Goal: Task Accomplishment & Management: Use online tool/utility

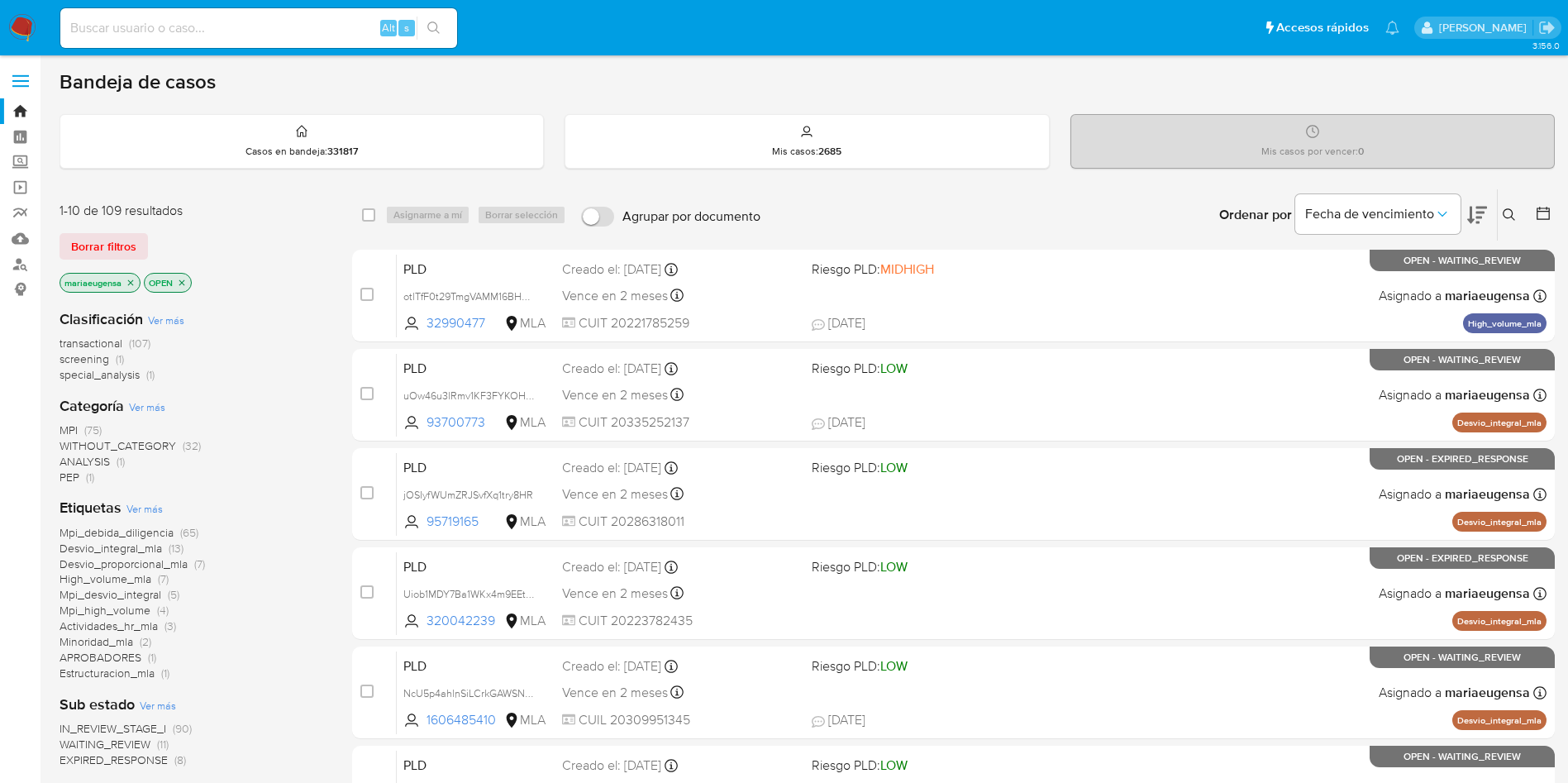
click at [83, 474] on div "IN_REVIEW_STAGE_I (90) WAITING_REVIEW (11) EXPIRED_RESPONSE (8)" at bounding box center [193, 745] width 266 height 47
click at [182, 40] on div "Alt s" at bounding box center [258, 29] width 397 height 40
click at [186, 31] on input at bounding box center [258, 28] width 397 height 22
paste input "OiFy8iR6lpMDHrlfekS8XRS8"
type input "OiFy8iR6lpMDHrlfekS8XRS8"
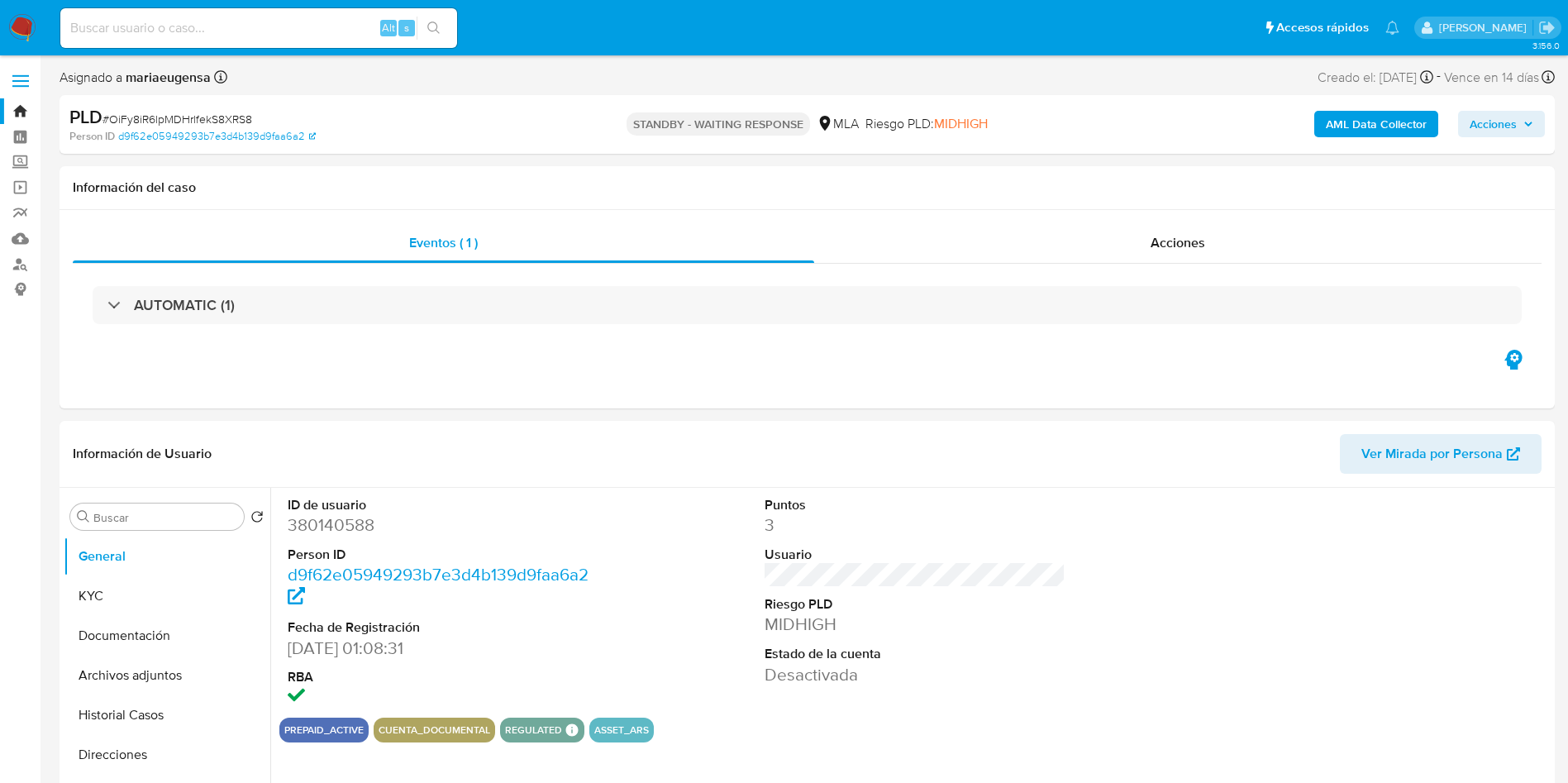
select select "10"
click at [206, 30] on input at bounding box center [258, 28] width 397 height 22
paste input "OiFy8iR6lpMDHrlfekS8XRS8"
type input "OiFy8iR6lpMDHrlfekS8XRS8"
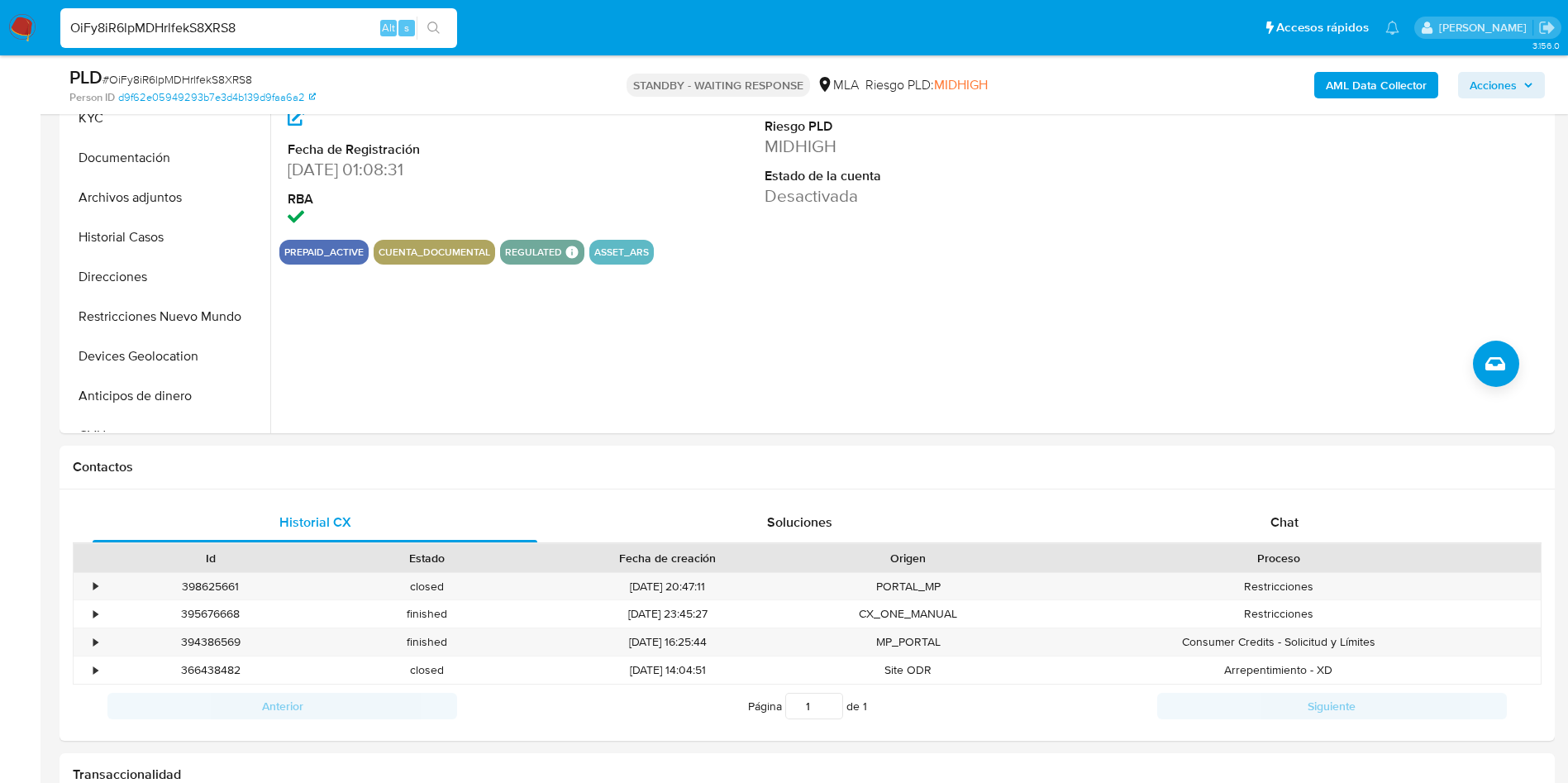
scroll to position [620, 0]
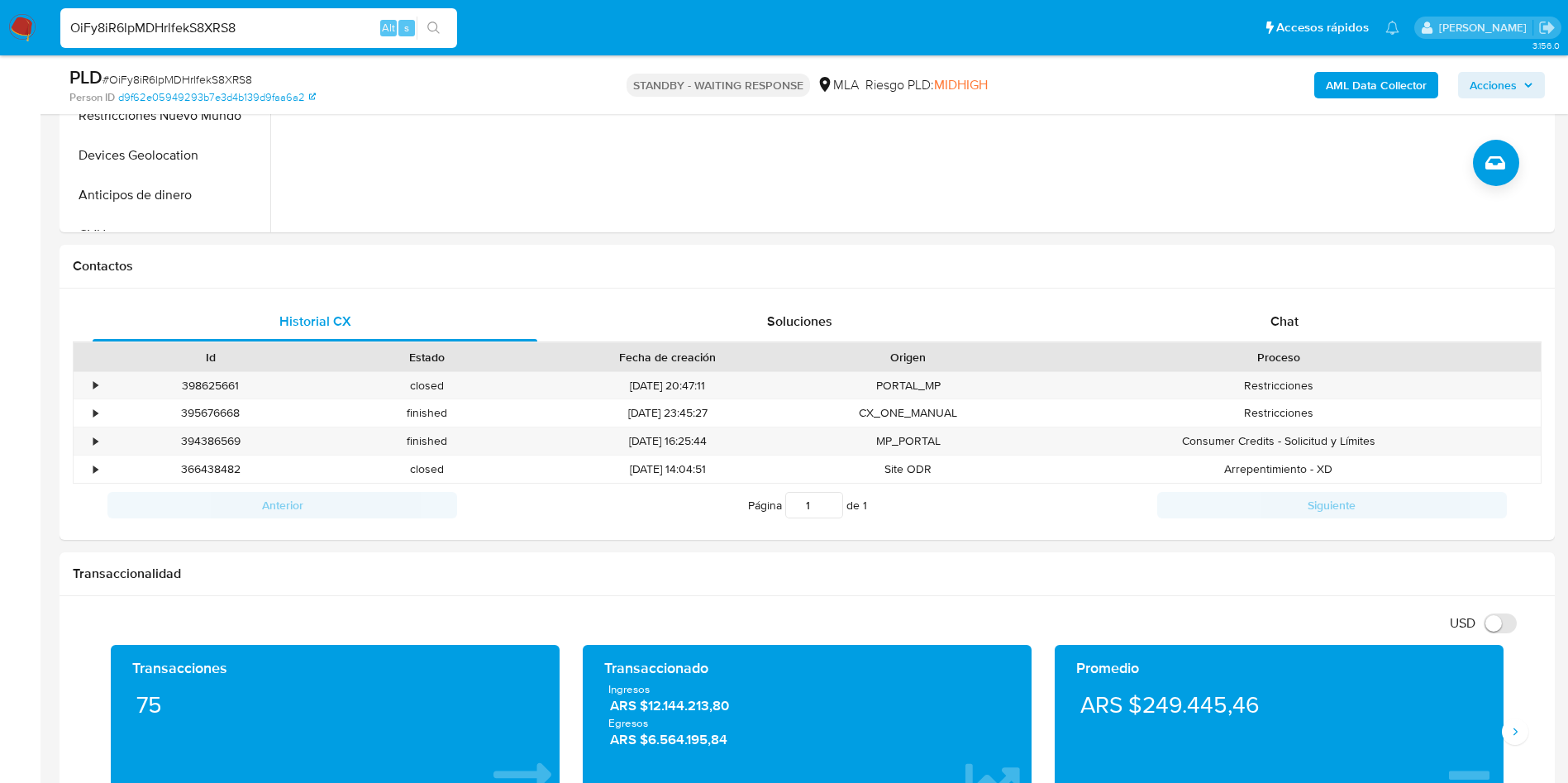
click at [216, 20] on input "OiFy8iR6lpMDHrlfekS8XRS8" at bounding box center [258, 28] width 397 height 22
click at [215, 76] on span "# OiFy8iR6lpMDHrlfekS8XRS8" at bounding box center [177, 79] width 149 height 17
copy span "OiFy8iR6lpMDHrlfekS8XRS8"
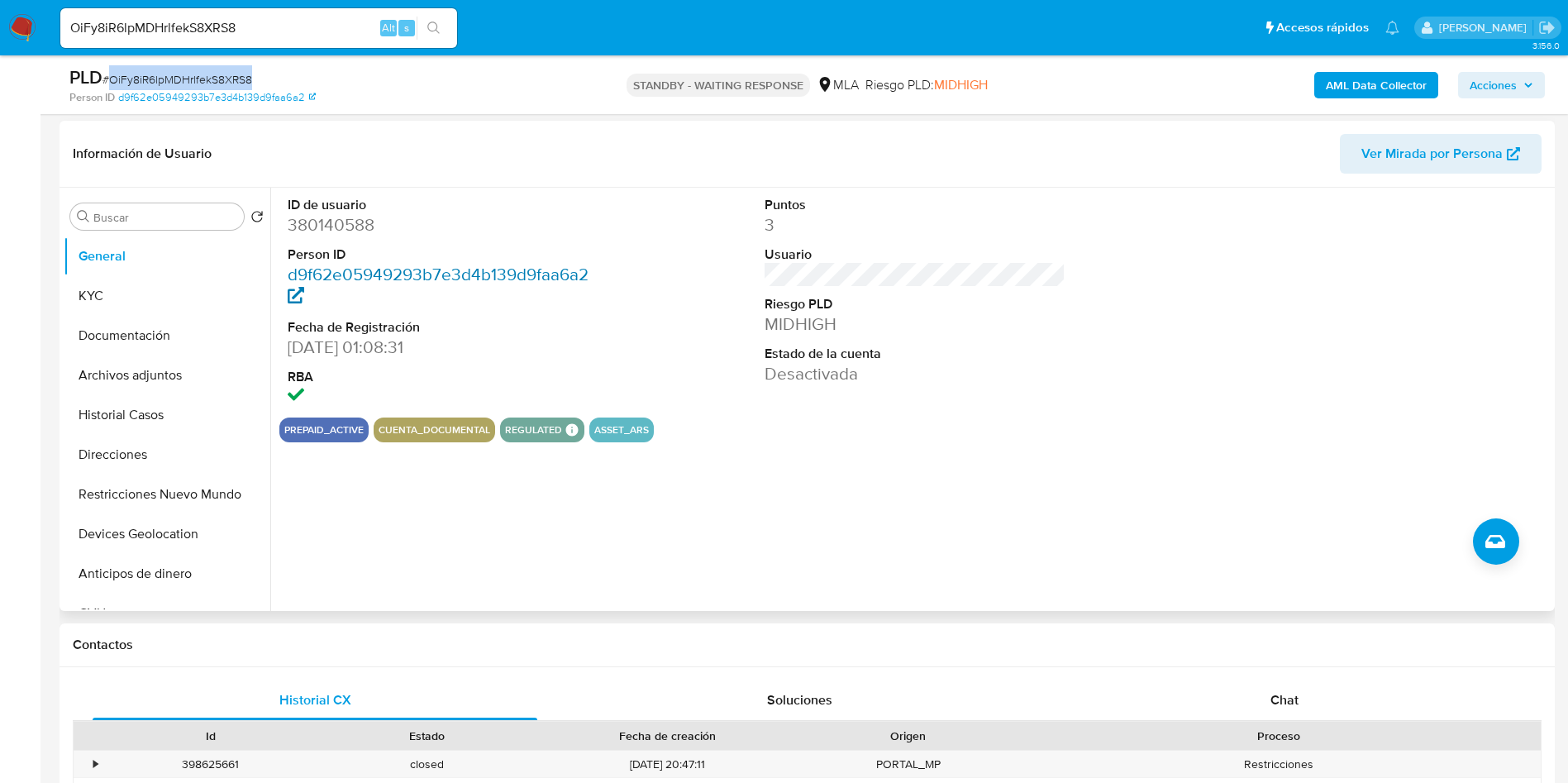
scroll to position [0, 0]
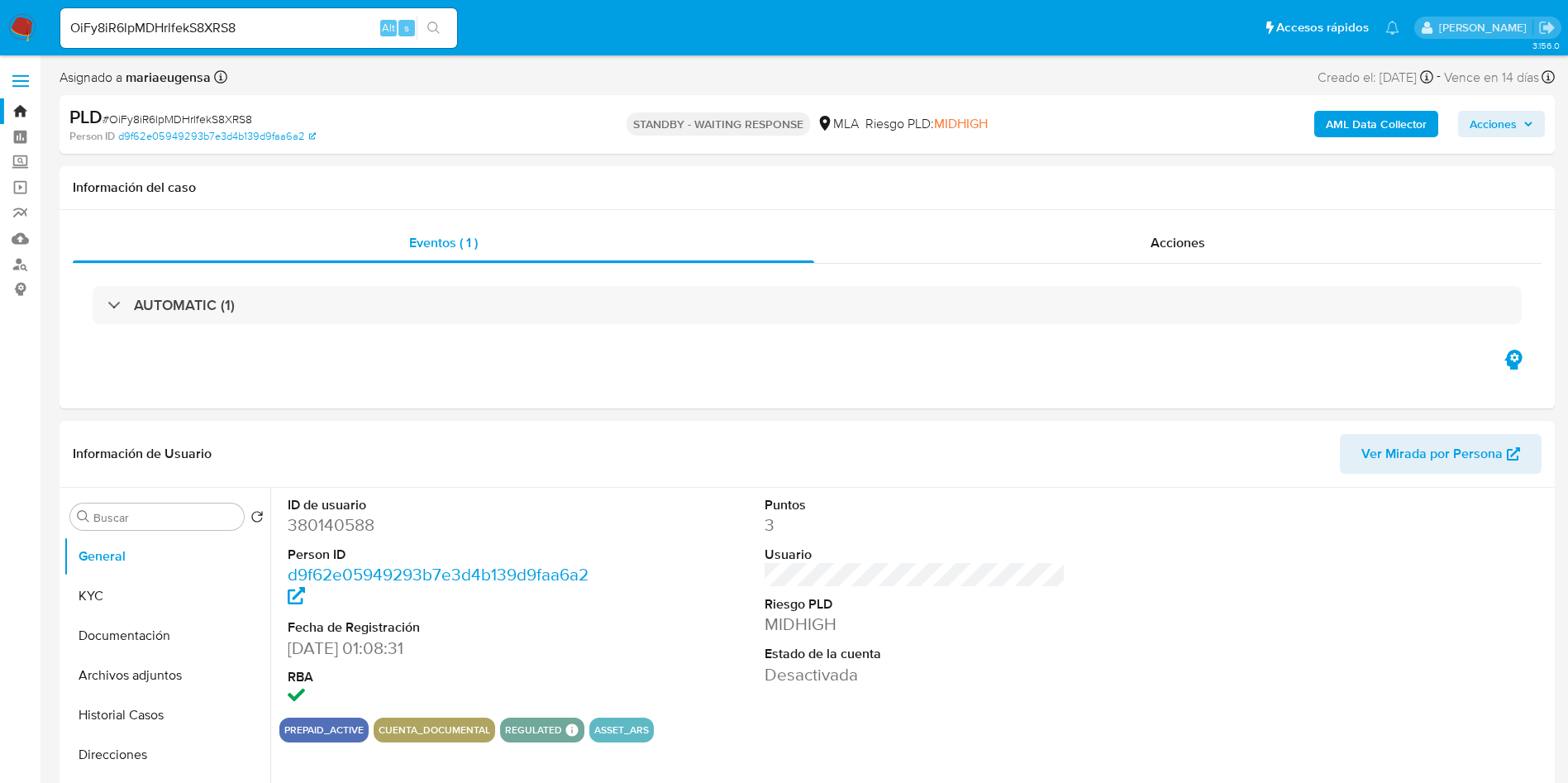
click at [193, 31] on input "OiFy8iR6lpMDHrlfekS8XRS8" at bounding box center [258, 28] width 397 height 22
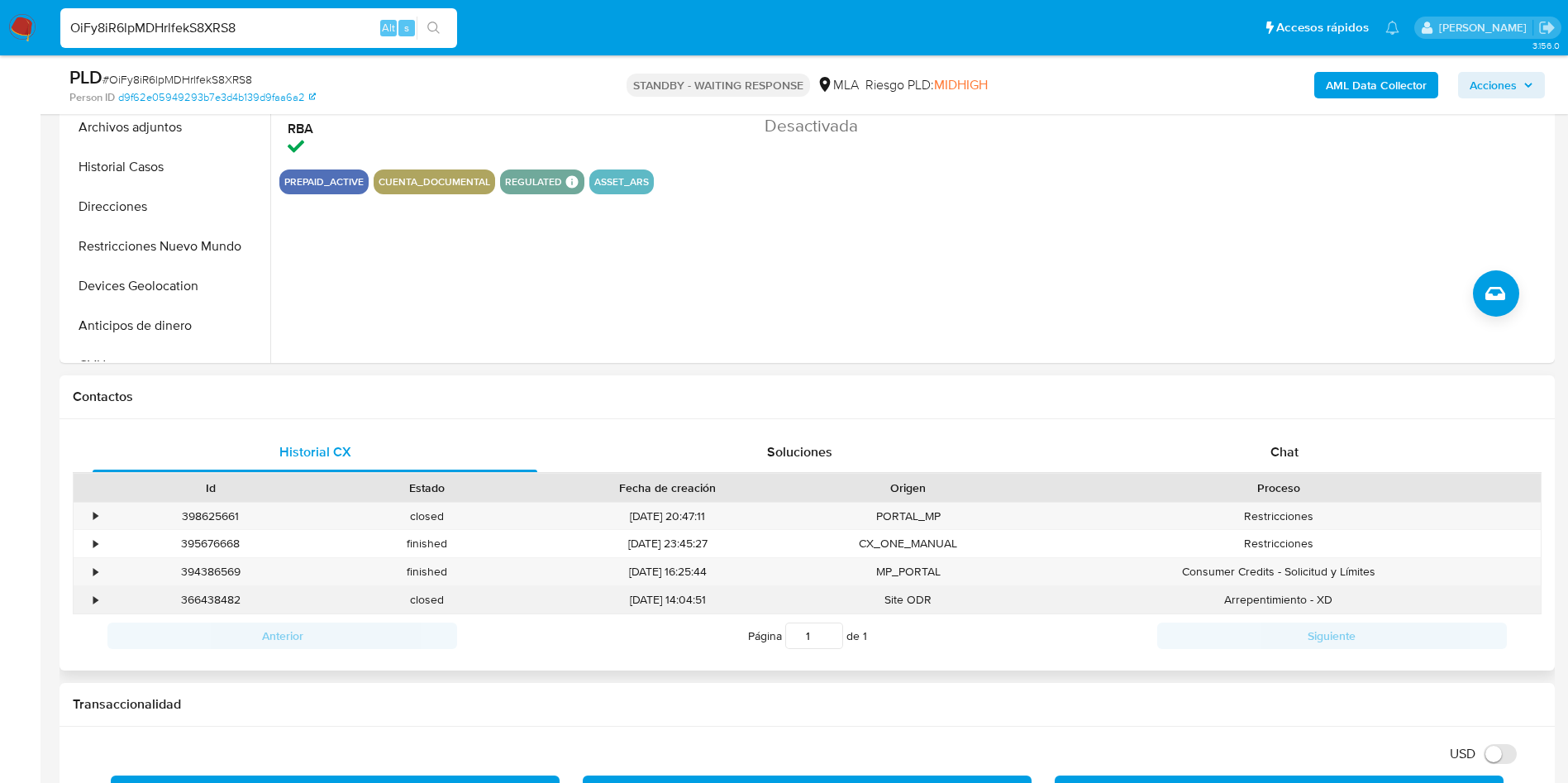
scroll to position [496, 0]
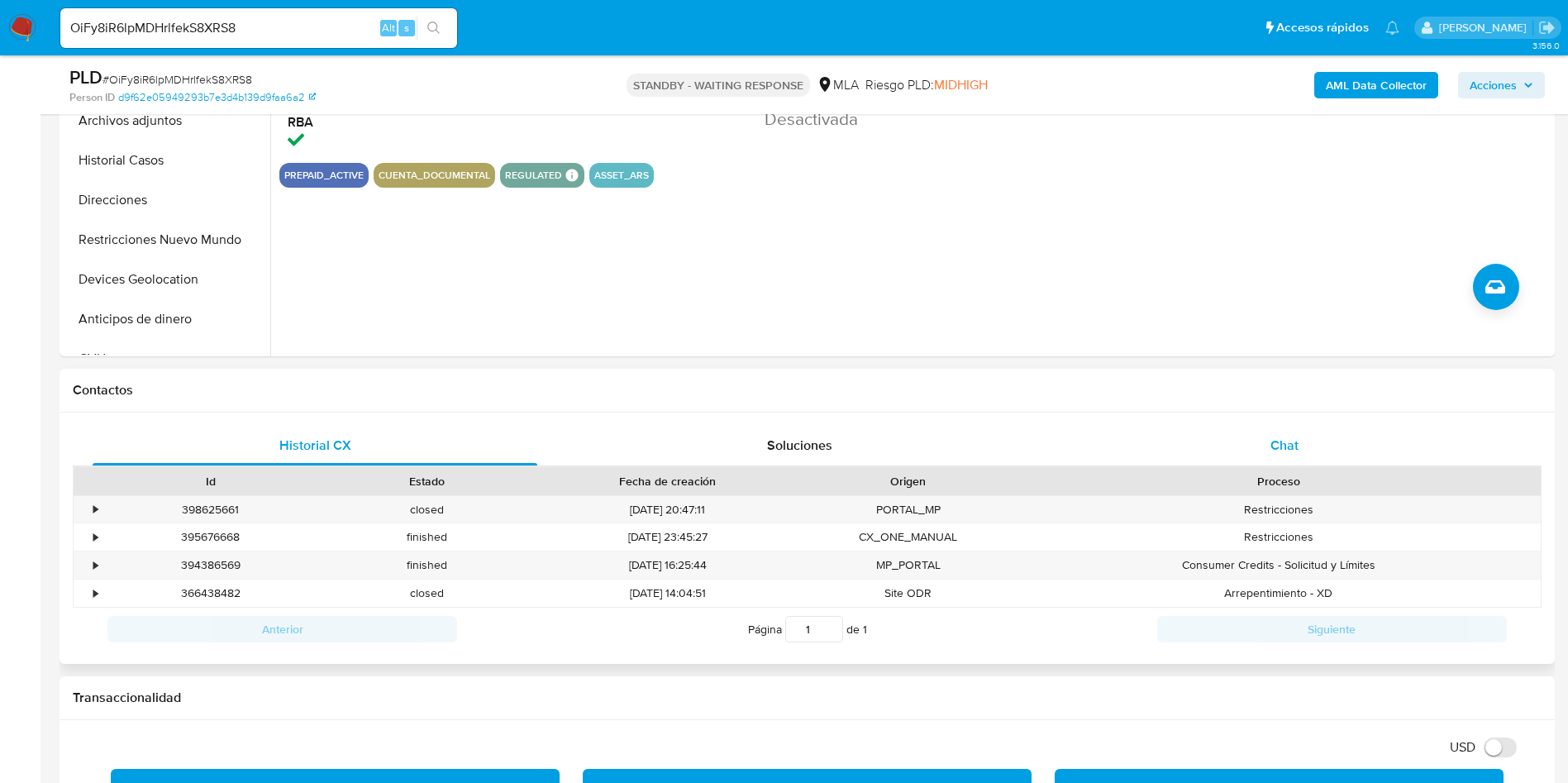
drag, startPoint x: 1304, startPoint y: 437, endPoint x: 1271, endPoint y: 459, distance: 39.7
click at [961, 443] on div "Chat" at bounding box center [1285, 446] width 445 height 40
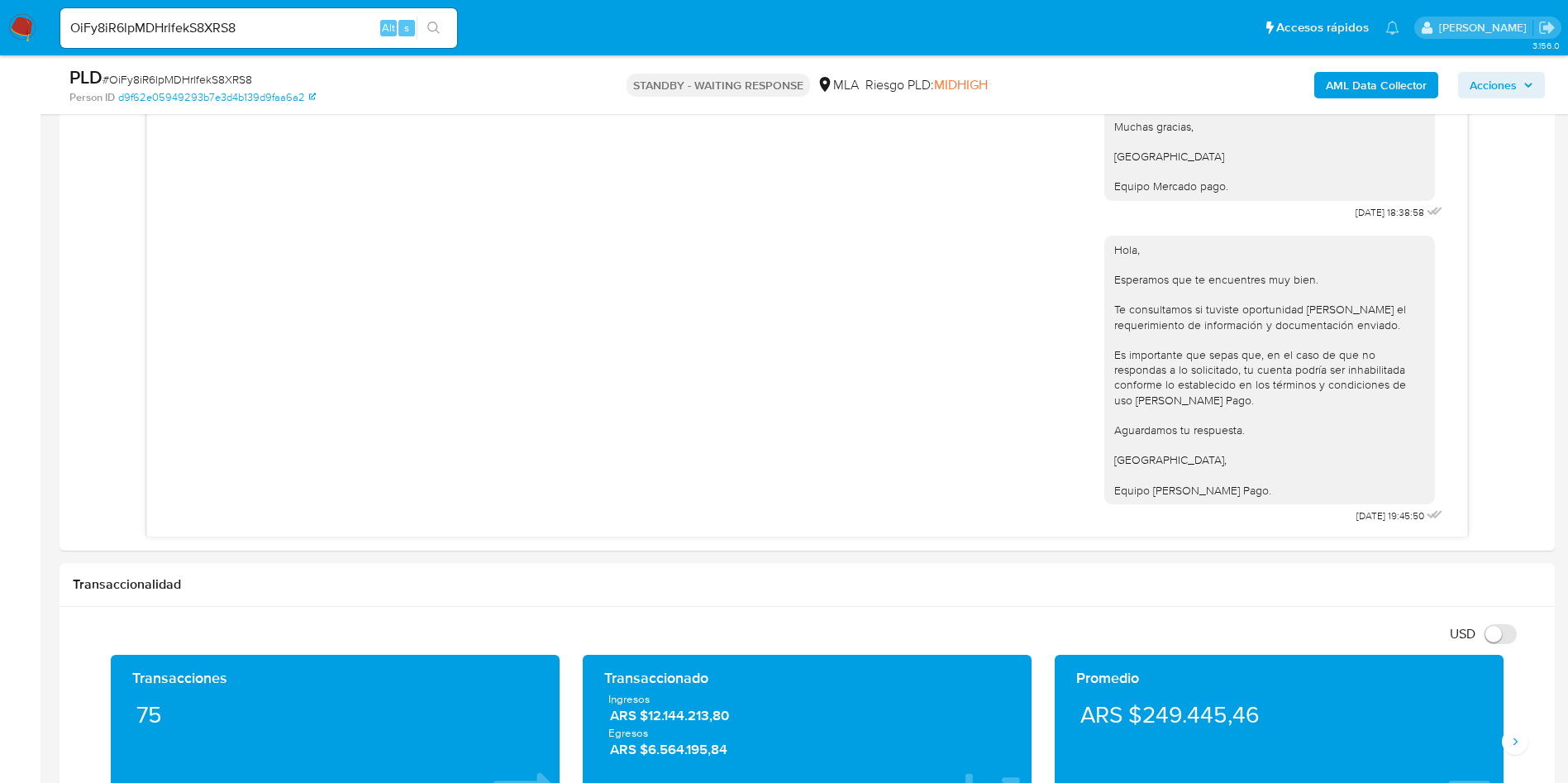
scroll to position [944, 0]
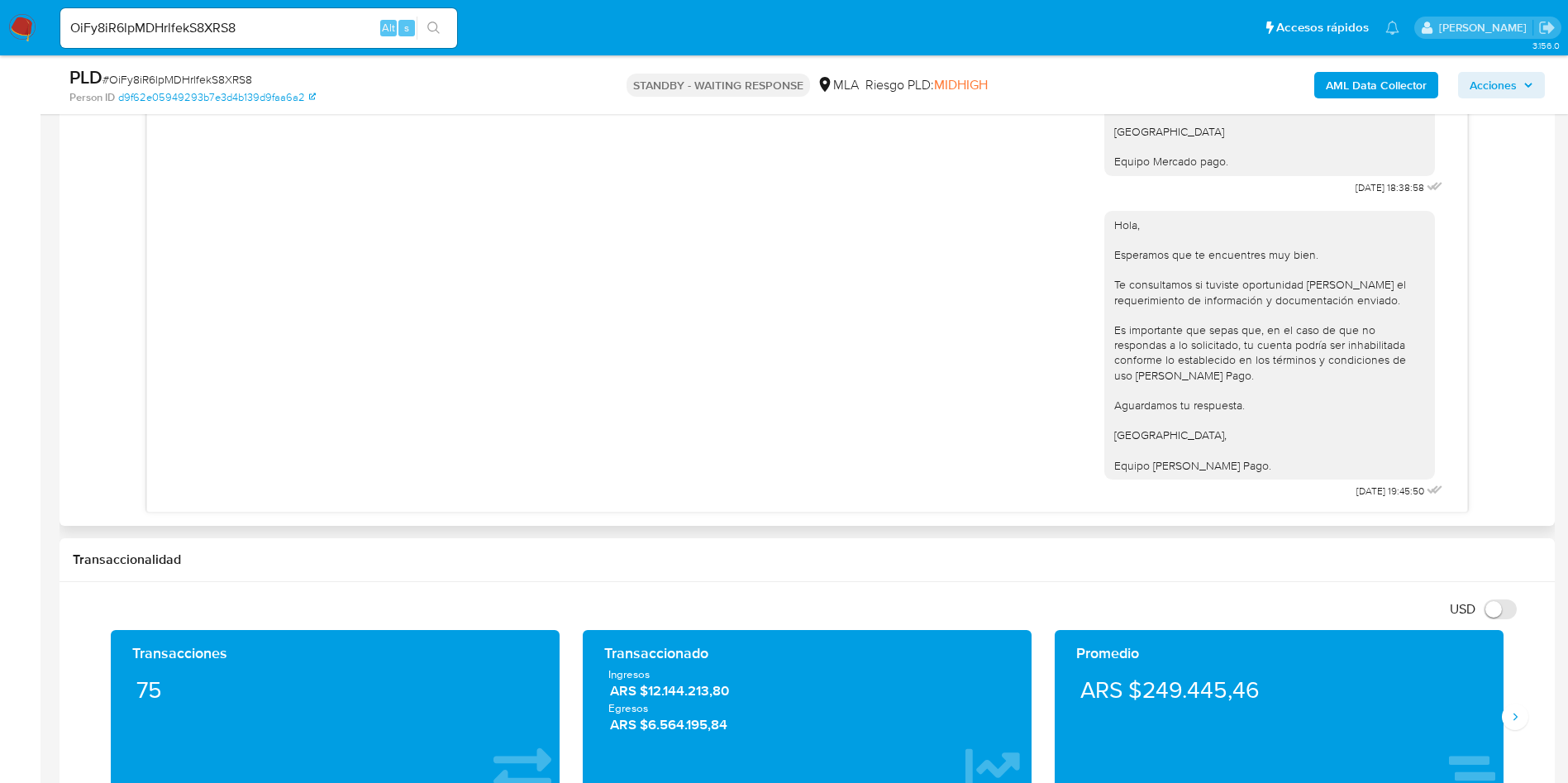
click at [961, 381] on div "Hola, Esperamos que te encuentres muy bien. Te consultamos si tuviste oportunid…" at bounding box center [1270, 345] width 311 height 255
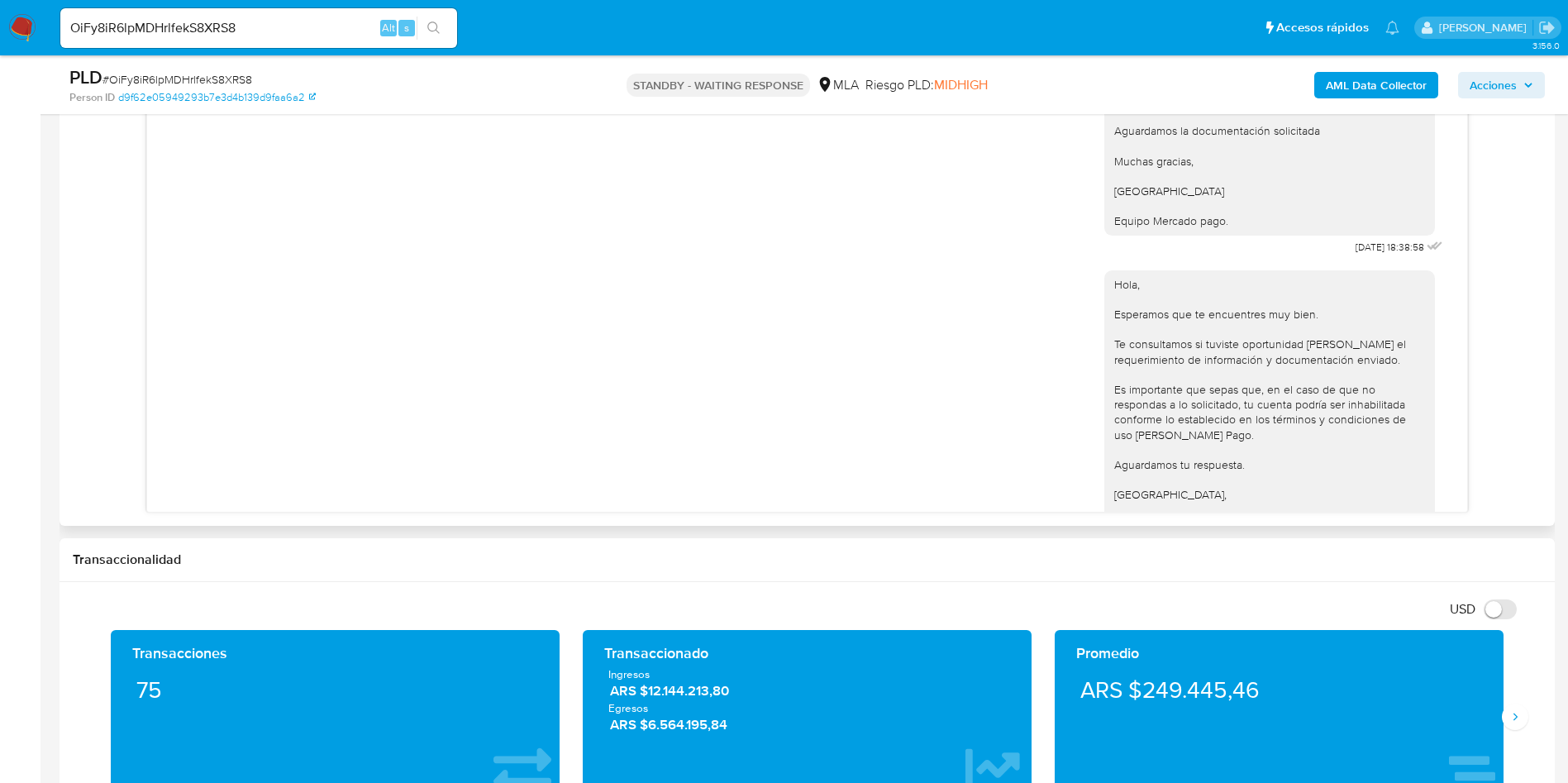
scroll to position [2186, 0]
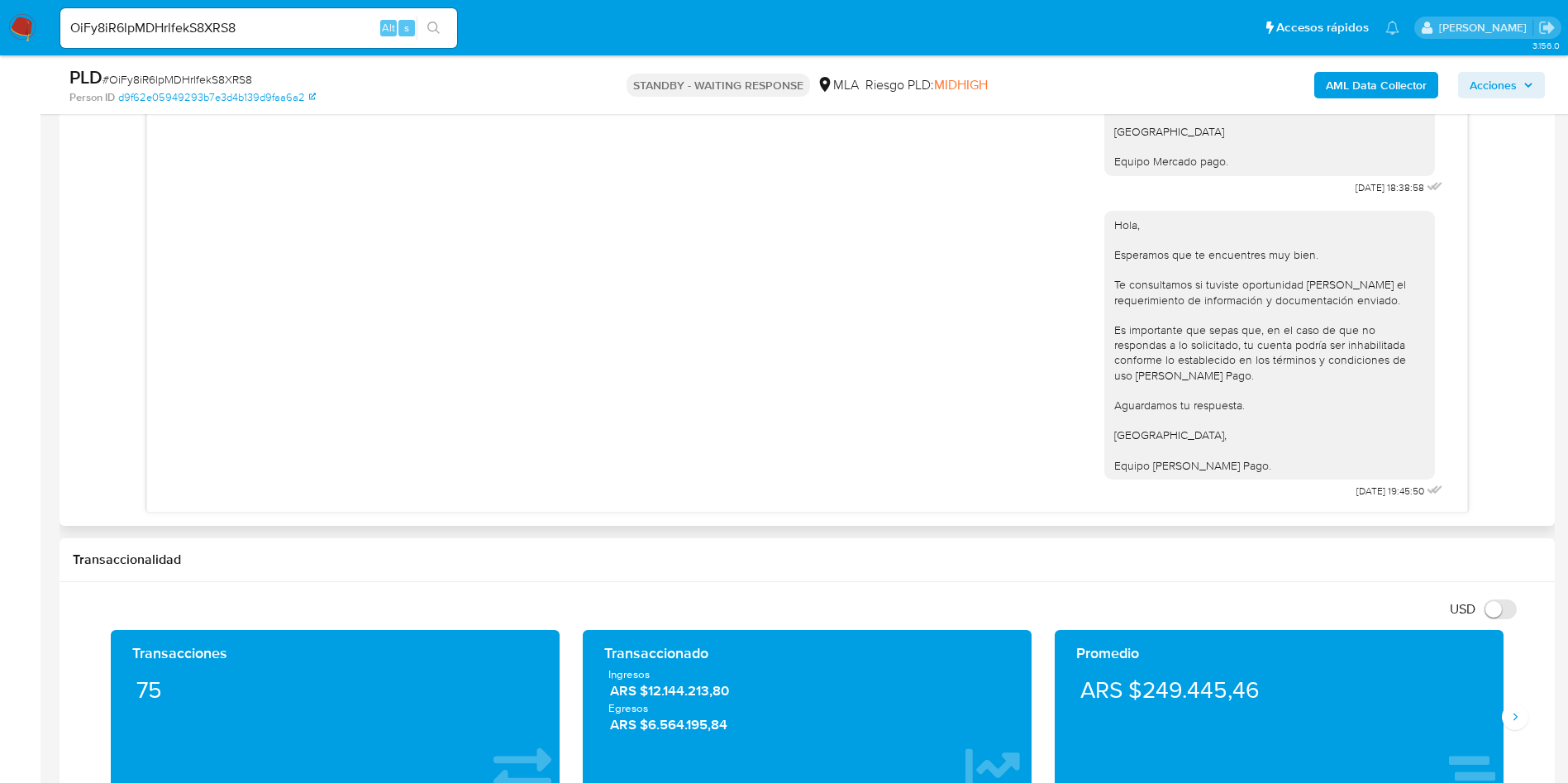
click at [162, 264] on div "Hola, Esperamos que te encuentres muy bien. Te consultamos si tuviste oportunid…" at bounding box center [806, 286] width 1320 height 452
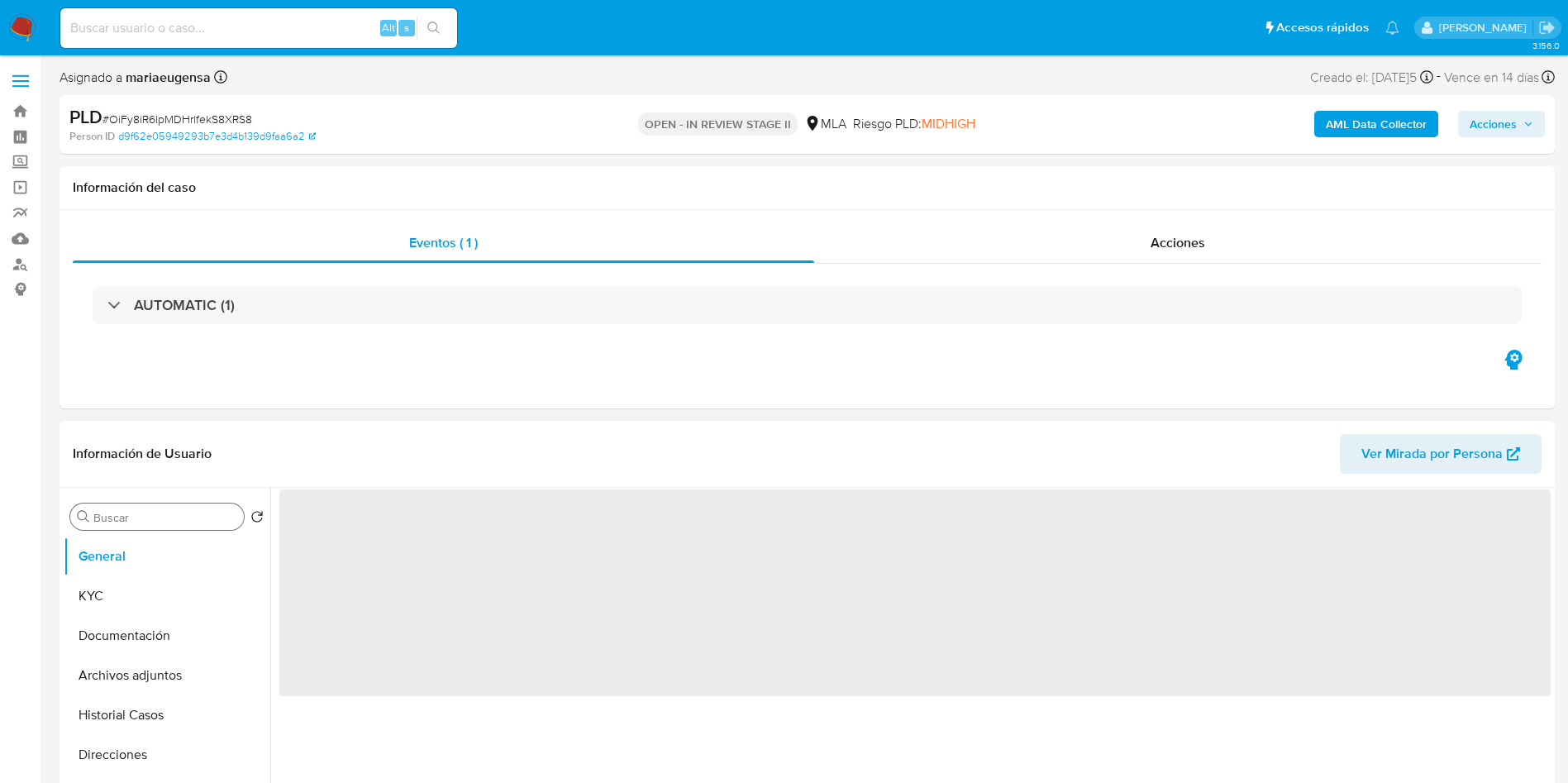
click at [155, 508] on div "Buscar" at bounding box center [157, 516] width 174 height 26
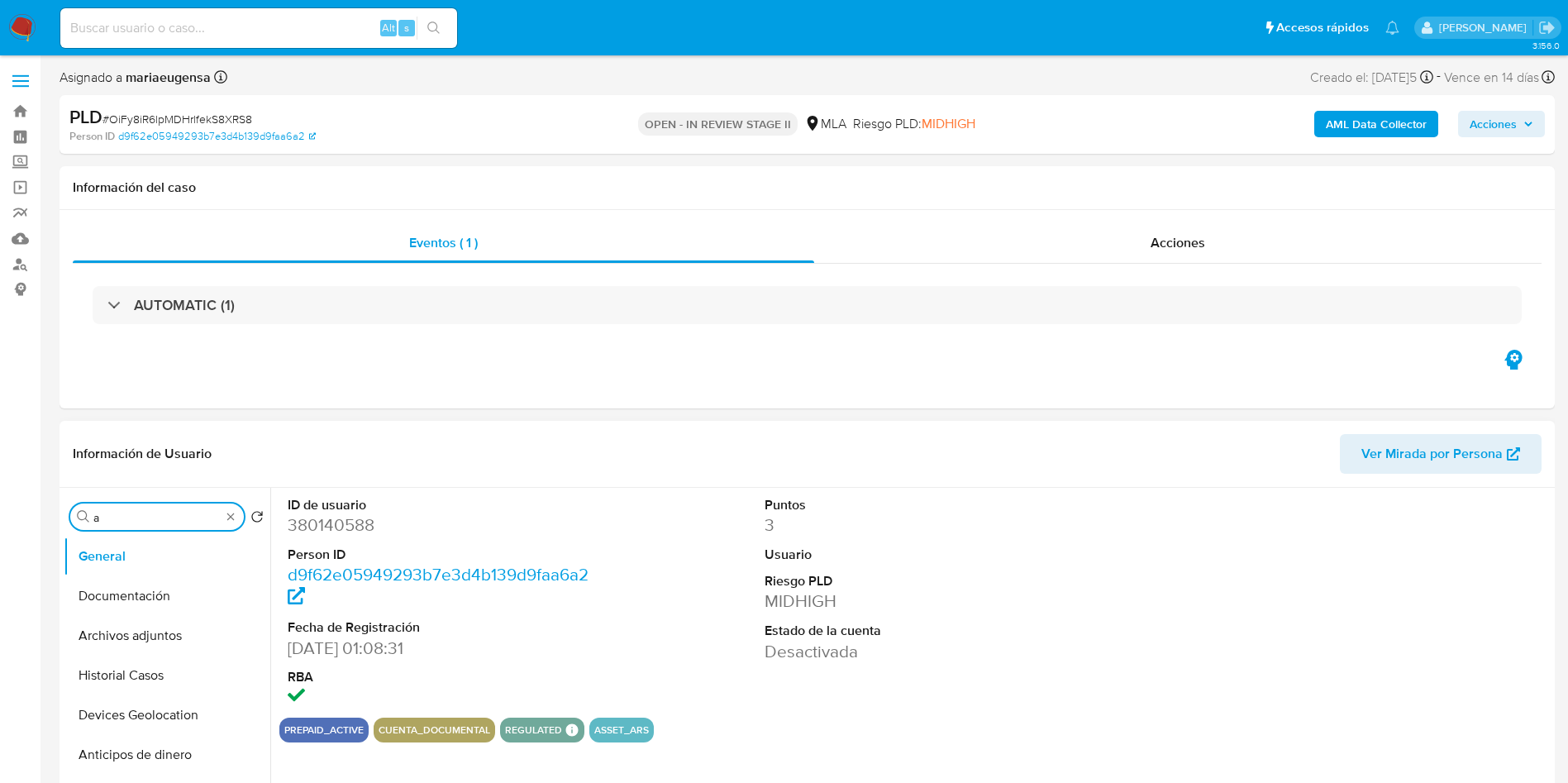
click at [155, 520] on input "a" at bounding box center [157, 517] width 128 height 15
type input "arc"
select select "10"
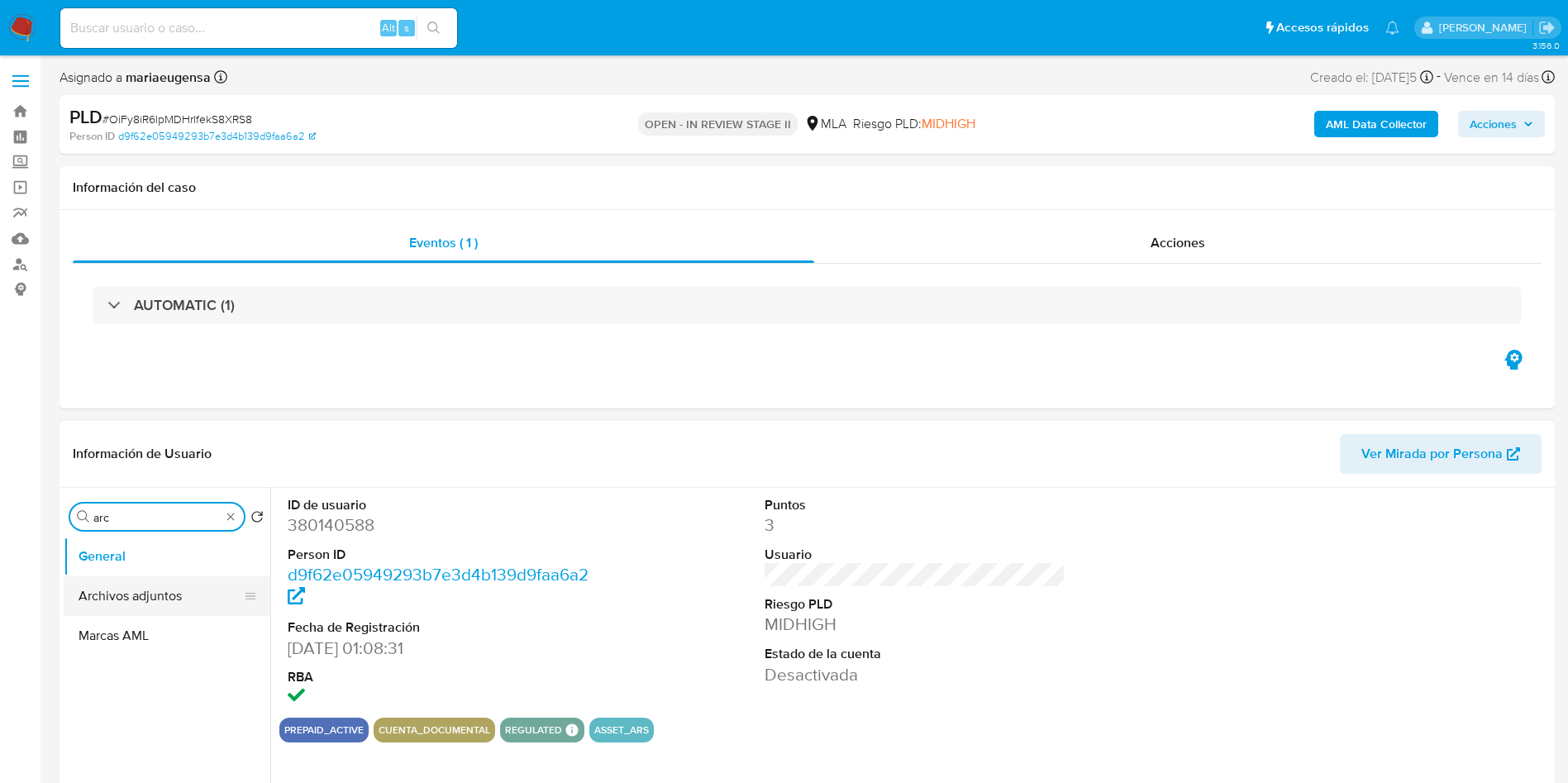
type input "arc"
click at [149, 584] on button "Archivos adjuntos" at bounding box center [160, 596] width 194 height 40
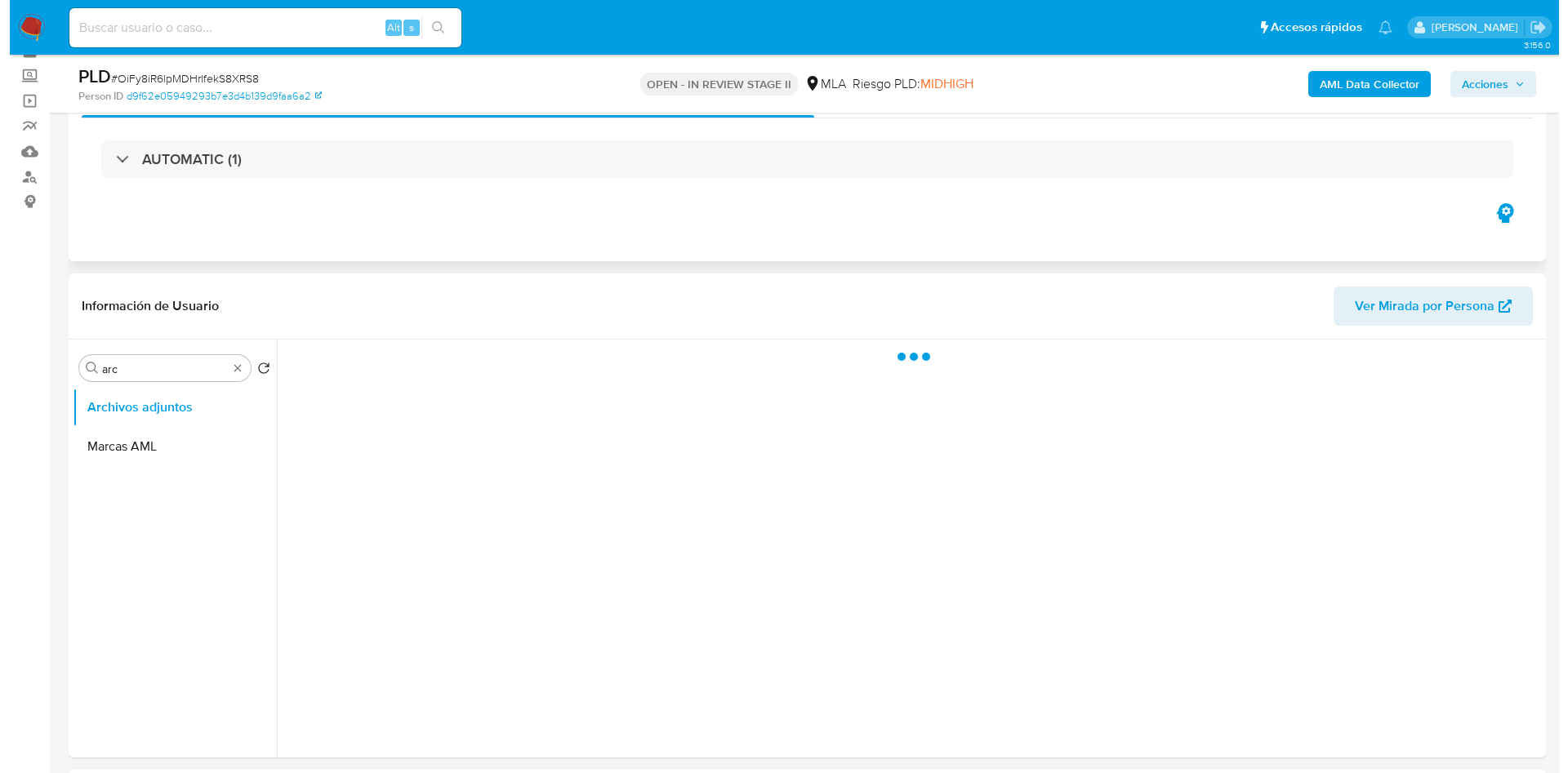
scroll to position [123, 0]
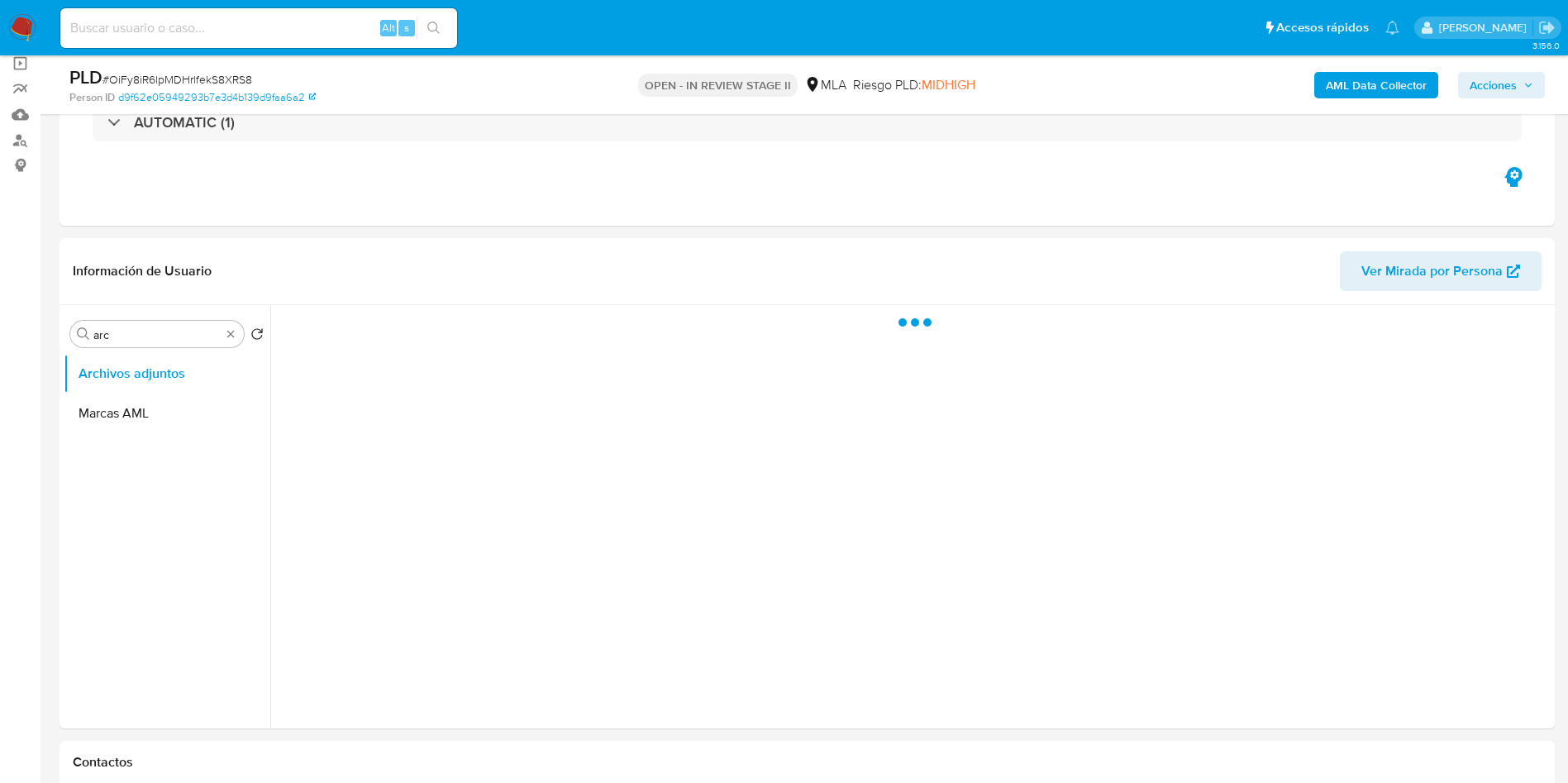
click at [1513, 85] on span "Acciones" at bounding box center [1493, 85] width 47 height 26
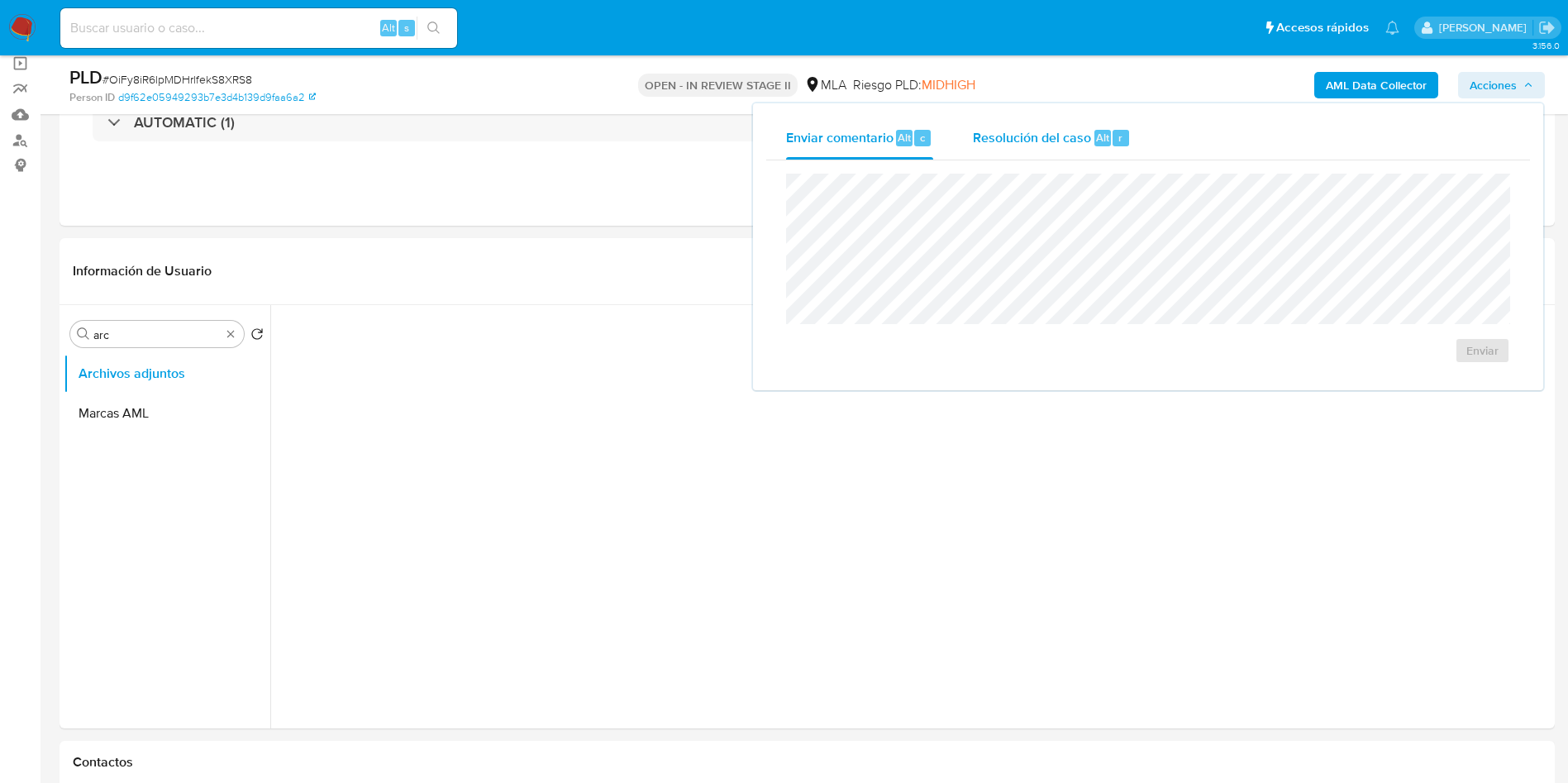
click at [1054, 133] on span "Resolución del caso" at bounding box center [1032, 137] width 118 height 19
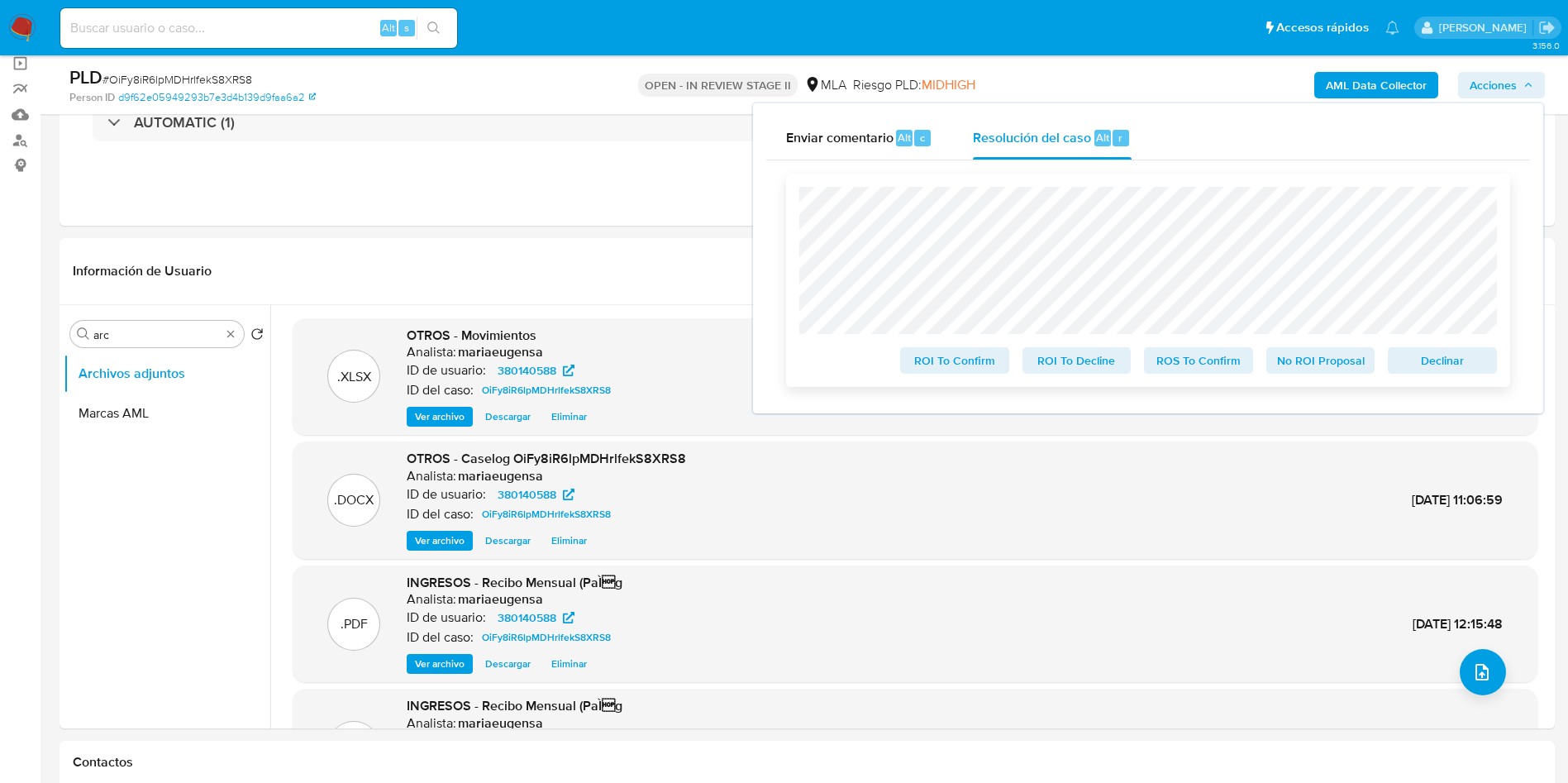
click at [1465, 349] on div "Declinar" at bounding box center [1439, 357] width 116 height 33
click at [1473, 360] on span "Declinar" at bounding box center [1442, 361] width 86 height 23
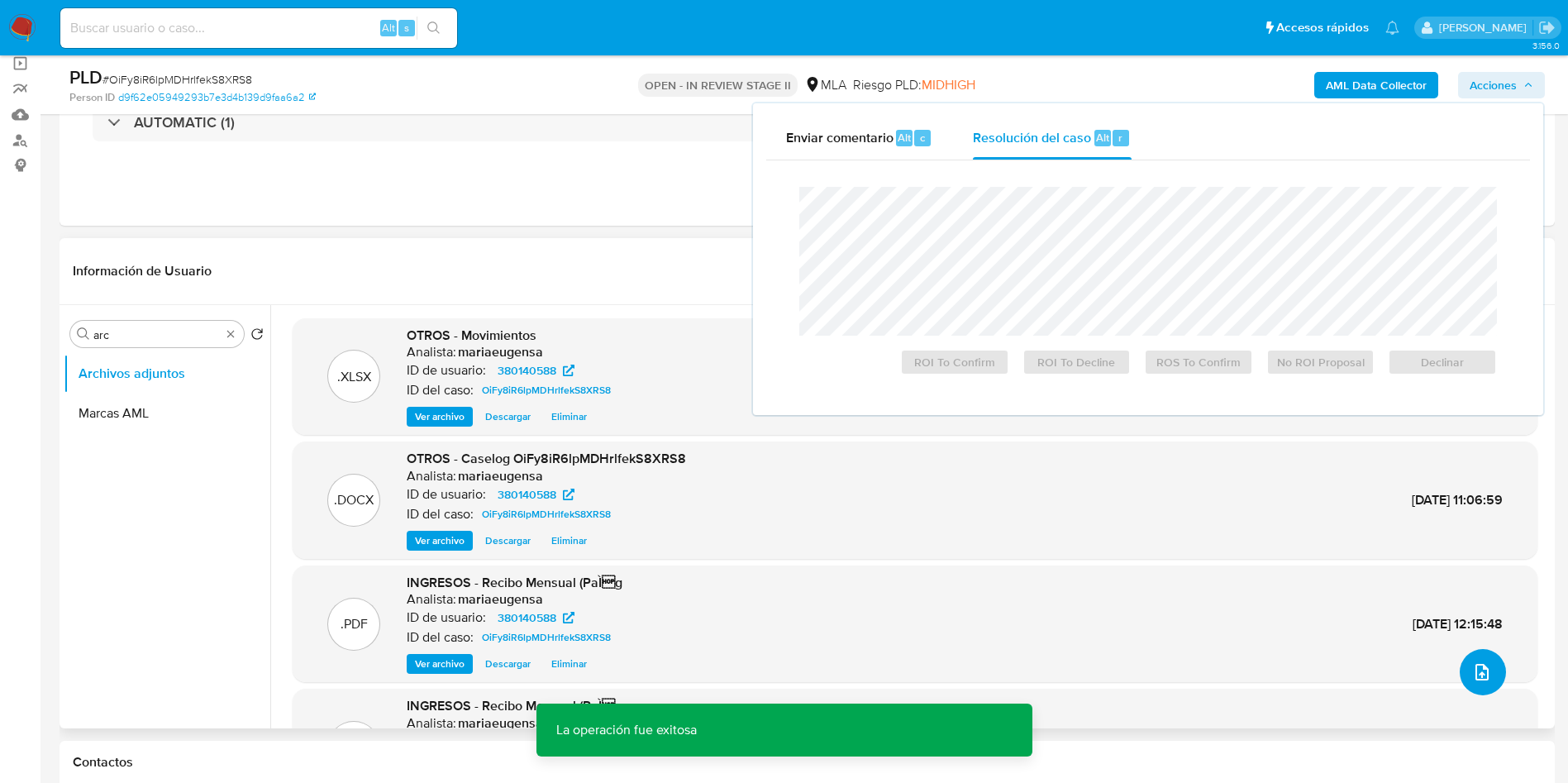
click at [1486, 678] on button "upload-file" at bounding box center [1482, 672] width 46 height 46
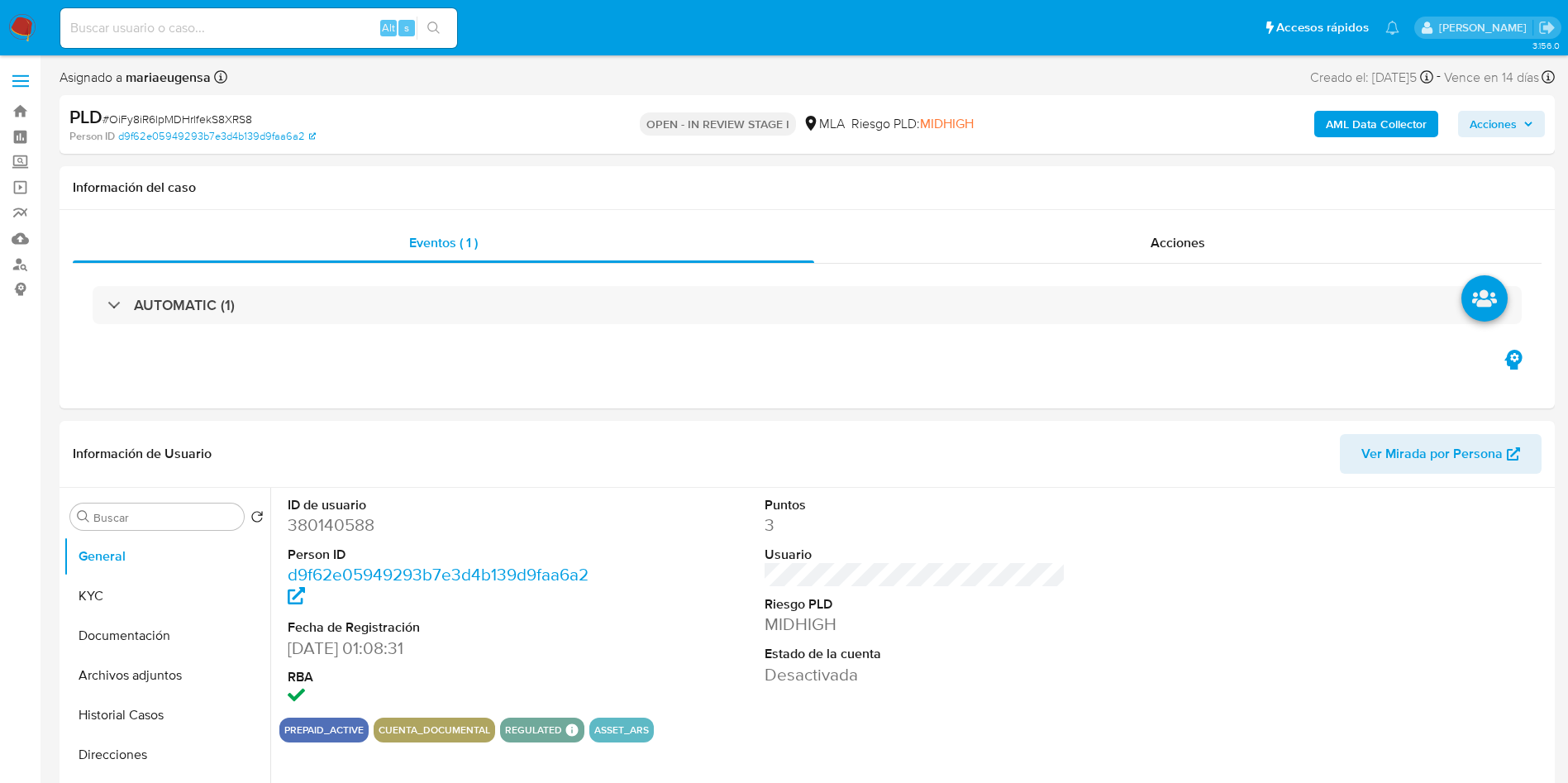
select select "10"
click at [173, 512] on input "Buscar" at bounding box center [166, 517] width 144 height 15
type input "arc"
click at [176, 591] on button "Archivos adjuntos" at bounding box center [160, 596] width 194 height 40
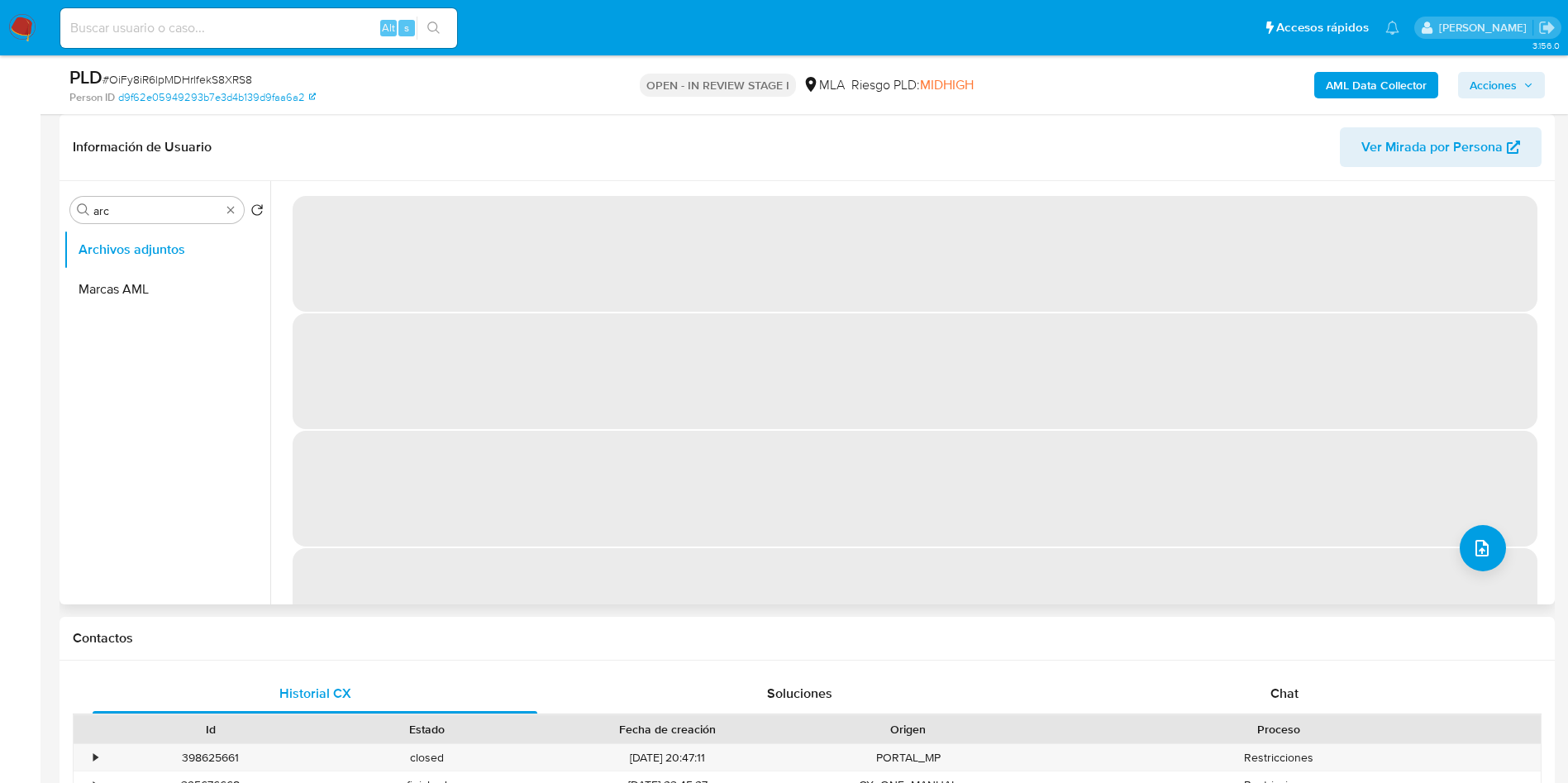
scroll to position [124, 0]
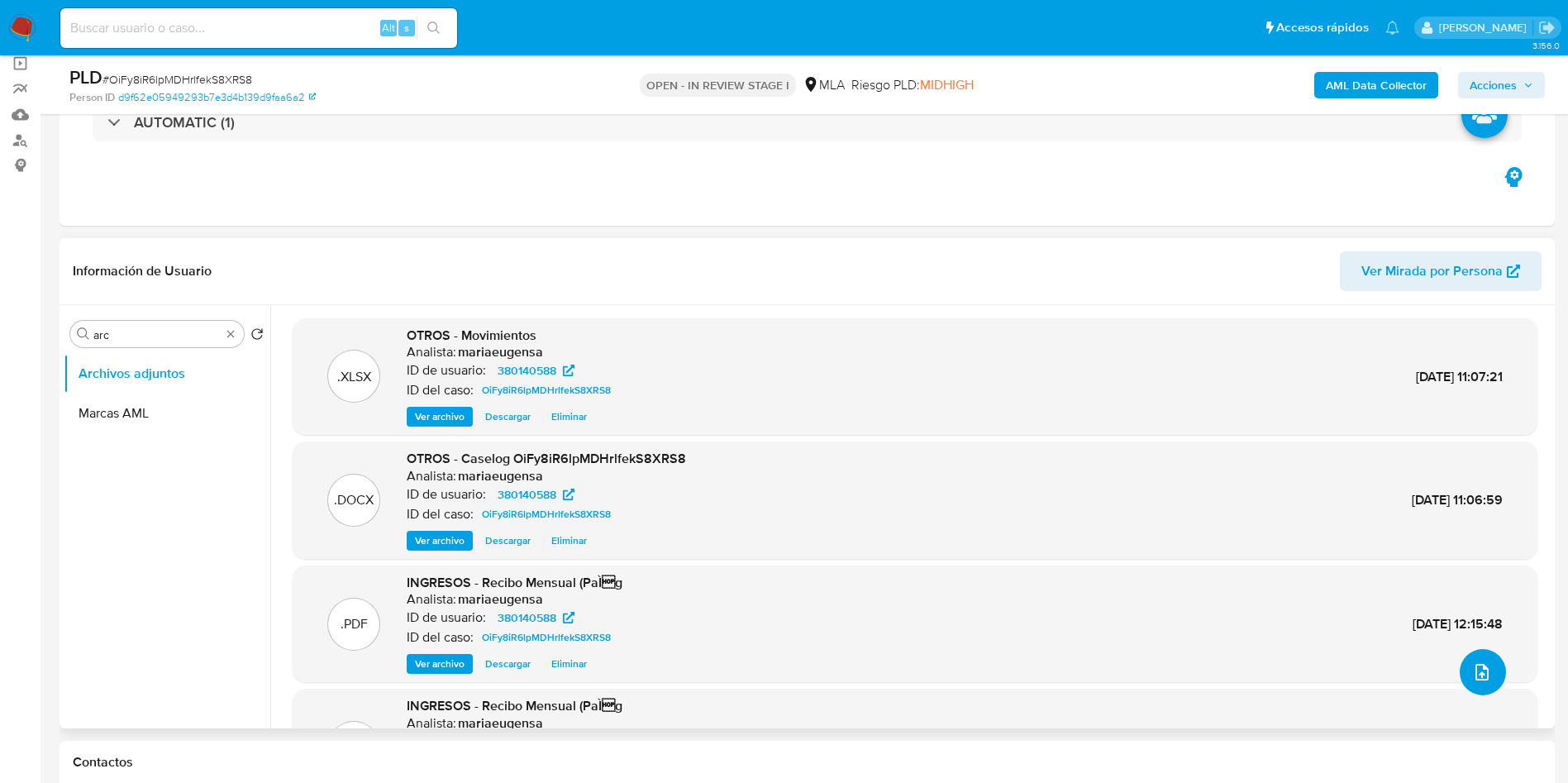
click at [1480, 662] on span "upload-file" at bounding box center [1482, 672] width 20 height 20
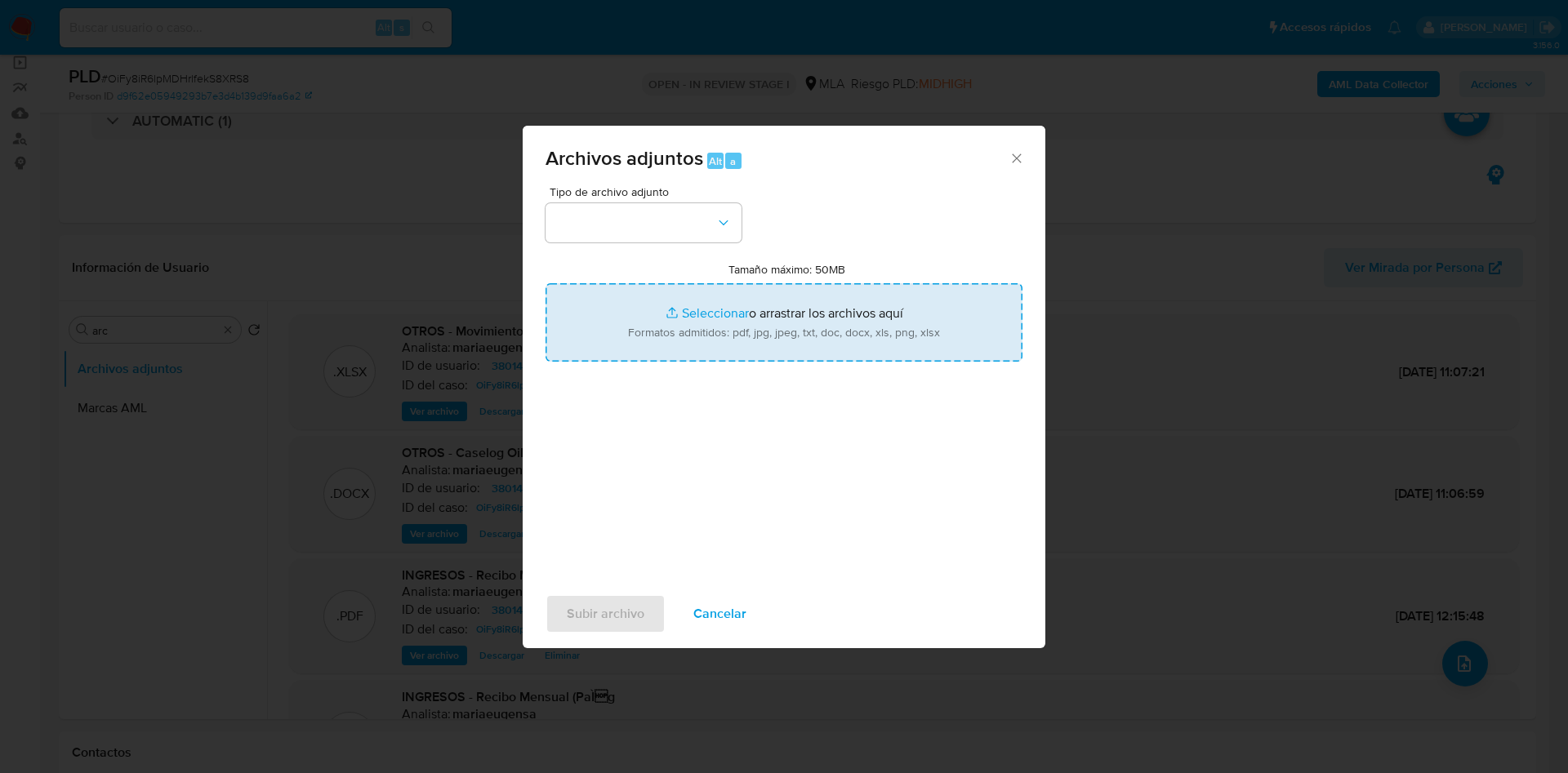
click at [645, 341] on input "Tamaño máximo: 50MB Seleccionar archivos" at bounding box center [784, 322] width 477 height 78
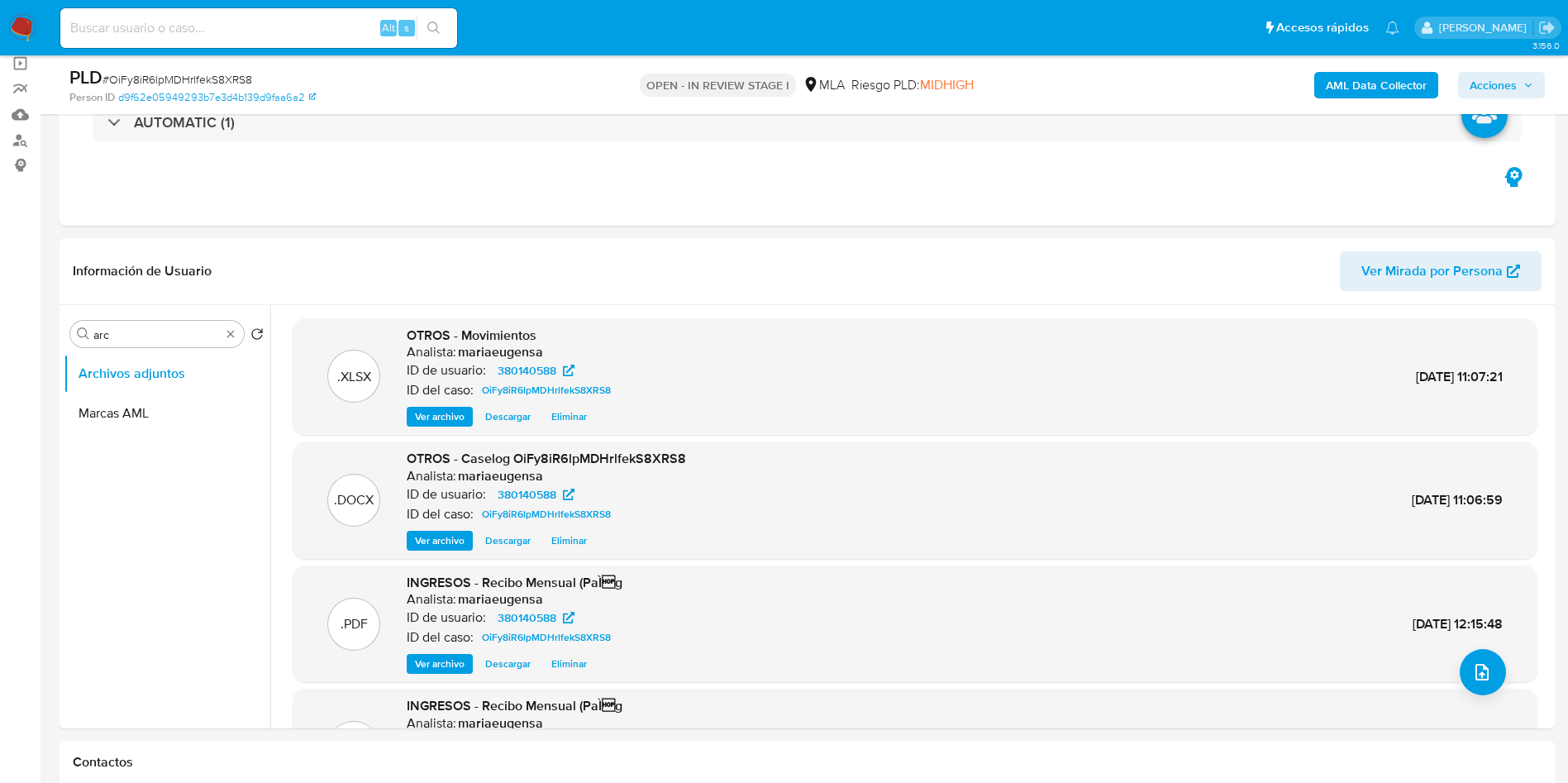
click at [230, 82] on span "# OiFy8iR6lpMDHrlfekS8XRS8" at bounding box center [177, 79] width 149 height 17
click at [230, 81] on span "# OiFy8iR6lpMDHrlfekS8XRS8" at bounding box center [177, 79] width 149 height 17
copy span "OiFy8iR6lpMDHrlfekS8XRS8"
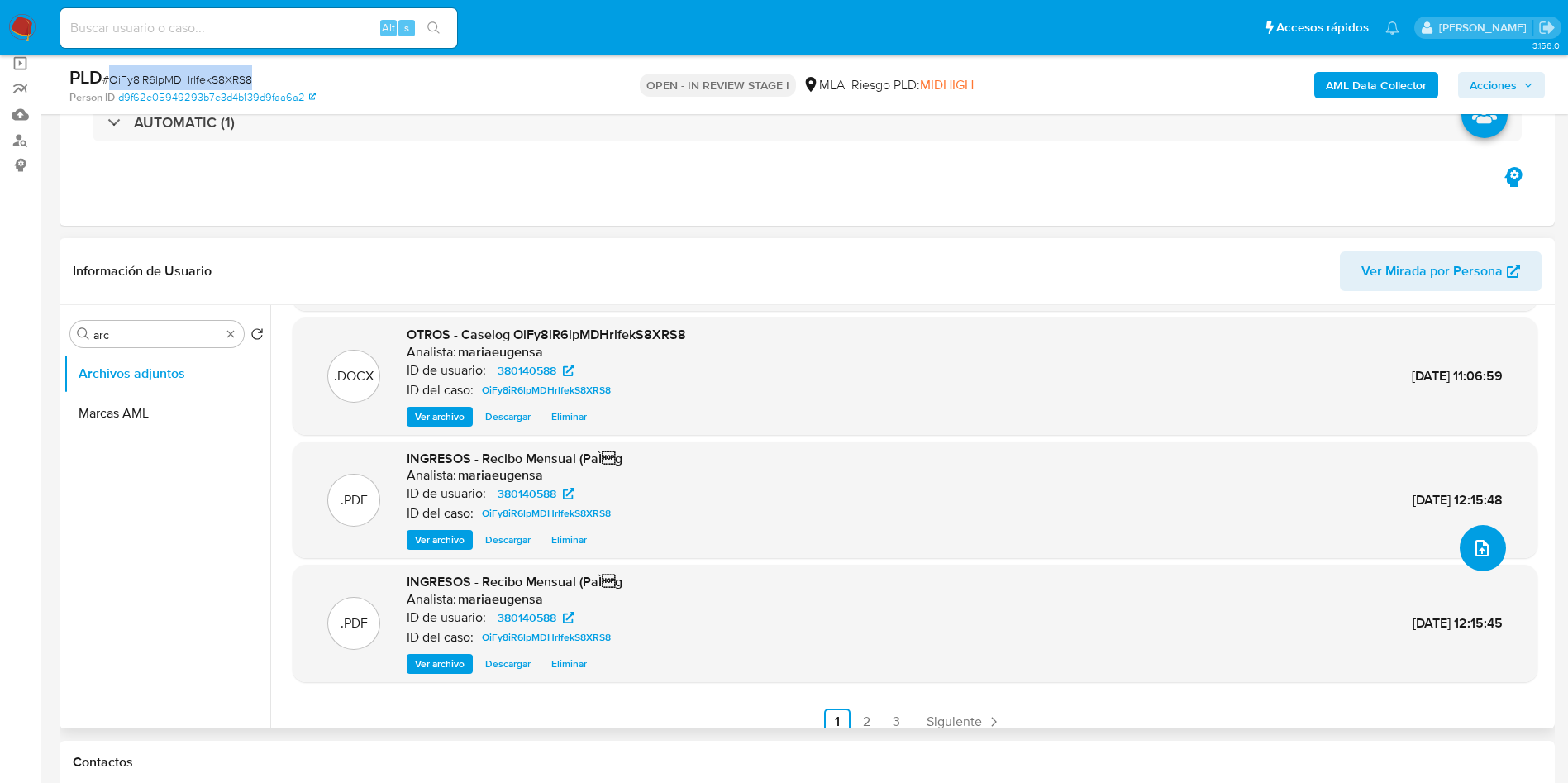
click at [1459, 552] on button "upload-file" at bounding box center [1482, 547] width 46 height 46
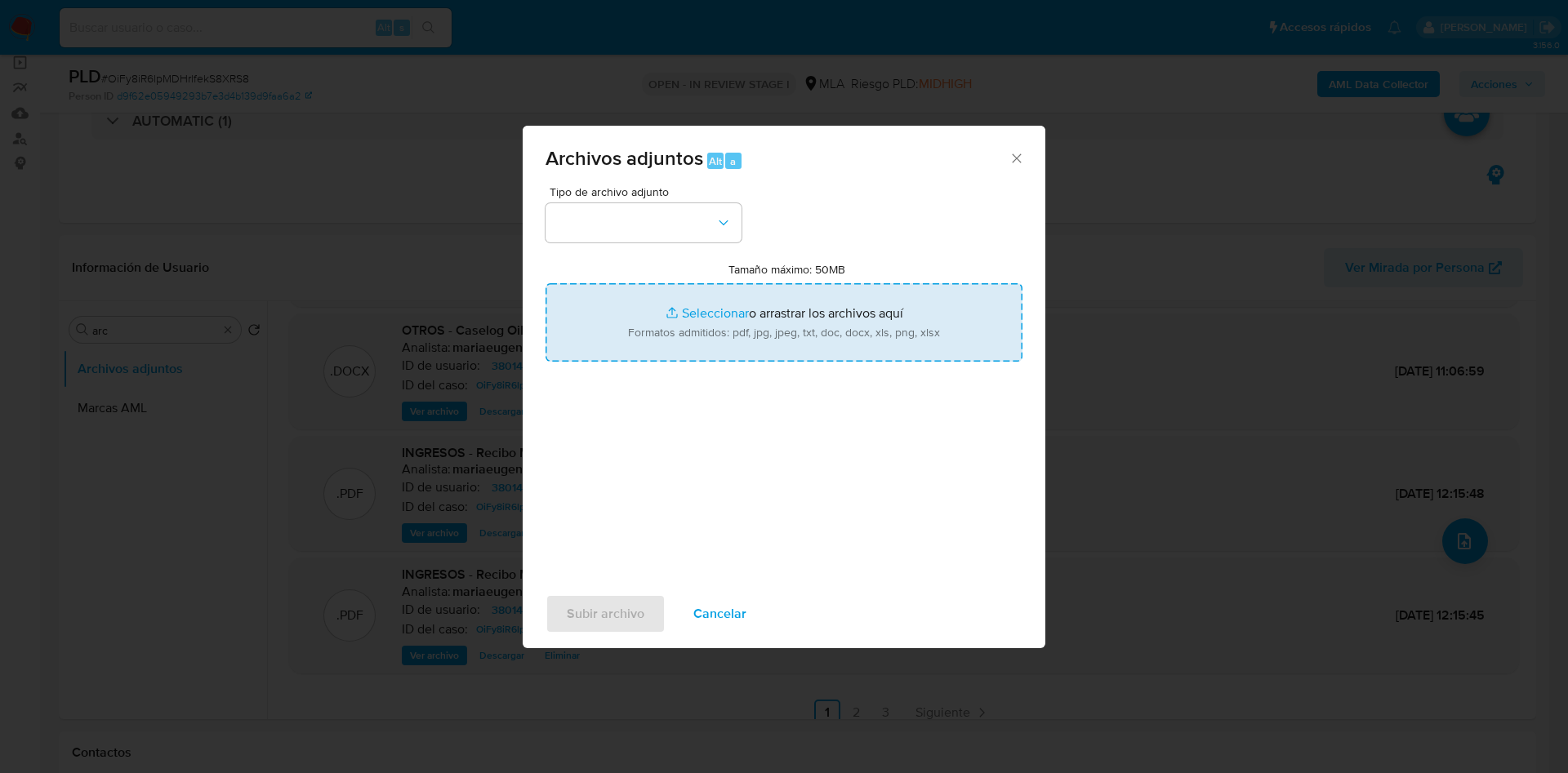
click at [731, 299] on input "Tamaño máximo: 50MB Seleccionar archivos" at bounding box center [784, 322] width 477 height 78
type input "C:\fakepath\Caselog OiFy8iR6lpMDHrlfekS8XRS8 - V2.docx"
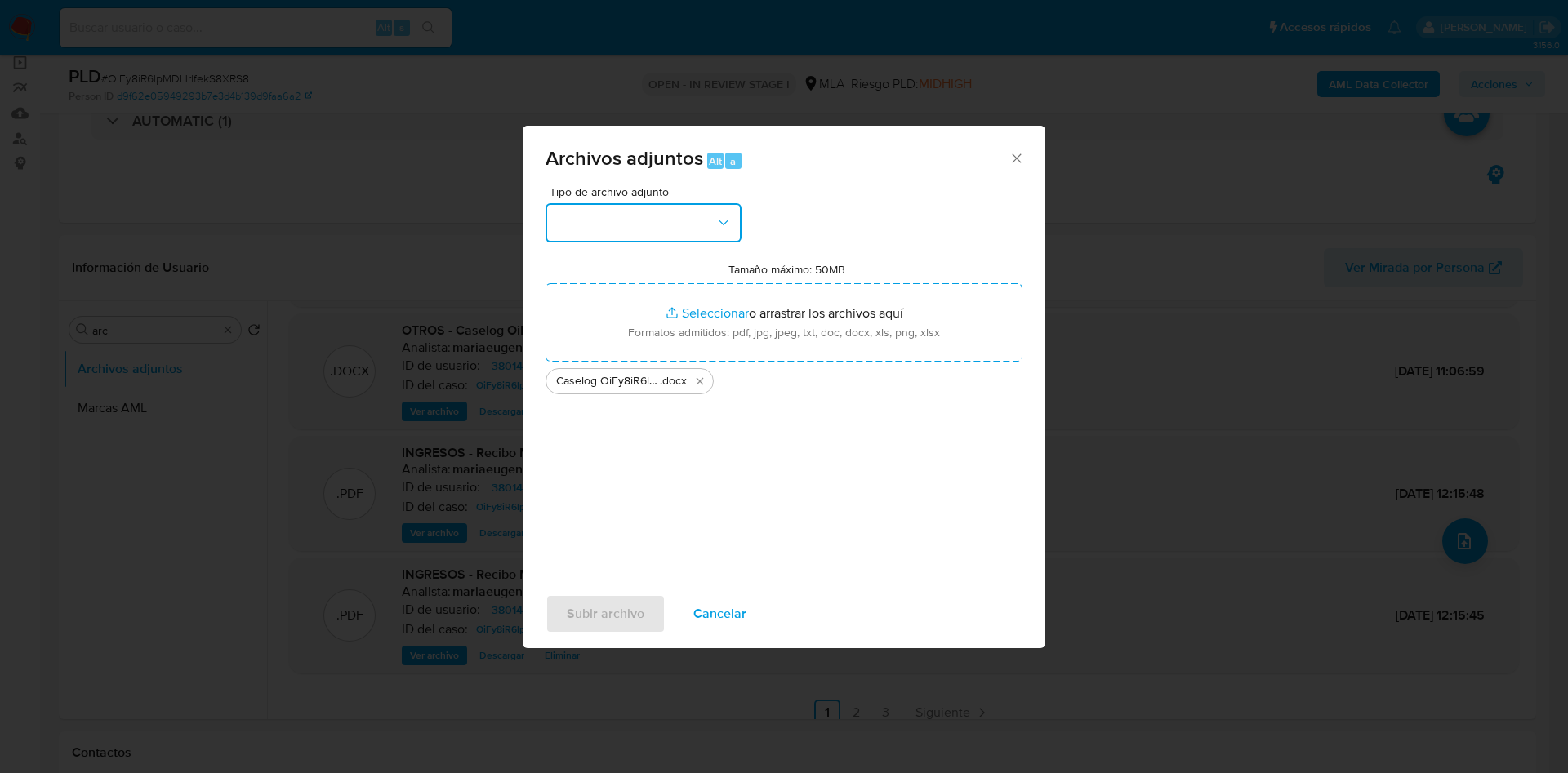
click at [688, 226] on button "button" at bounding box center [644, 223] width 196 height 39
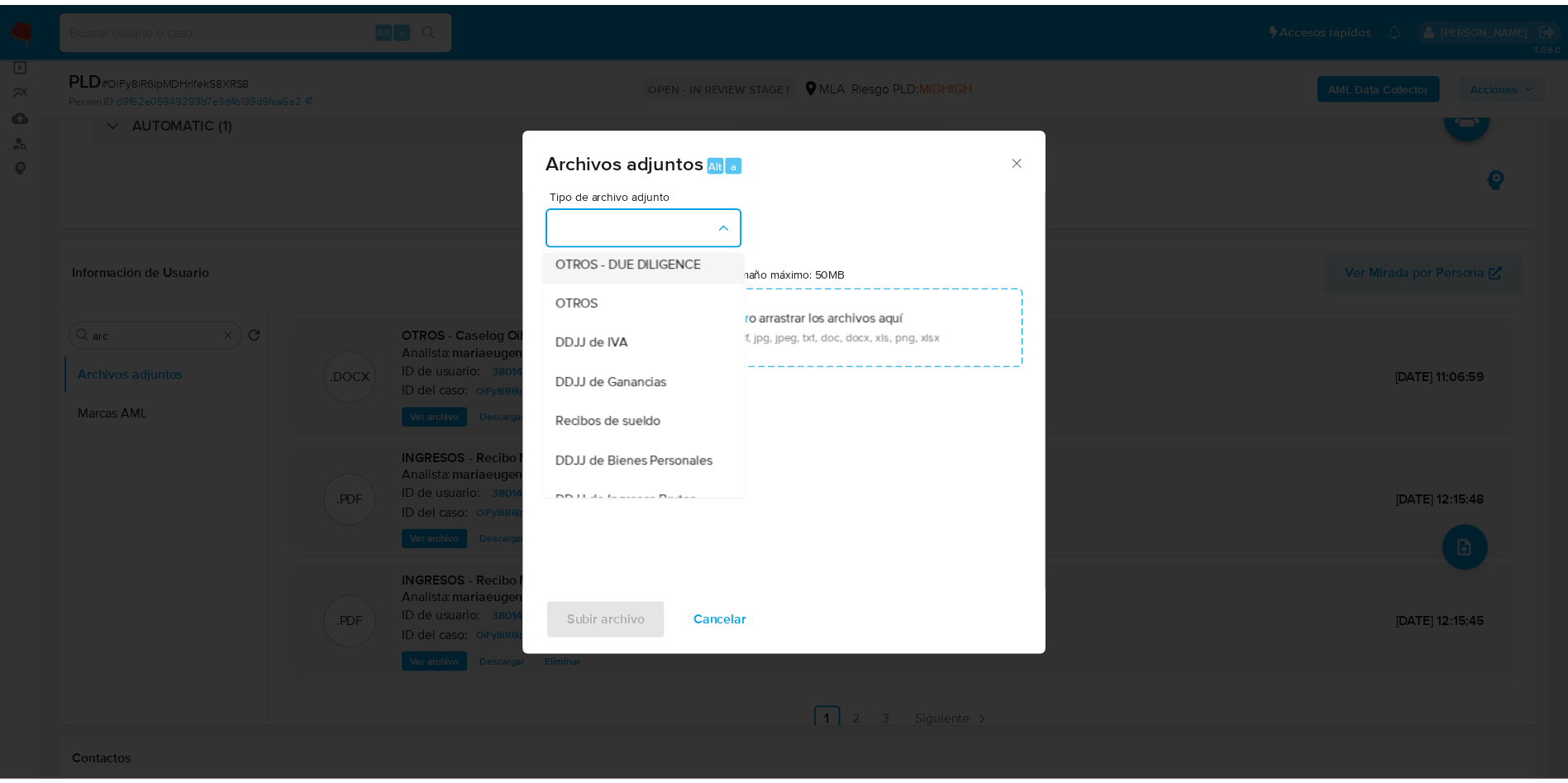
scroll to position [248, 0]
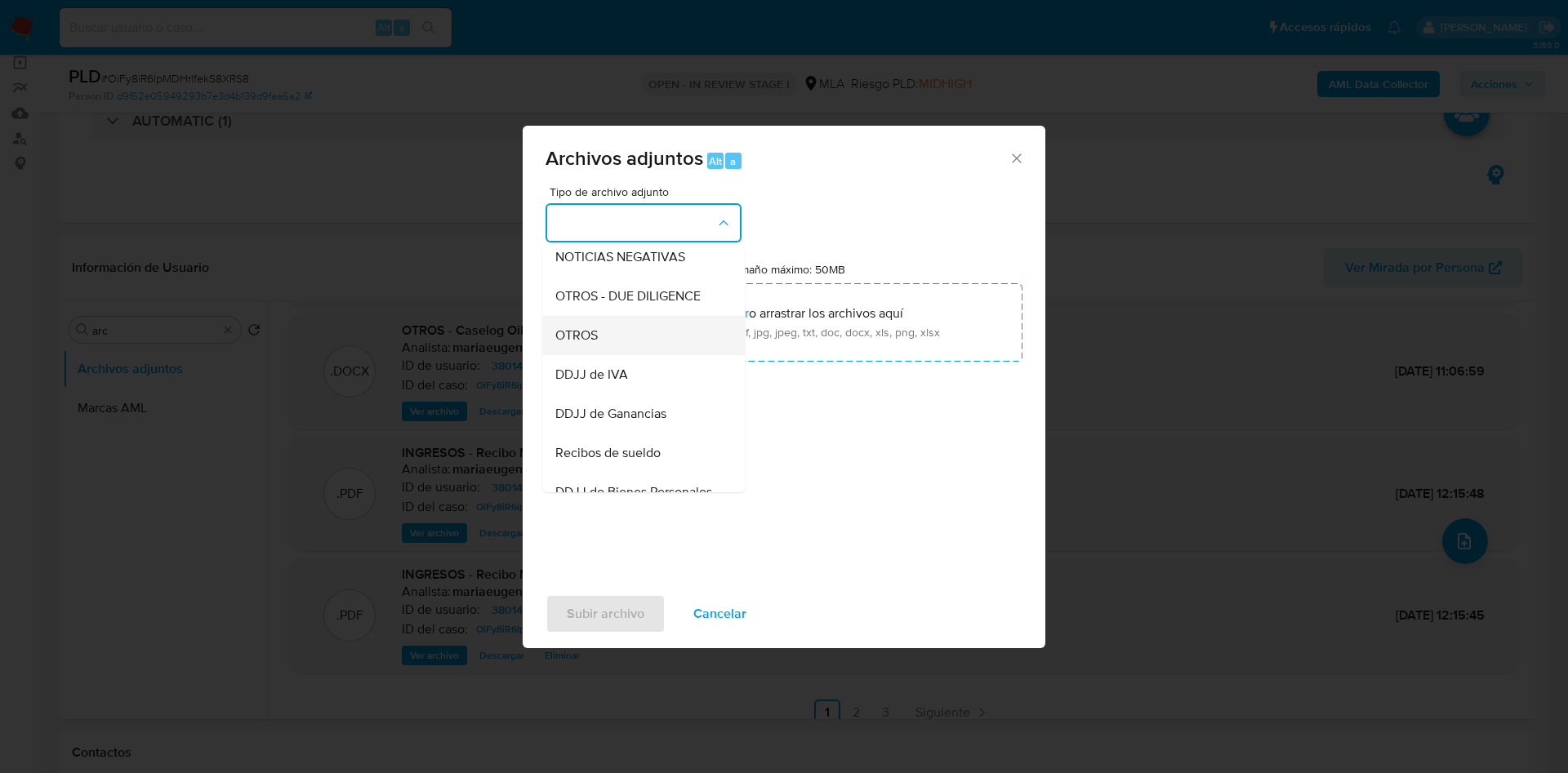
click at [580, 344] on span "OTROS" at bounding box center [576, 335] width 42 height 16
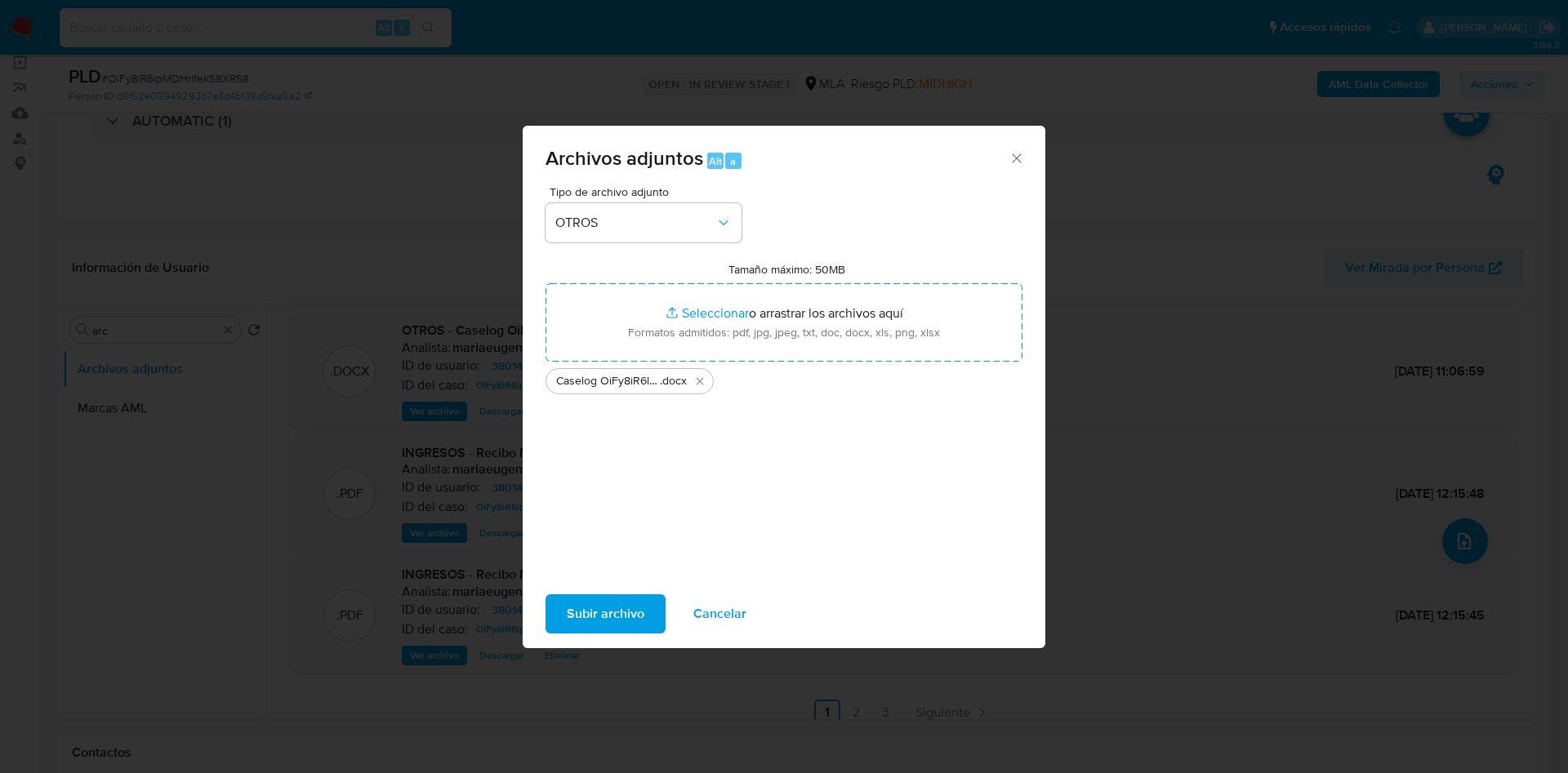
click at [576, 601] on span "Subir archivo" at bounding box center [605, 614] width 77 height 36
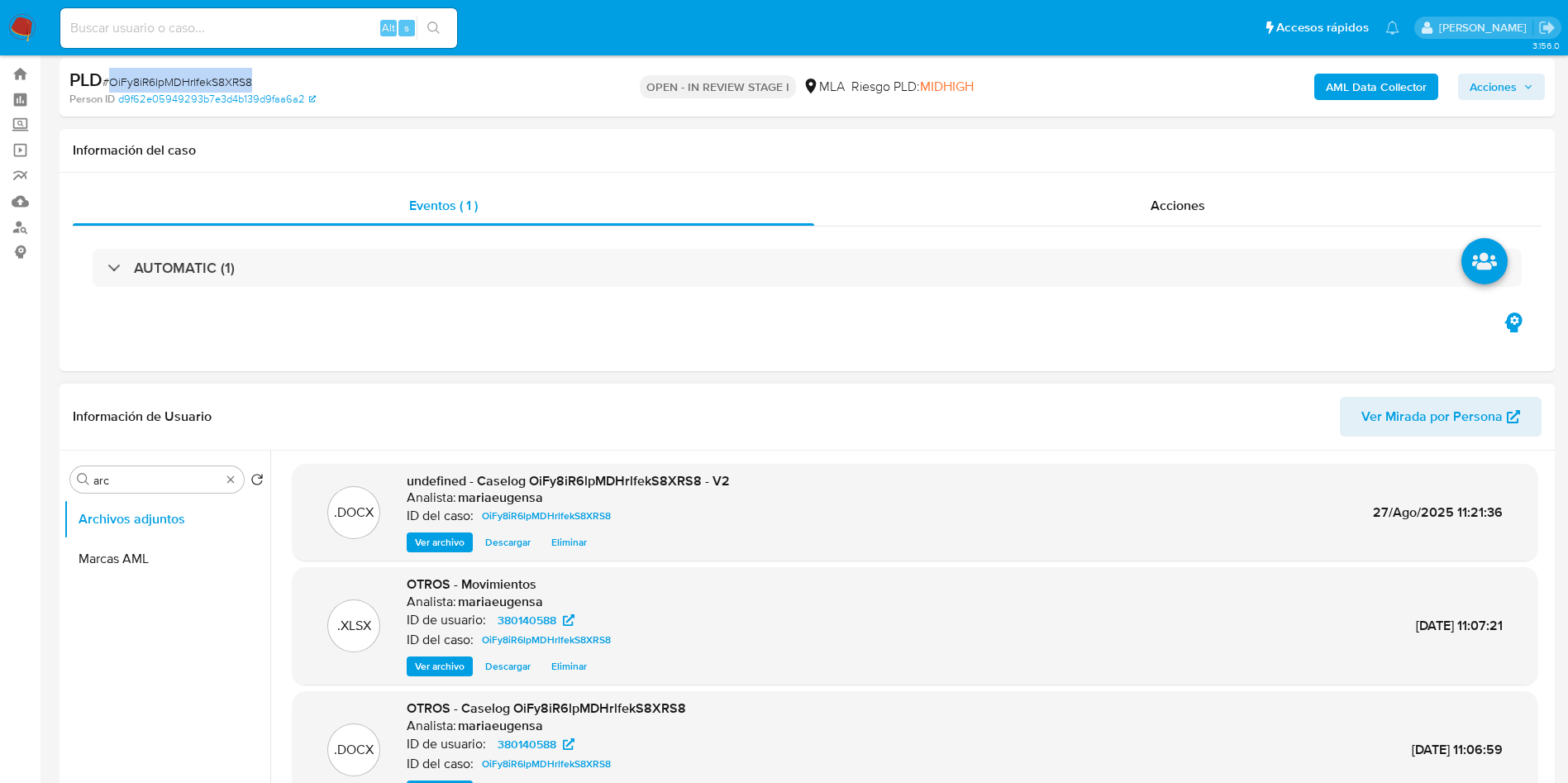
scroll to position [0, 0]
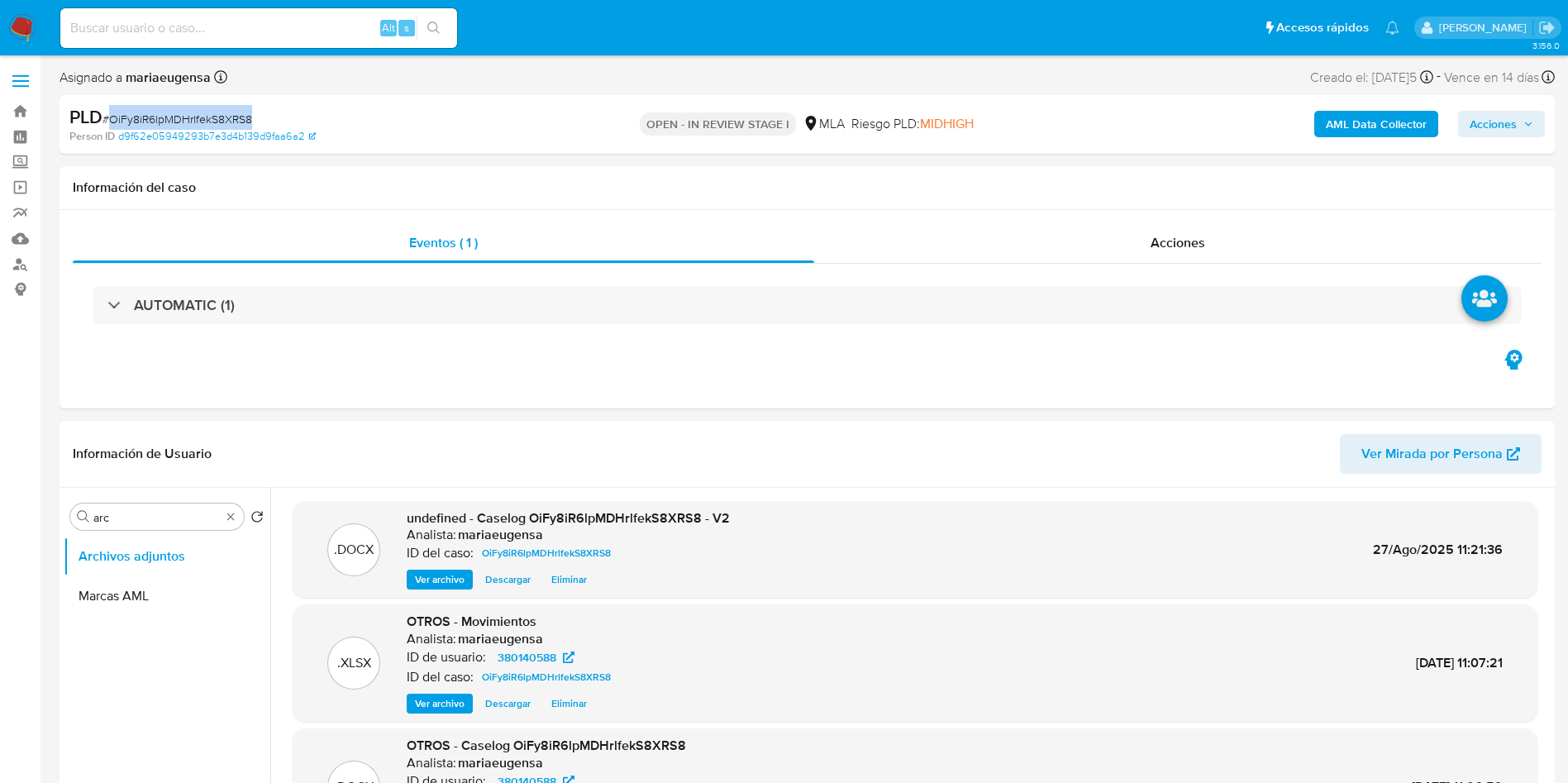
click at [1491, 121] on span "Acciones" at bounding box center [1493, 123] width 47 height 26
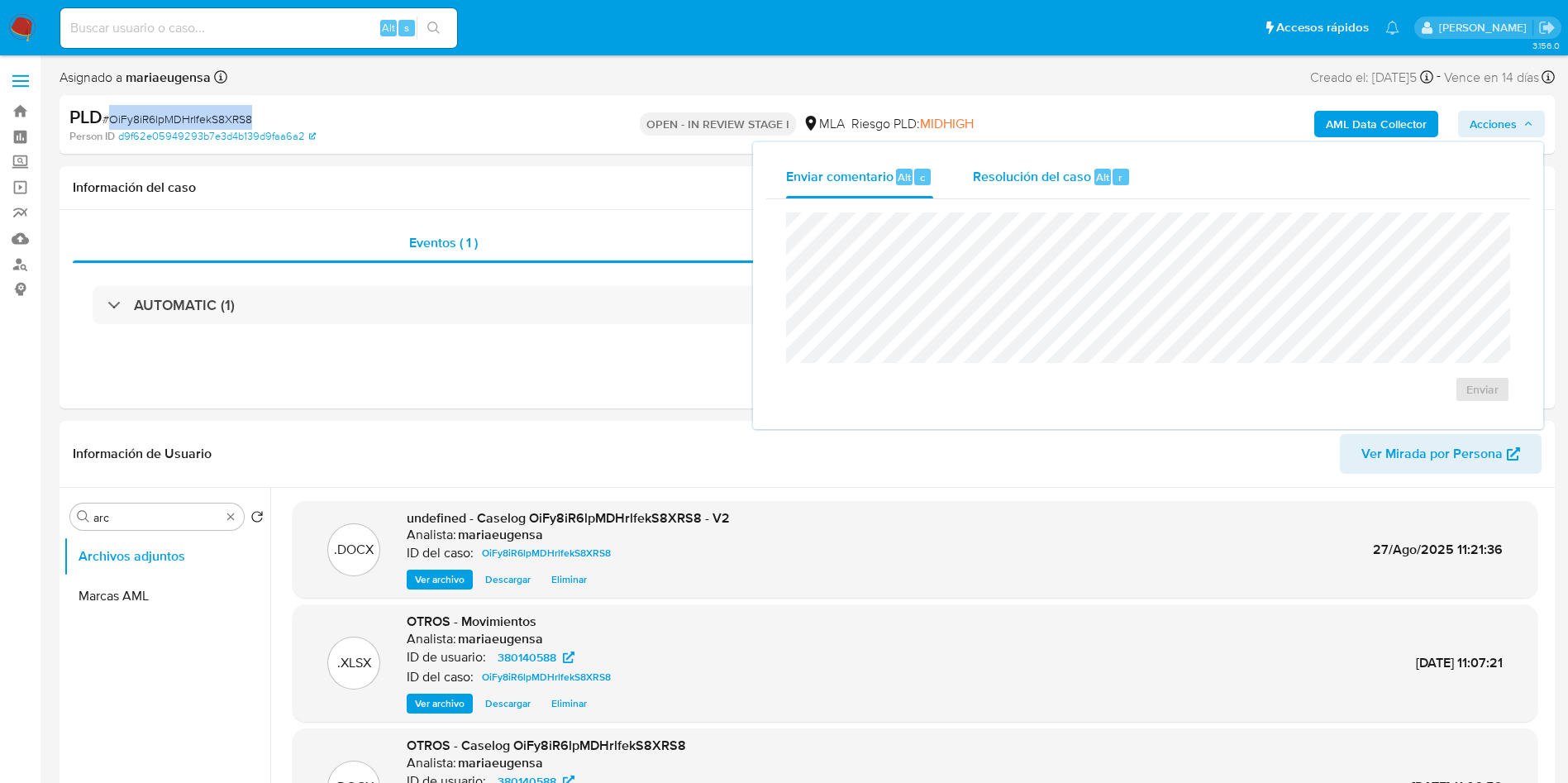
drag, startPoint x: 1059, startPoint y: 171, endPoint x: 1055, endPoint y: 189, distance: 18.4
click at [1059, 173] on div "Resolución del caso Alt r" at bounding box center [1052, 176] width 158 height 43
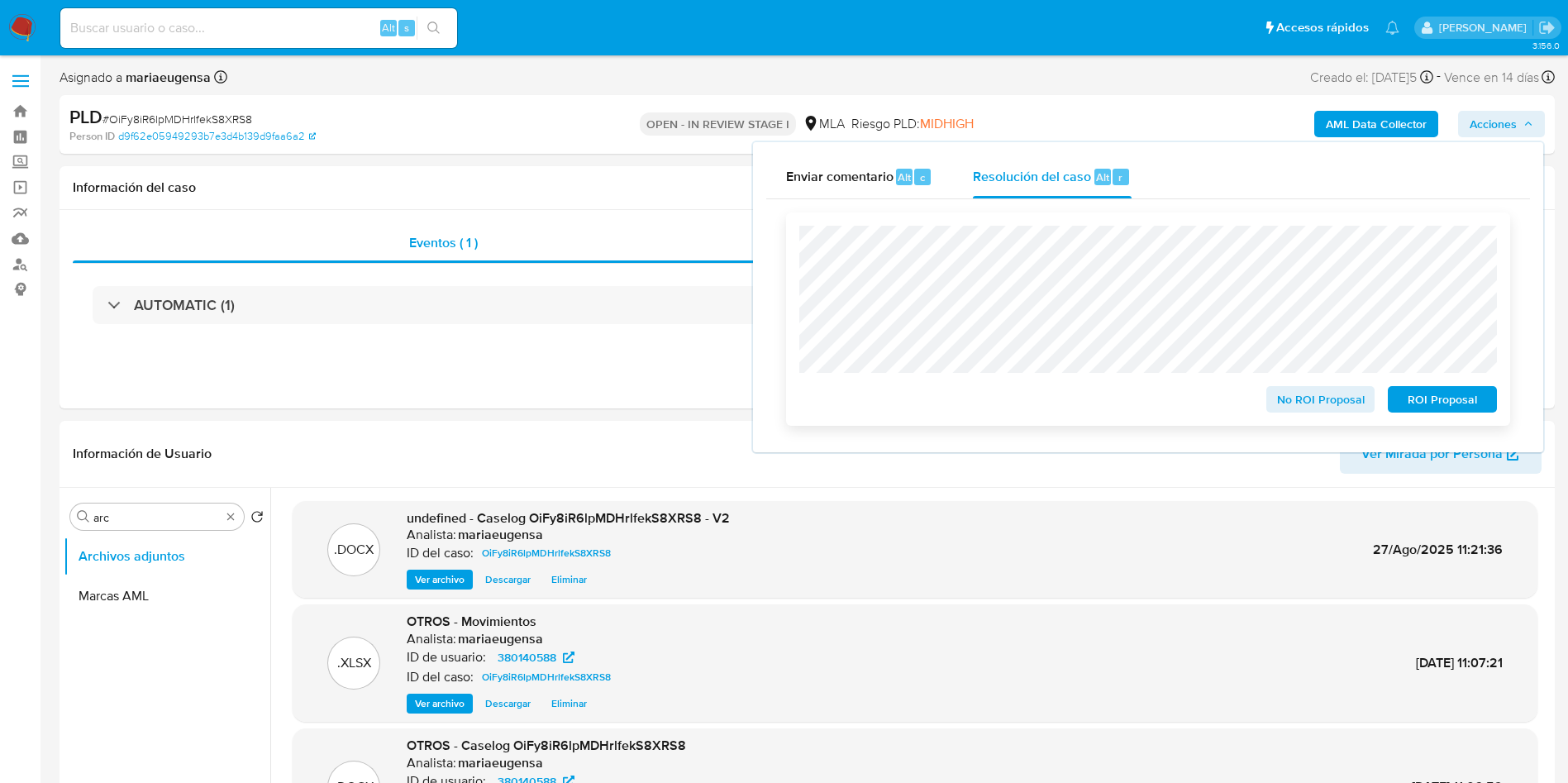
click at [1436, 395] on span "ROI Proposal" at bounding box center [1442, 399] width 86 height 23
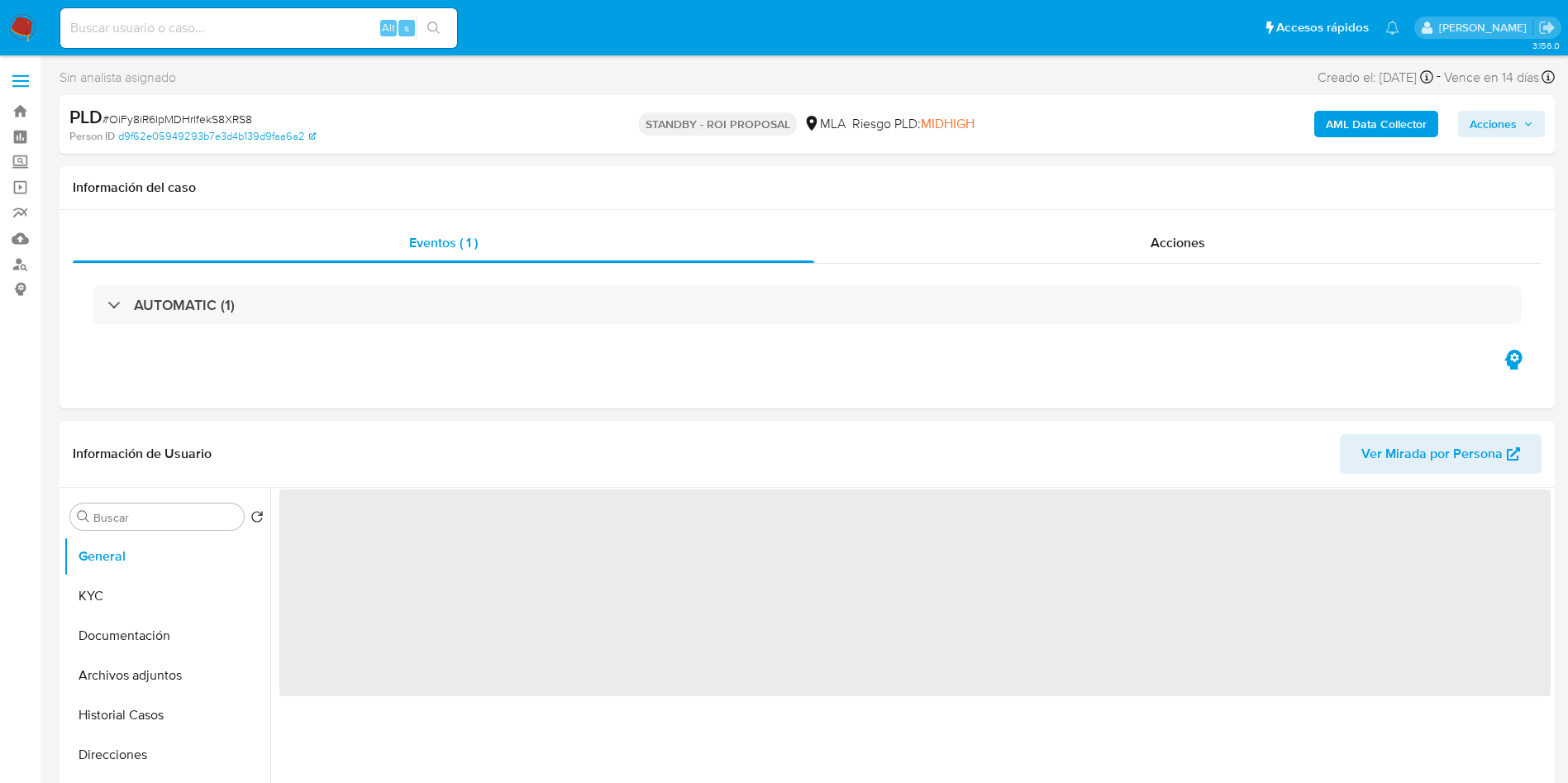
click at [158, 123] on span "# OiFy8iR6lpMDHrlfekS8XRS8" at bounding box center [177, 118] width 149 height 17
click at [158, 122] on span "# OiFy8iR6lpMDHrlfekS8XRS8" at bounding box center [177, 118] width 149 height 17
copy span "OiFy8iR6lpMDHrlfekS8XRS8"
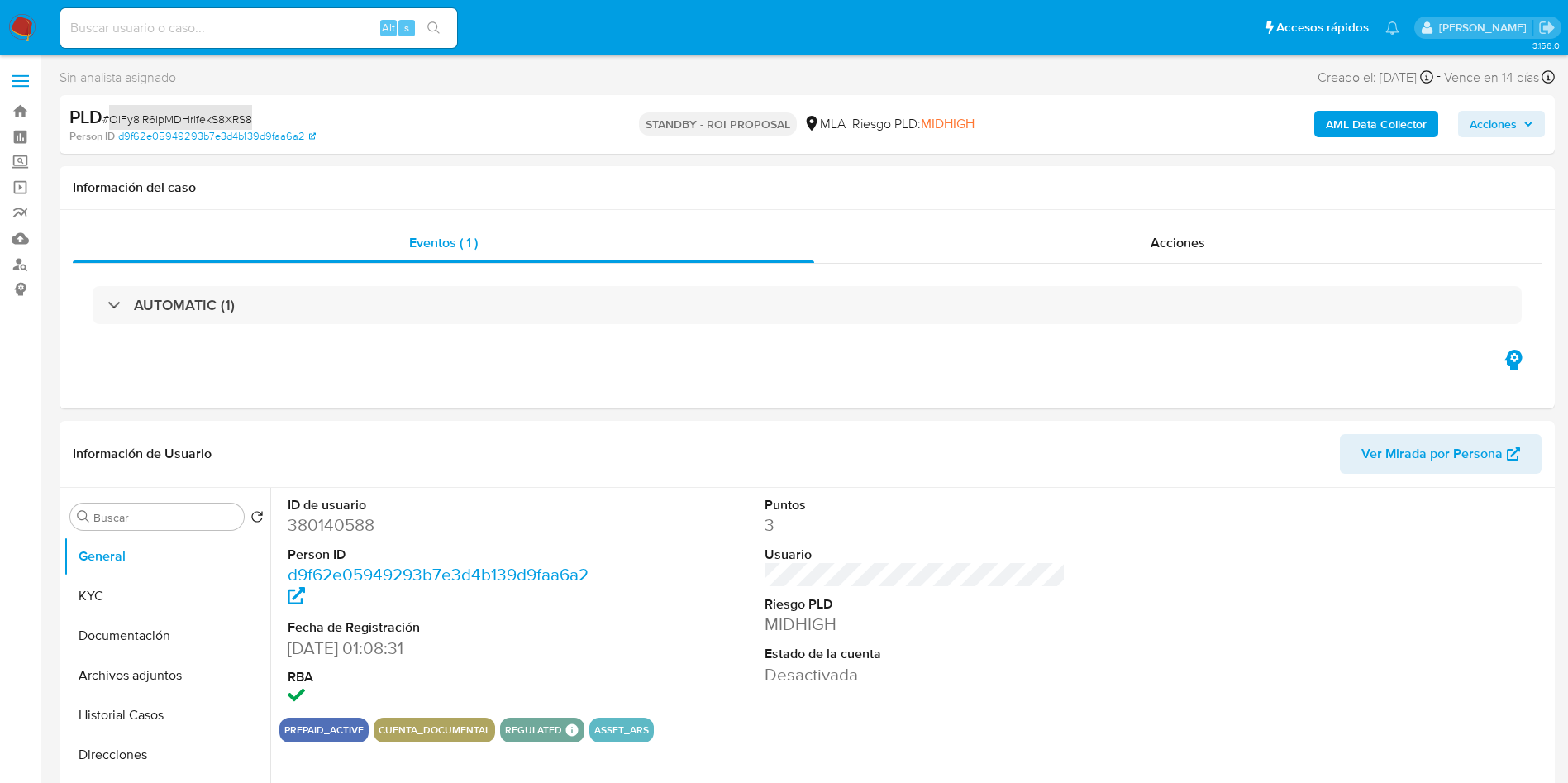
select select "10"
click at [157, 512] on input "Buscar" at bounding box center [166, 517] width 144 height 15
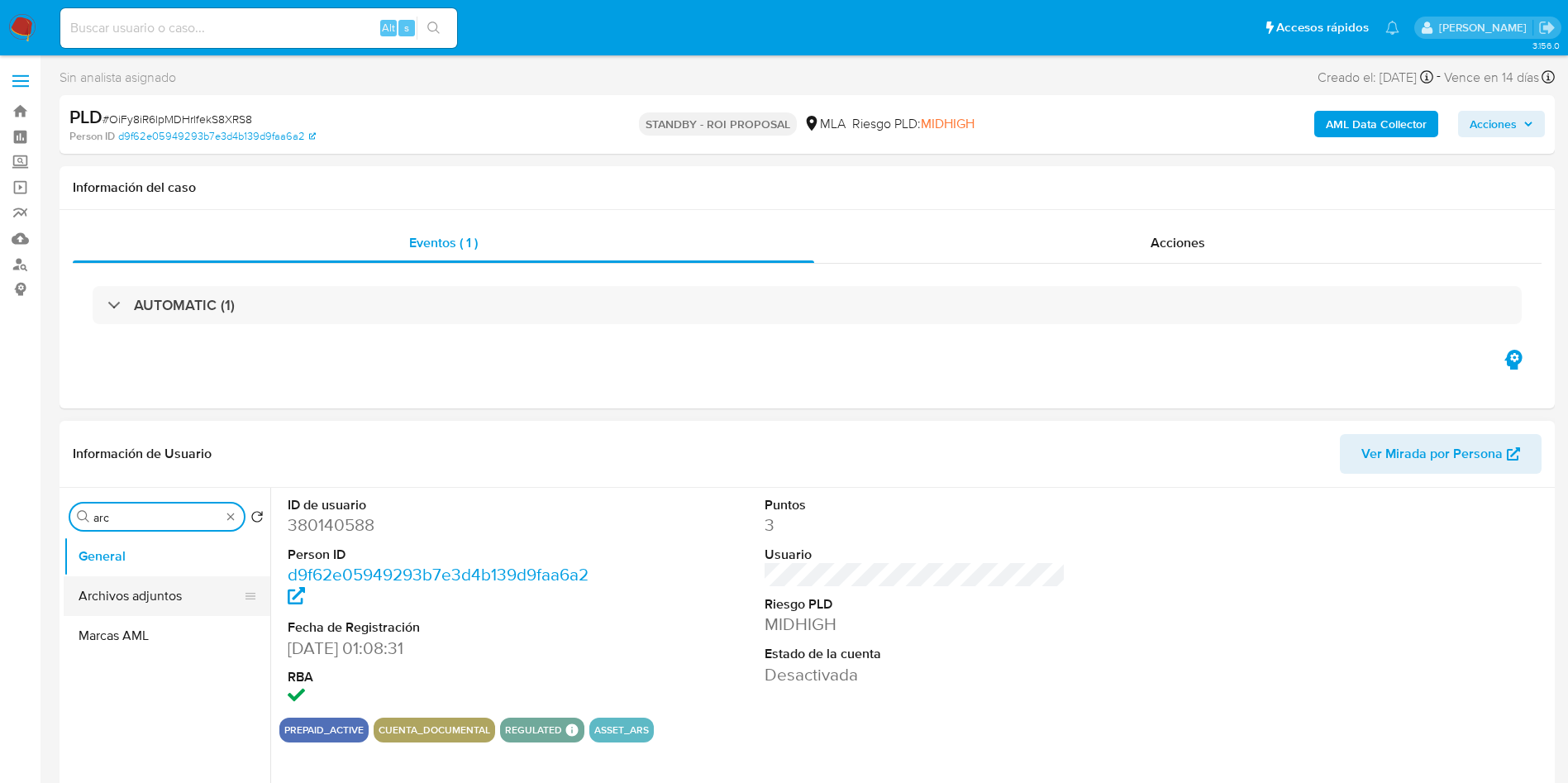
type input "arc"
click at [145, 586] on button "Archivos adjuntos" at bounding box center [160, 596] width 194 height 40
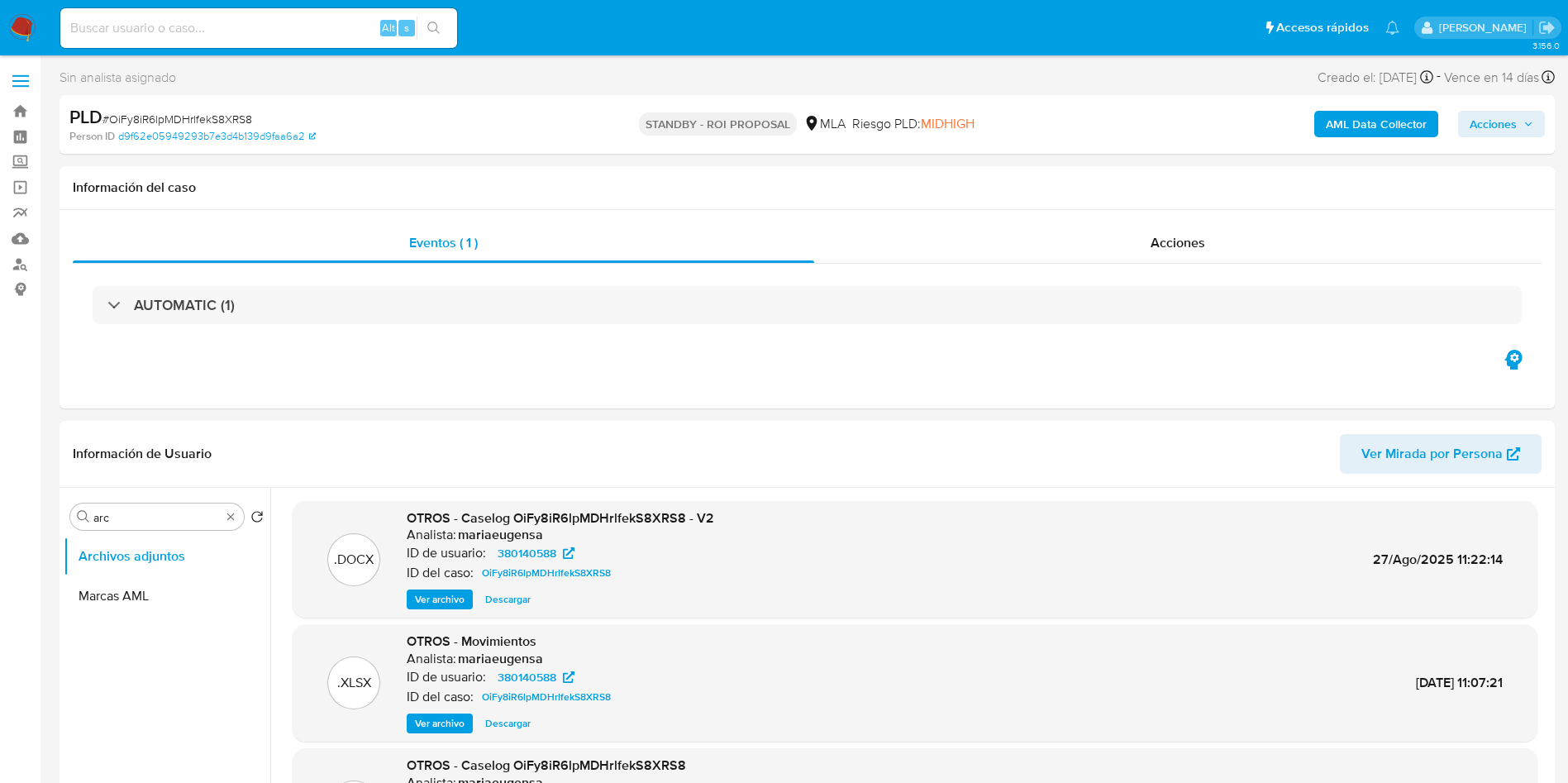
click at [211, 112] on span "# OiFy8iR6lpMDHrlfekS8XRS8" at bounding box center [177, 118] width 149 height 17
copy span "OiFy8iR6lpMDHrlfekS8XRS8"
click at [235, 23] on input at bounding box center [258, 28] width 397 height 22
paste input "lFk1cDdKT5AyYkfkXfBD1P5I"
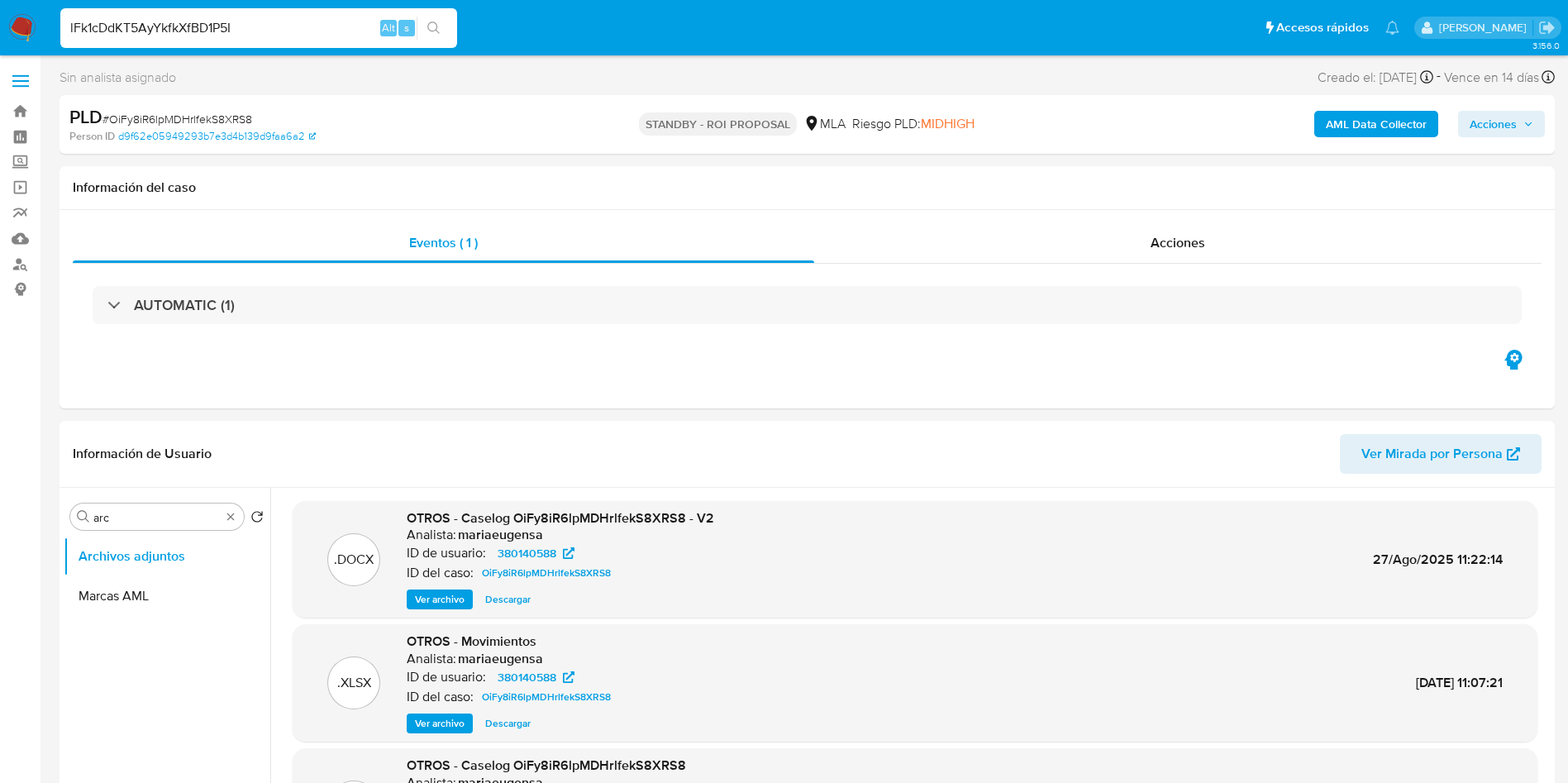
type input "lFk1cDdKT5AyYkfkXfBD1P5I"
click at [215, 23] on input "lFk1cDdKT5AyYkfkXfBD1P5I" at bounding box center [258, 28] width 397 height 22
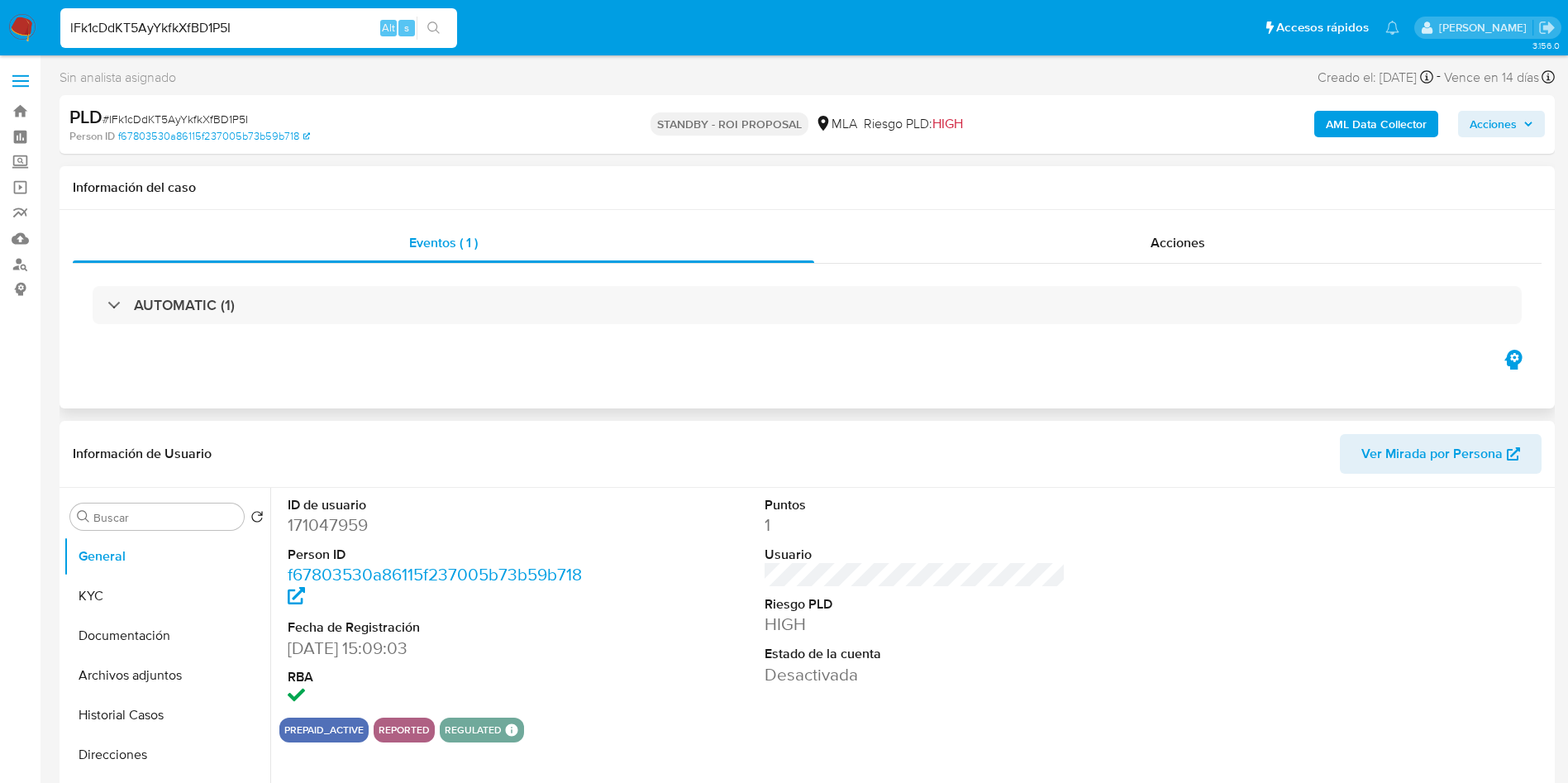
select select "10"
click at [152, 521] on input "Buscar" at bounding box center [166, 517] width 144 height 15
type input "arc"
click at [175, 594] on button "Archivos adjuntos" at bounding box center [160, 596] width 194 height 40
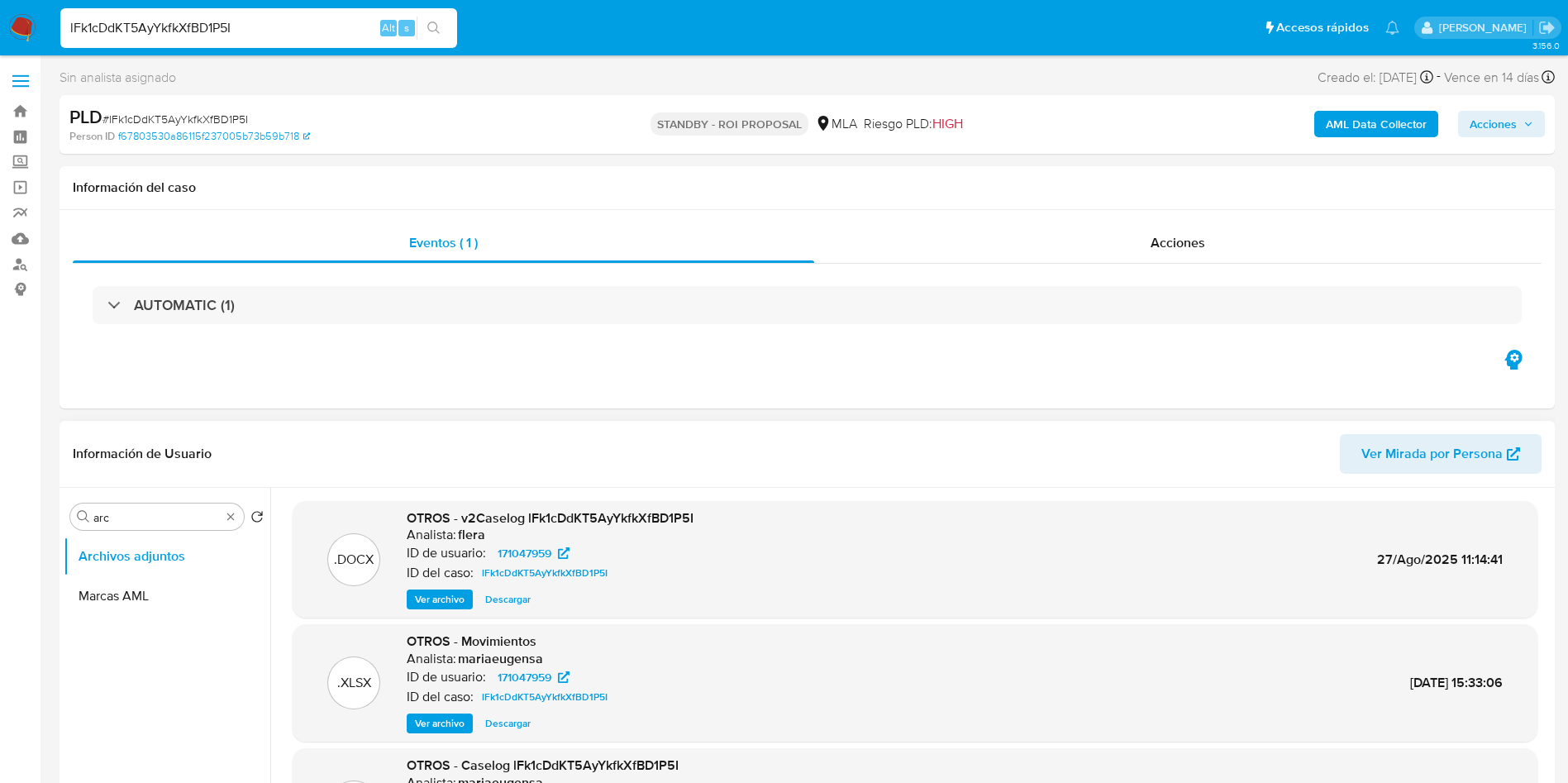
click at [492, 601] on span "Descargar" at bounding box center [508, 599] width 45 height 17
click at [509, 597] on span "Descargar" at bounding box center [508, 599] width 45 height 17
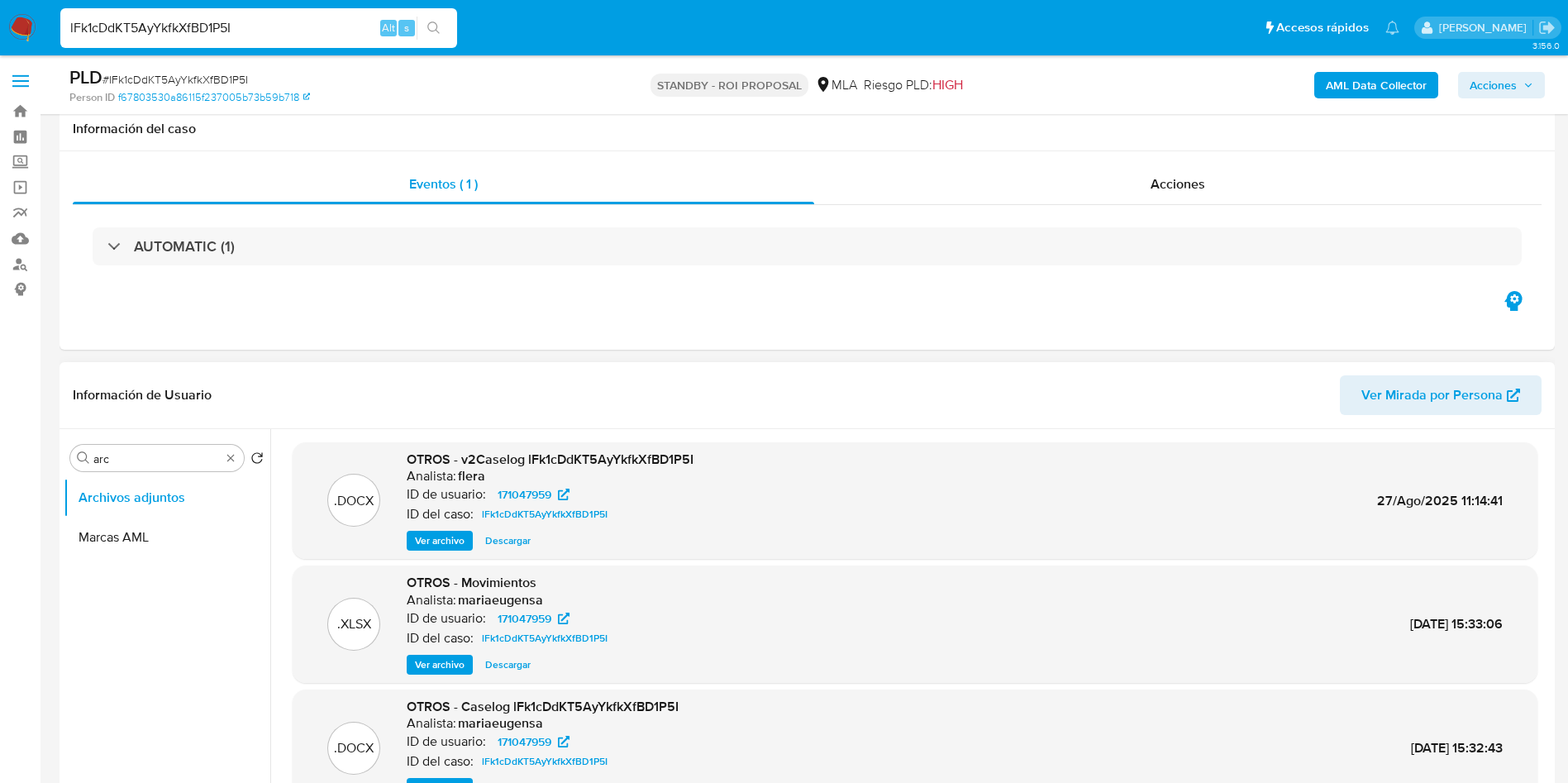
scroll to position [124, 0]
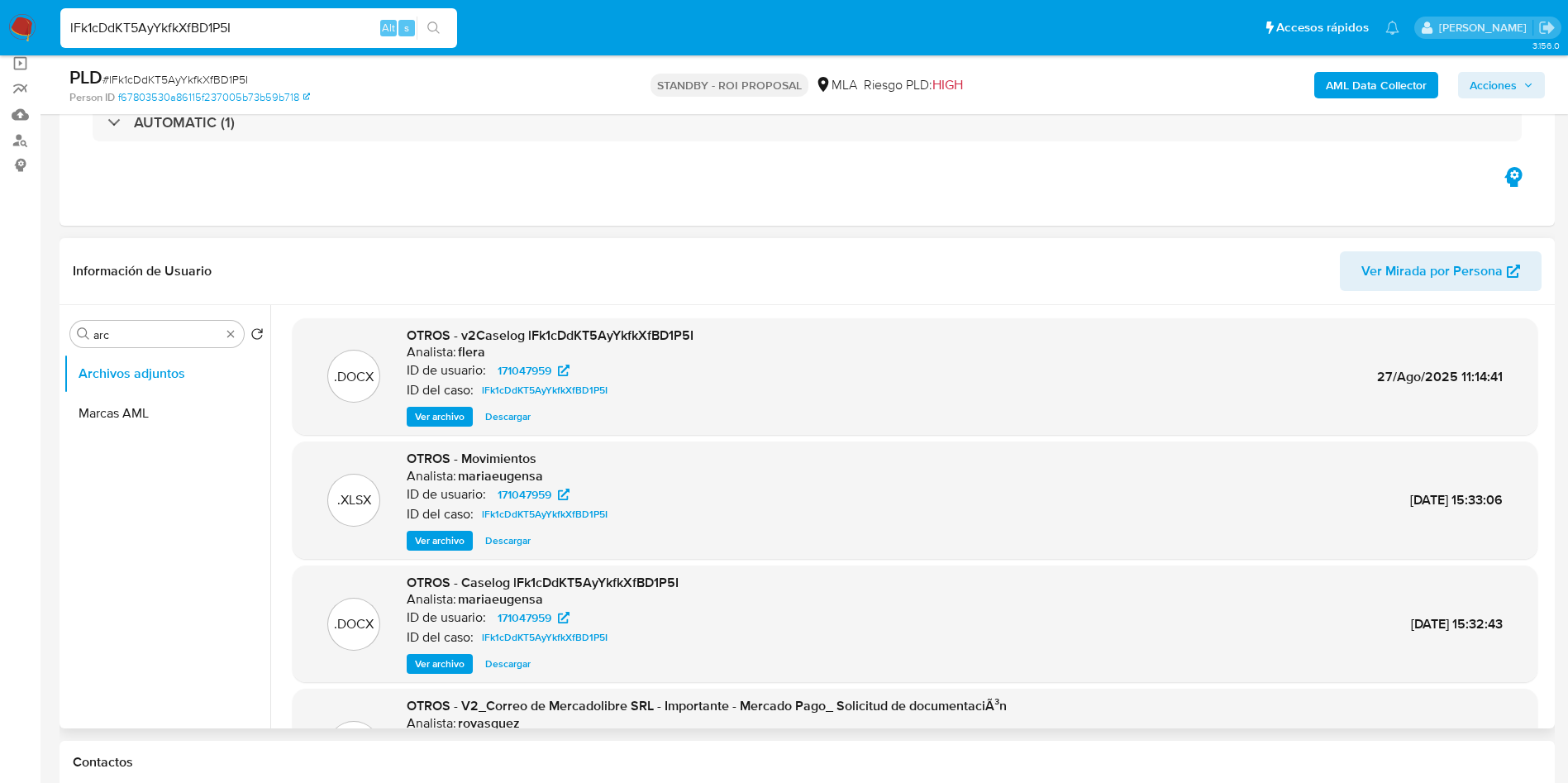
click at [87, 523] on ul "Archivos adjuntos Marcas AML" at bounding box center [167, 540] width 207 height 373
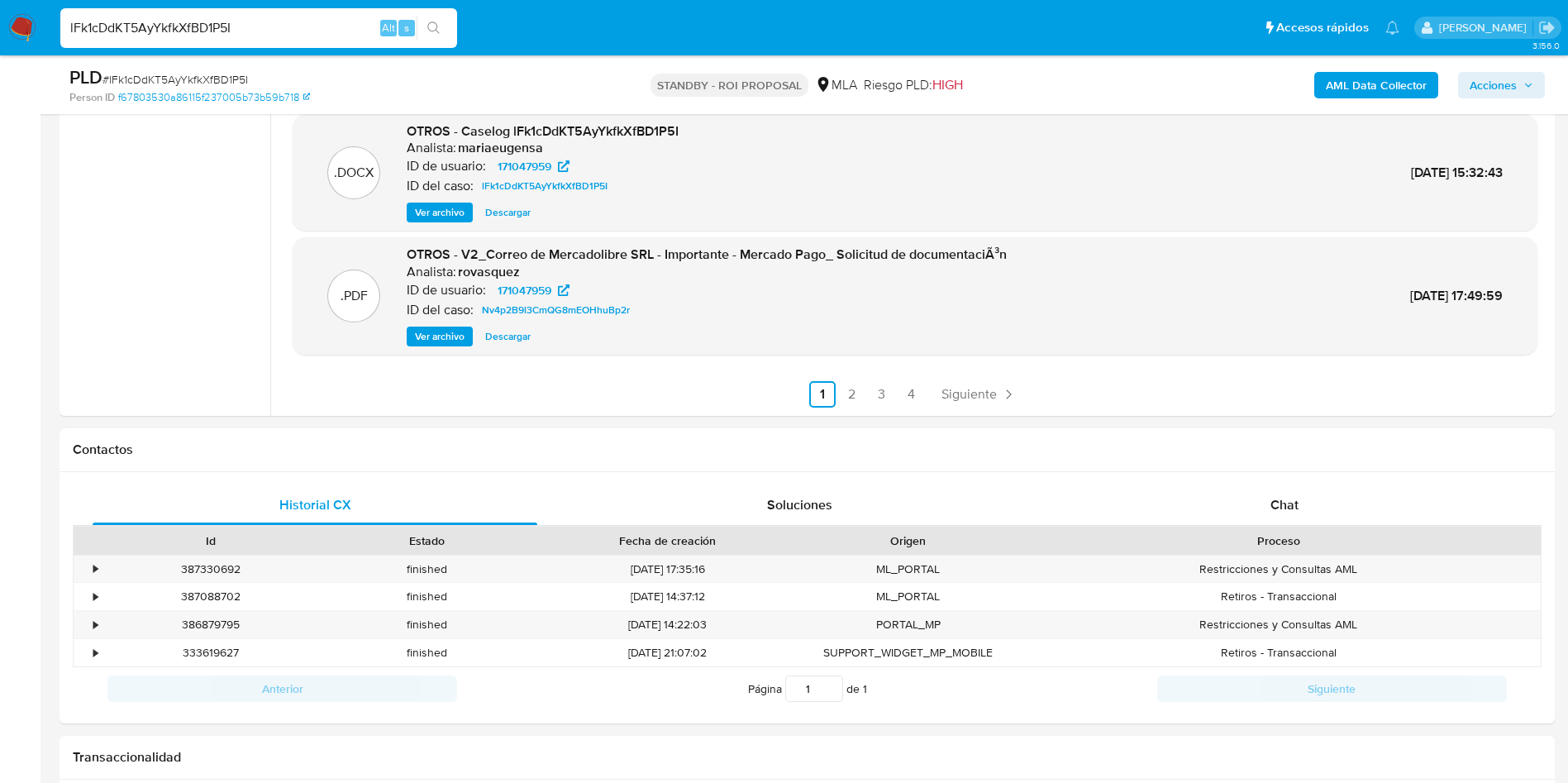
scroll to position [452, 0]
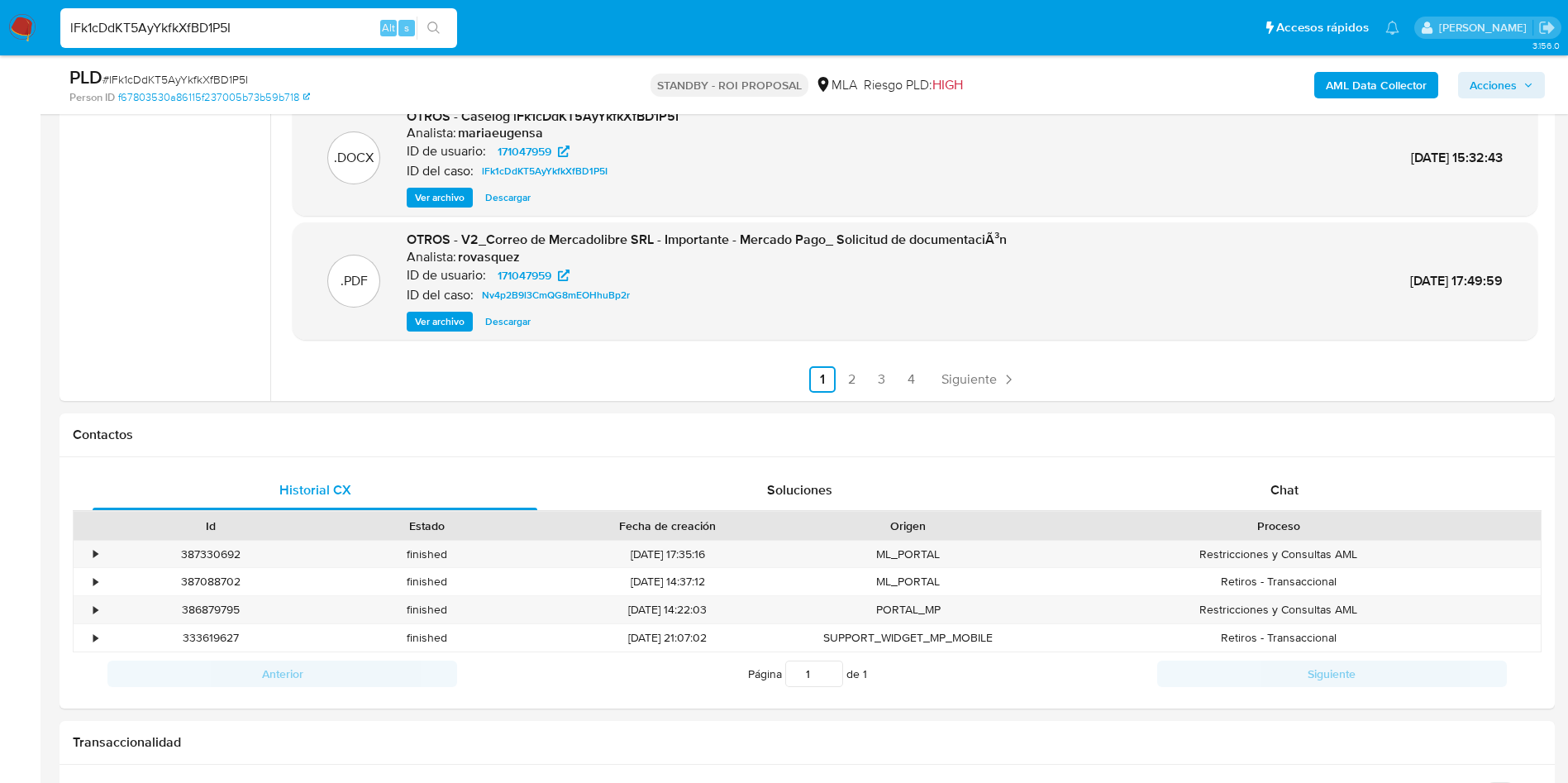
click at [67, 293] on ul "Archivos adjuntos Marcas AML" at bounding box center [167, 212] width 207 height 373
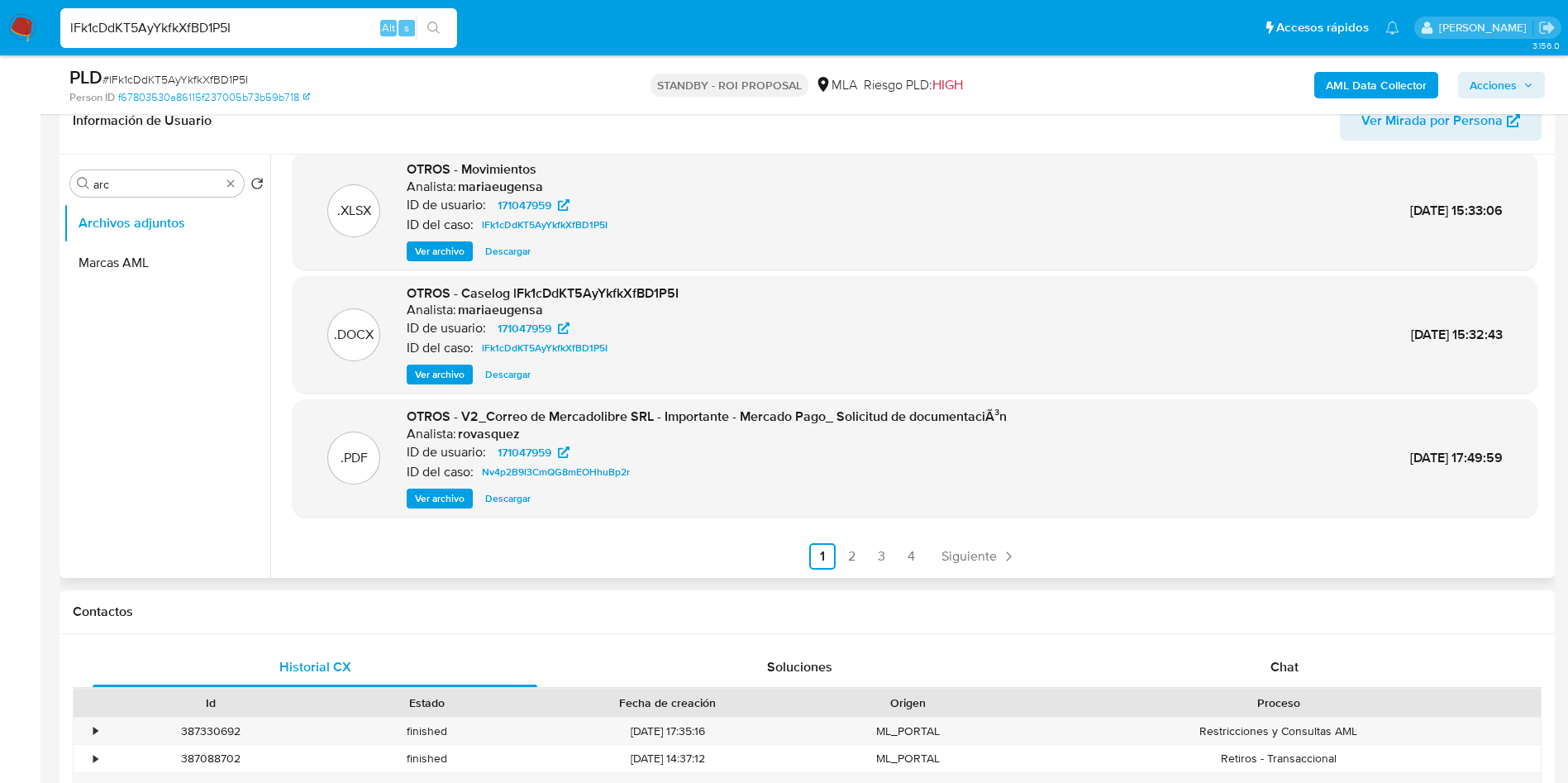
scroll to position [79, 0]
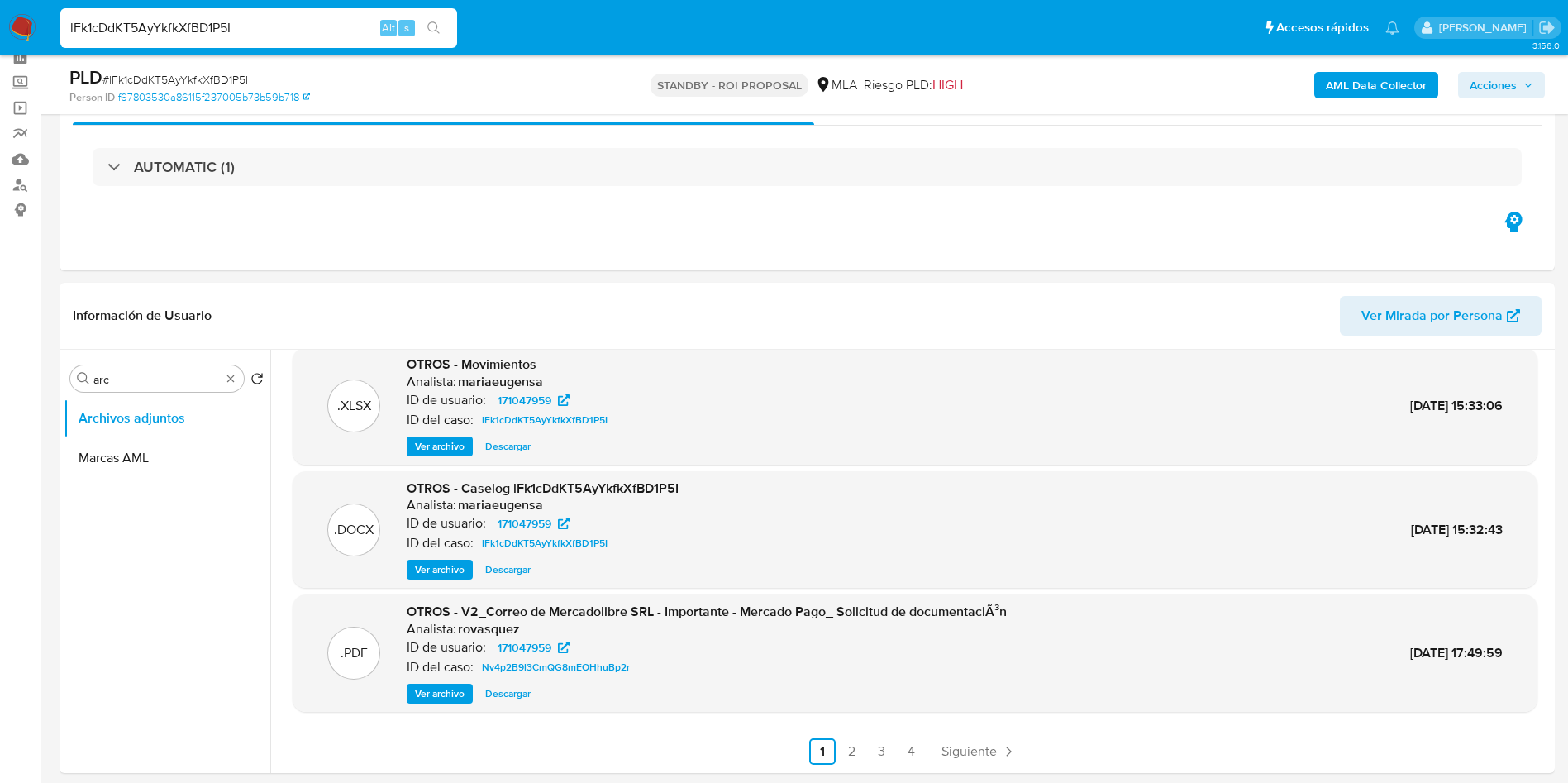
click at [215, 30] on input "lFk1cDdKT5AyYkfkXfBD1P5I" at bounding box center [258, 28] width 397 height 22
click at [515, 571] on span "Descargar" at bounding box center [508, 569] width 45 height 17
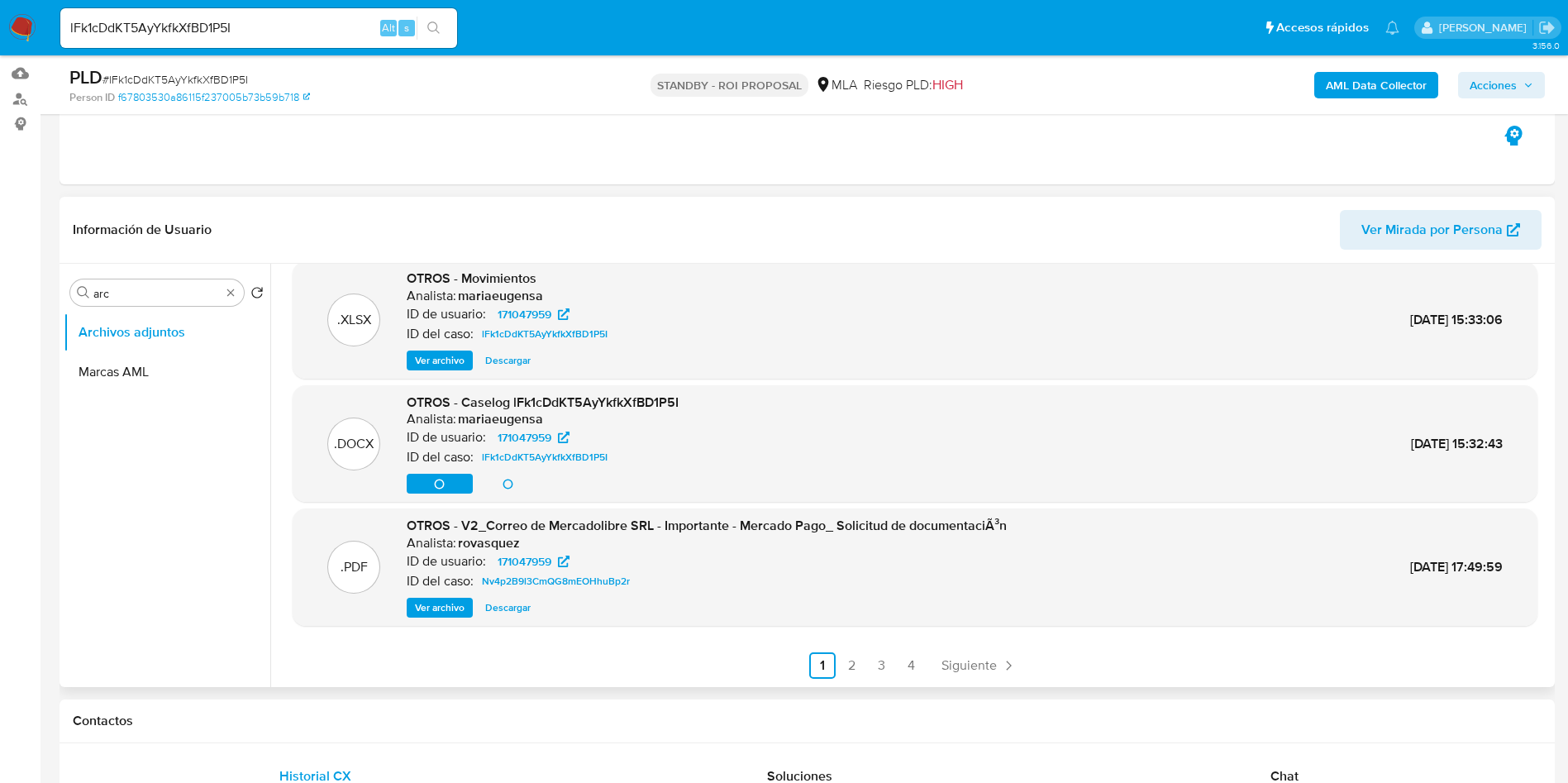
scroll to position [203, 0]
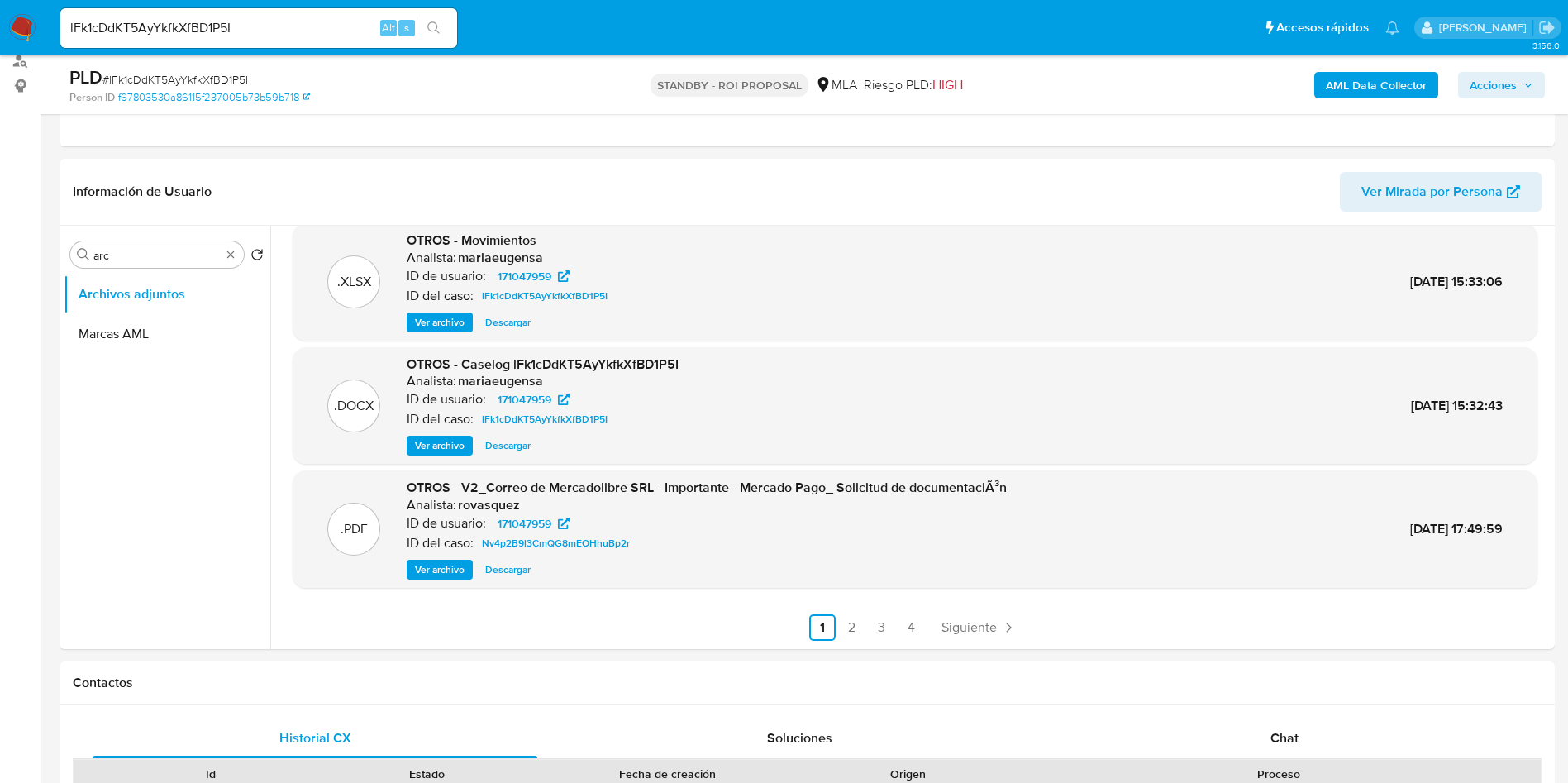
click at [238, 25] on input "lFk1cDdKT5AyYkfkXfBD1P5I" at bounding box center [258, 28] width 397 height 22
drag, startPoint x: 215, startPoint y: 39, endPoint x: 226, endPoint y: 23, distance: 19.4
click at [216, 35] on input "lFk1cDdKT5AyYkfkXfBD1P5I" at bounding box center [258, 28] width 397 height 22
click at [226, 23] on input "lFk1cDdKT5AyYkfkXfBD1P5I" at bounding box center [258, 28] width 397 height 22
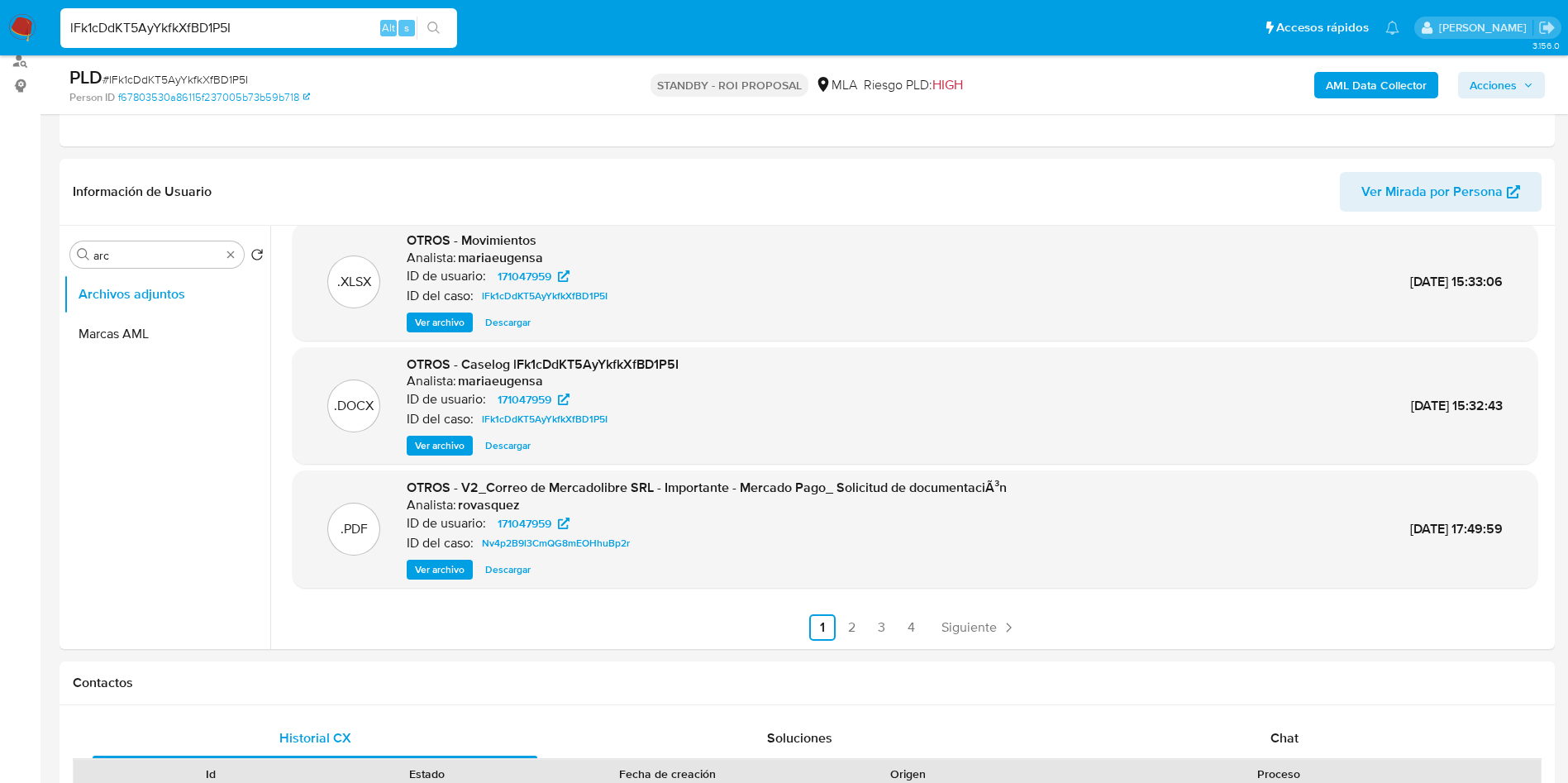
click at [230, 18] on input "lFk1cDdKT5AyYkfkXfBD1P5I" at bounding box center [258, 28] width 397 height 22
click at [145, 242] on div "Buscar arc" at bounding box center [157, 255] width 174 height 26
click at [136, 257] on input "arc" at bounding box center [157, 255] width 128 height 15
click at [136, 255] on input "arc" at bounding box center [157, 255] width 128 height 15
type input "his"
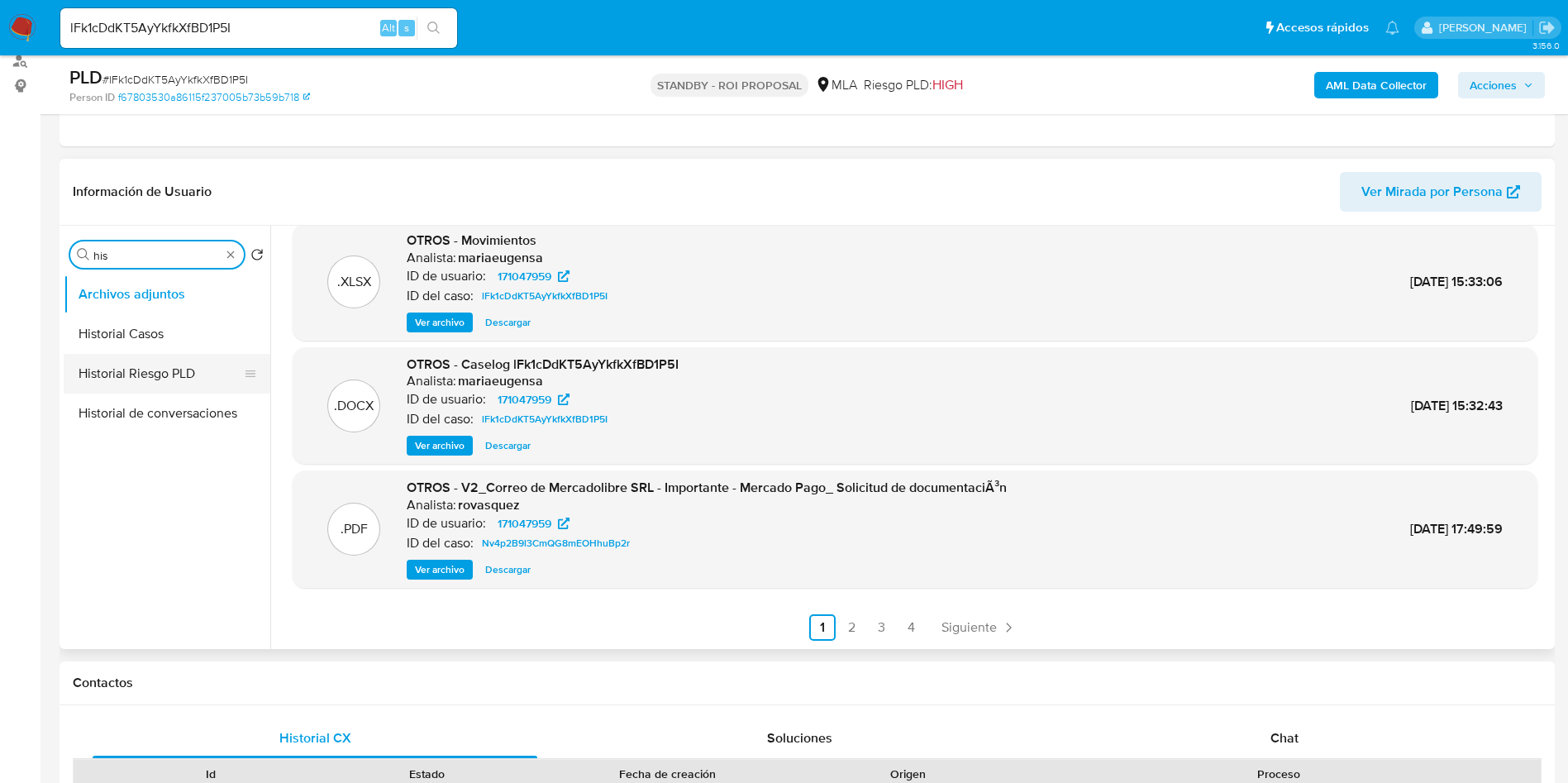
click at [136, 319] on button "Historial Casos" at bounding box center [167, 335] width 207 height 40
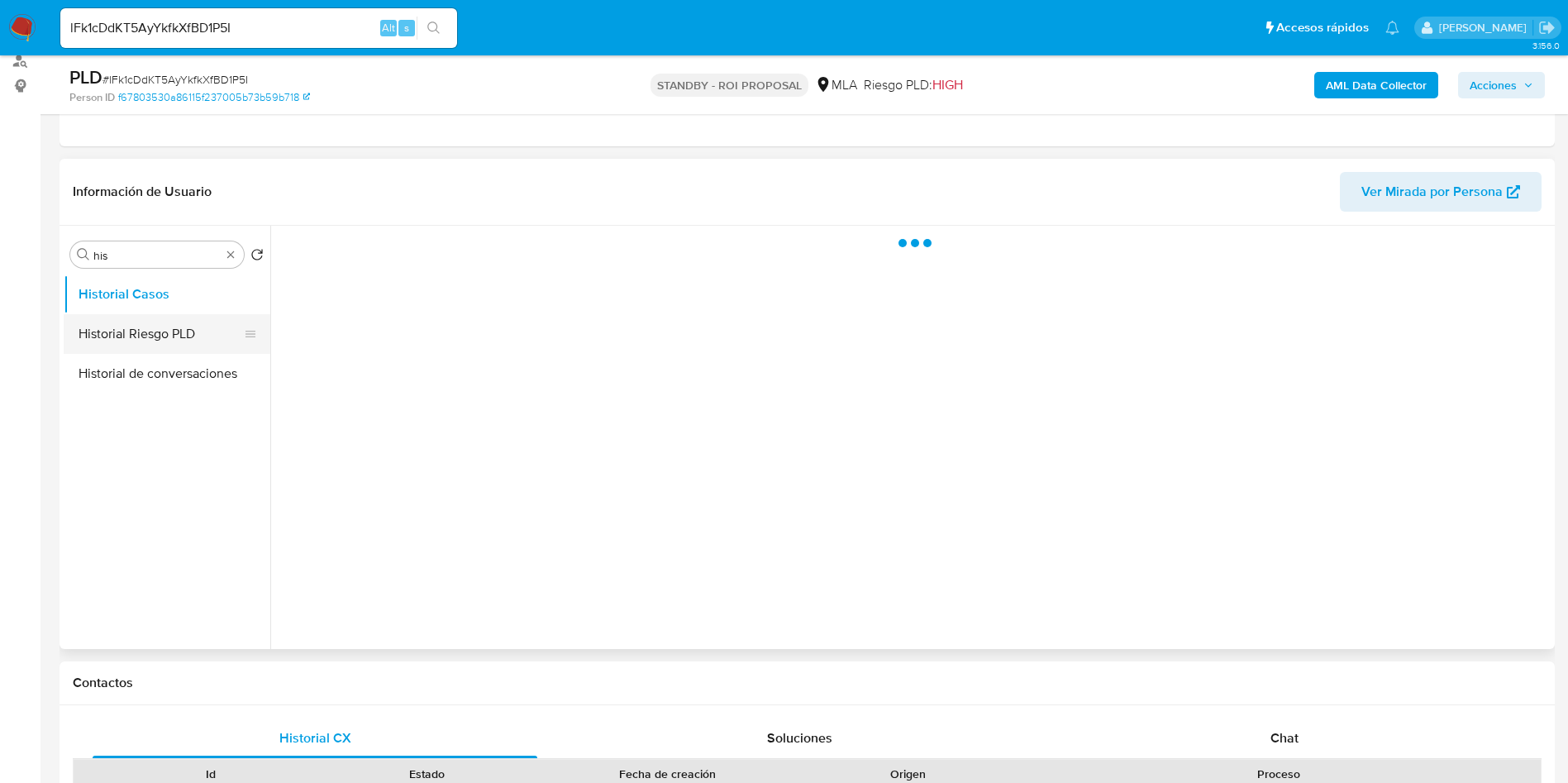
scroll to position [0, 0]
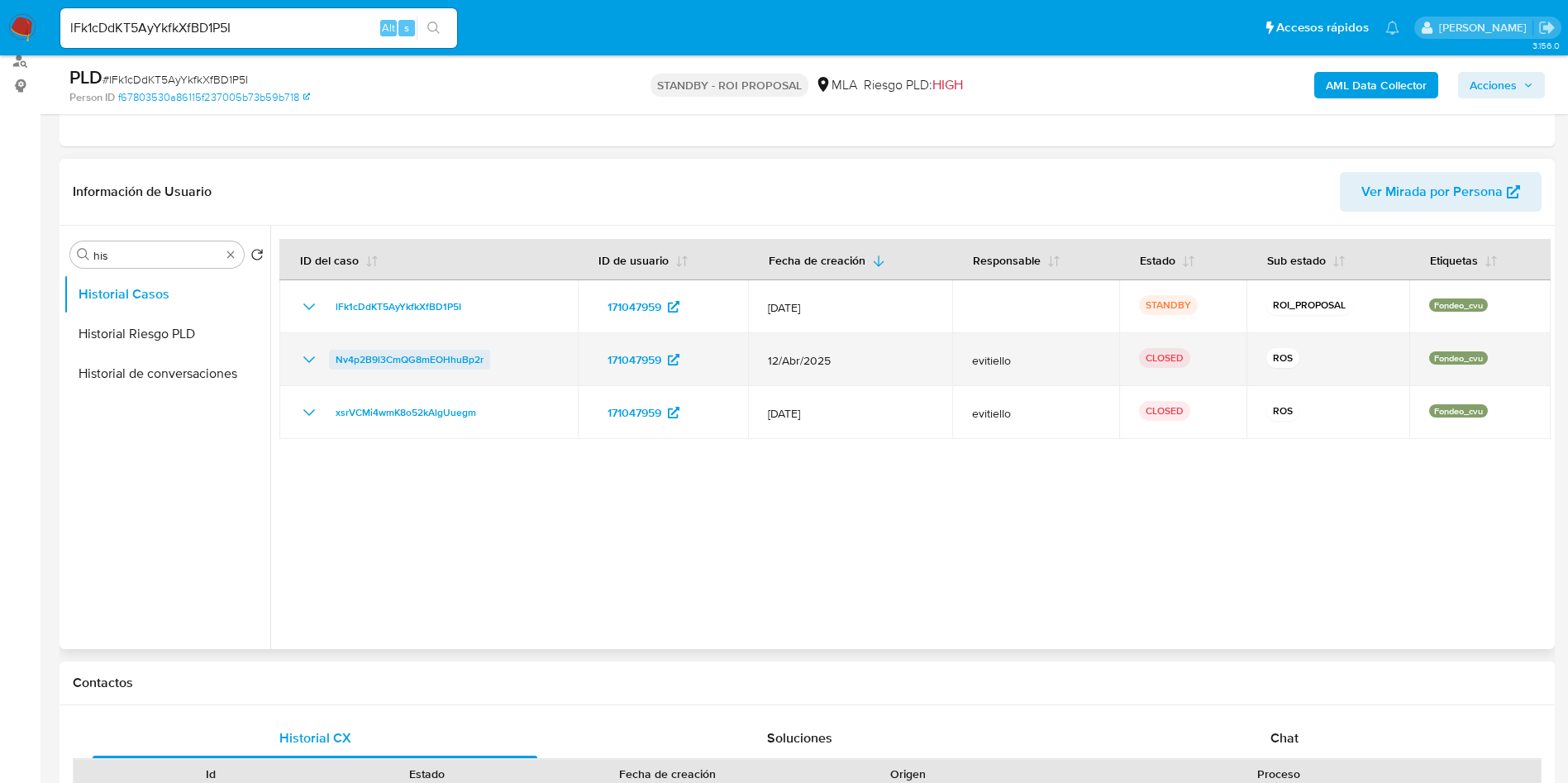
click at [397, 349] on span "Nv4p2B9l3CmQG8mEOHhuBp2r" at bounding box center [409, 359] width 148 height 20
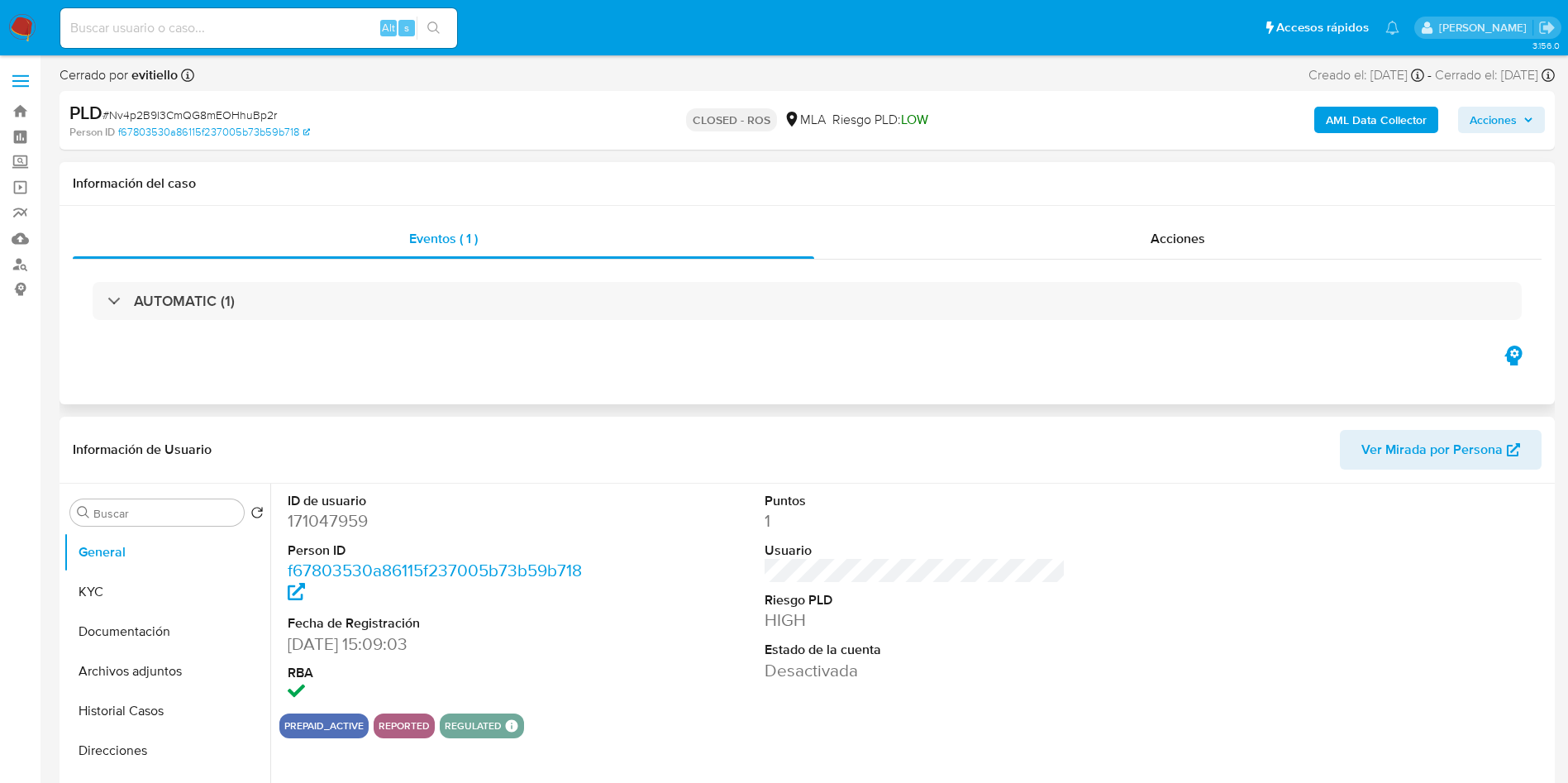
select select "10"
click at [160, 701] on button "Historial Casos" at bounding box center [160, 711] width 194 height 40
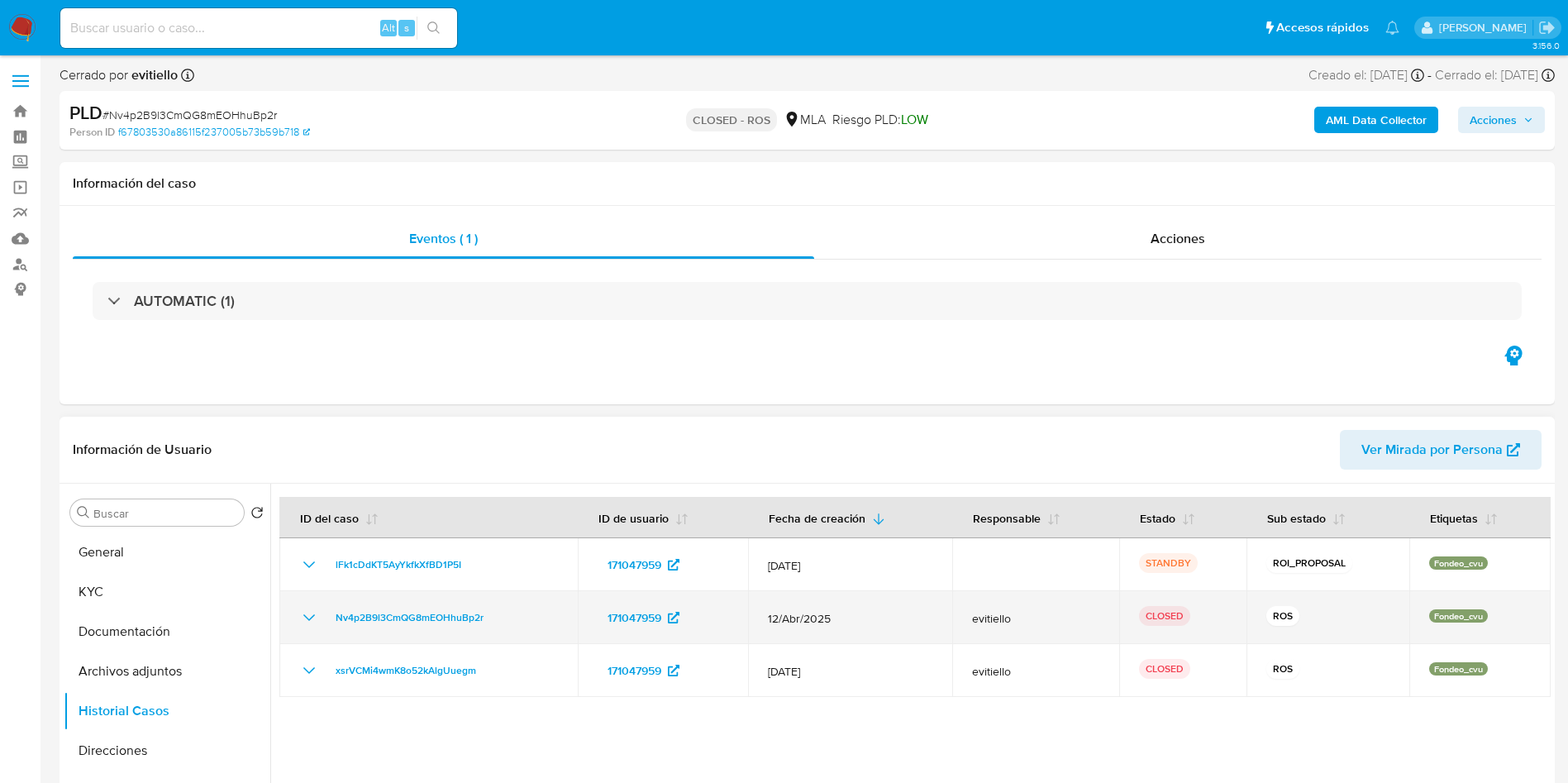
click at [361, 631] on td "Nv4p2B9l3CmQG8mEOHhuBp2r" at bounding box center [428, 617] width 298 height 53
click at [405, 620] on span "Nv4p2B9l3CmQG8mEOHhuBp2r" at bounding box center [409, 617] width 148 height 20
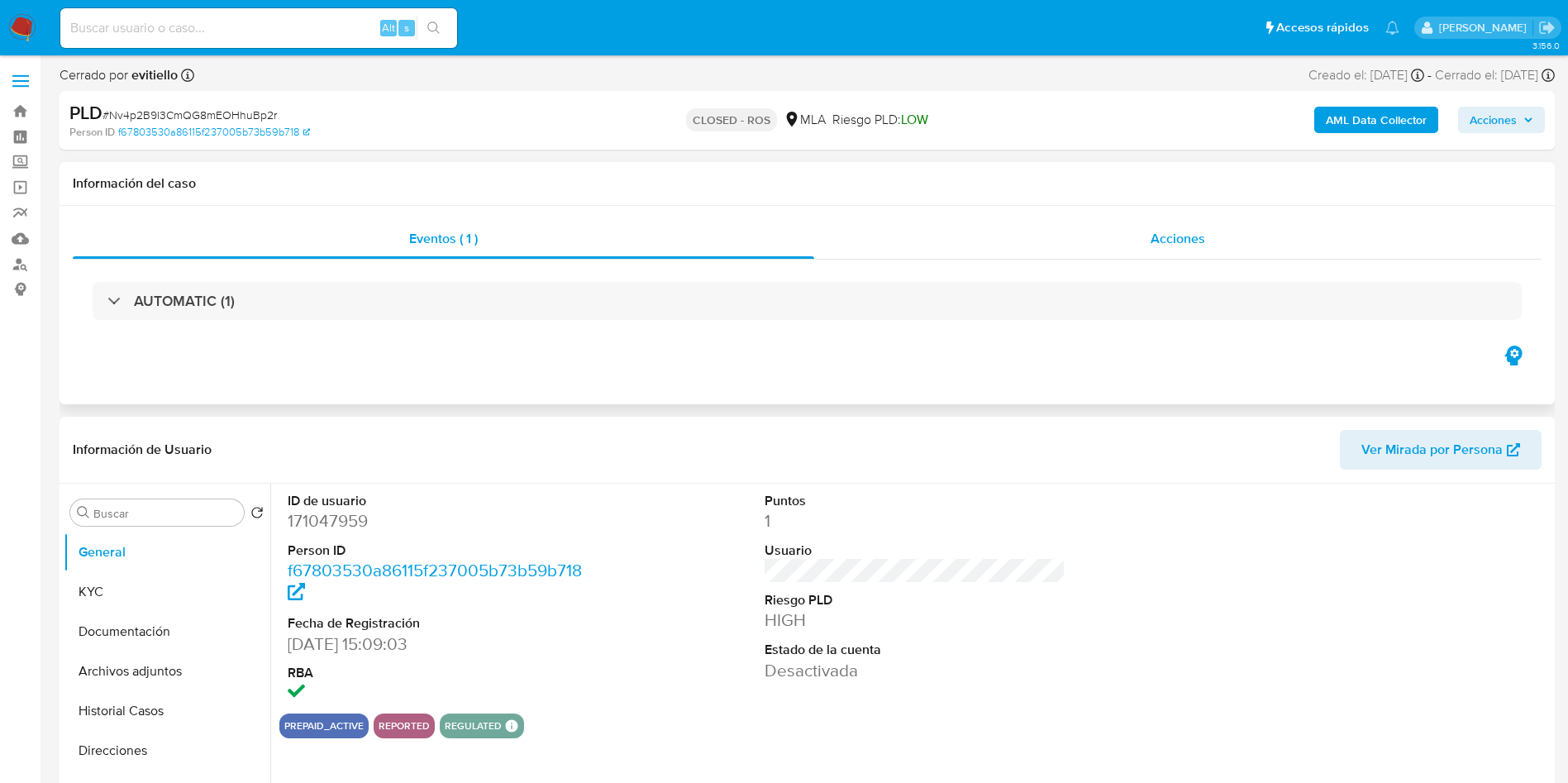
click at [1264, 231] on div "Acciones" at bounding box center [1177, 239] width 727 height 40
select select "10"
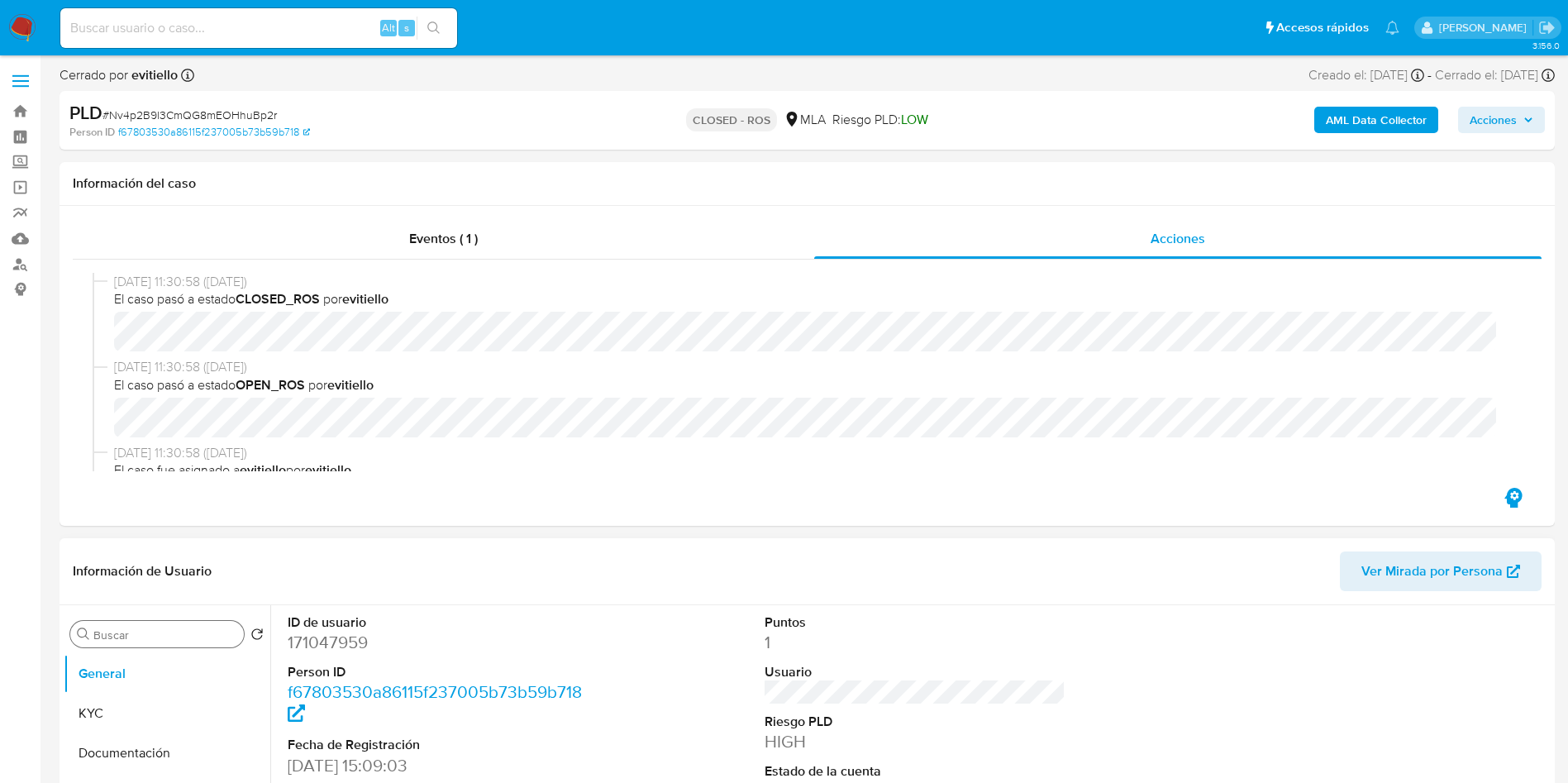
click at [128, 626] on div "Buscar" at bounding box center [157, 634] width 174 height 26
click at [176, 721] on button "Historial Casos" at bounding box center [167, 713] width 207 height 40
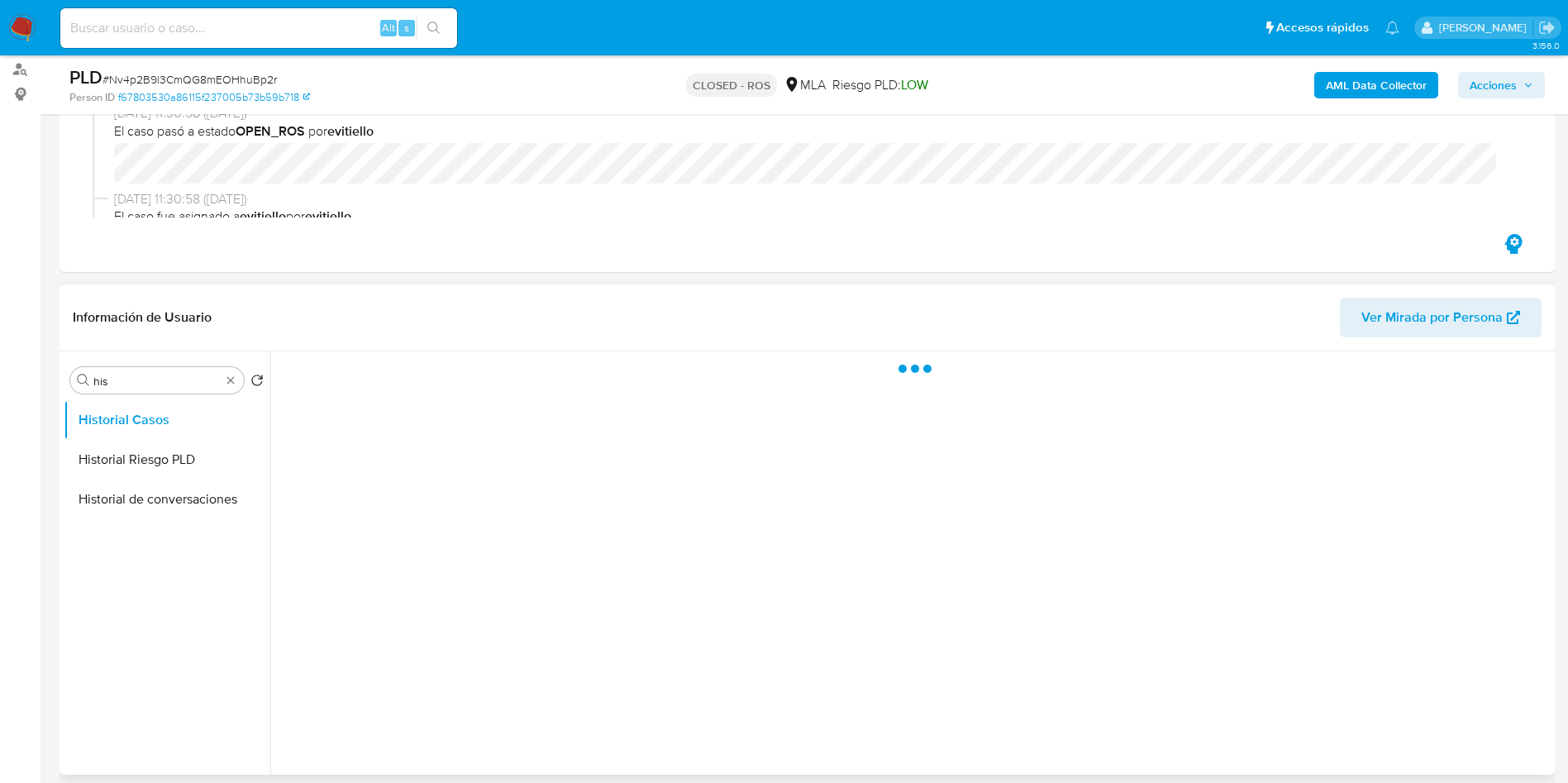
scroll to position [248, 0]
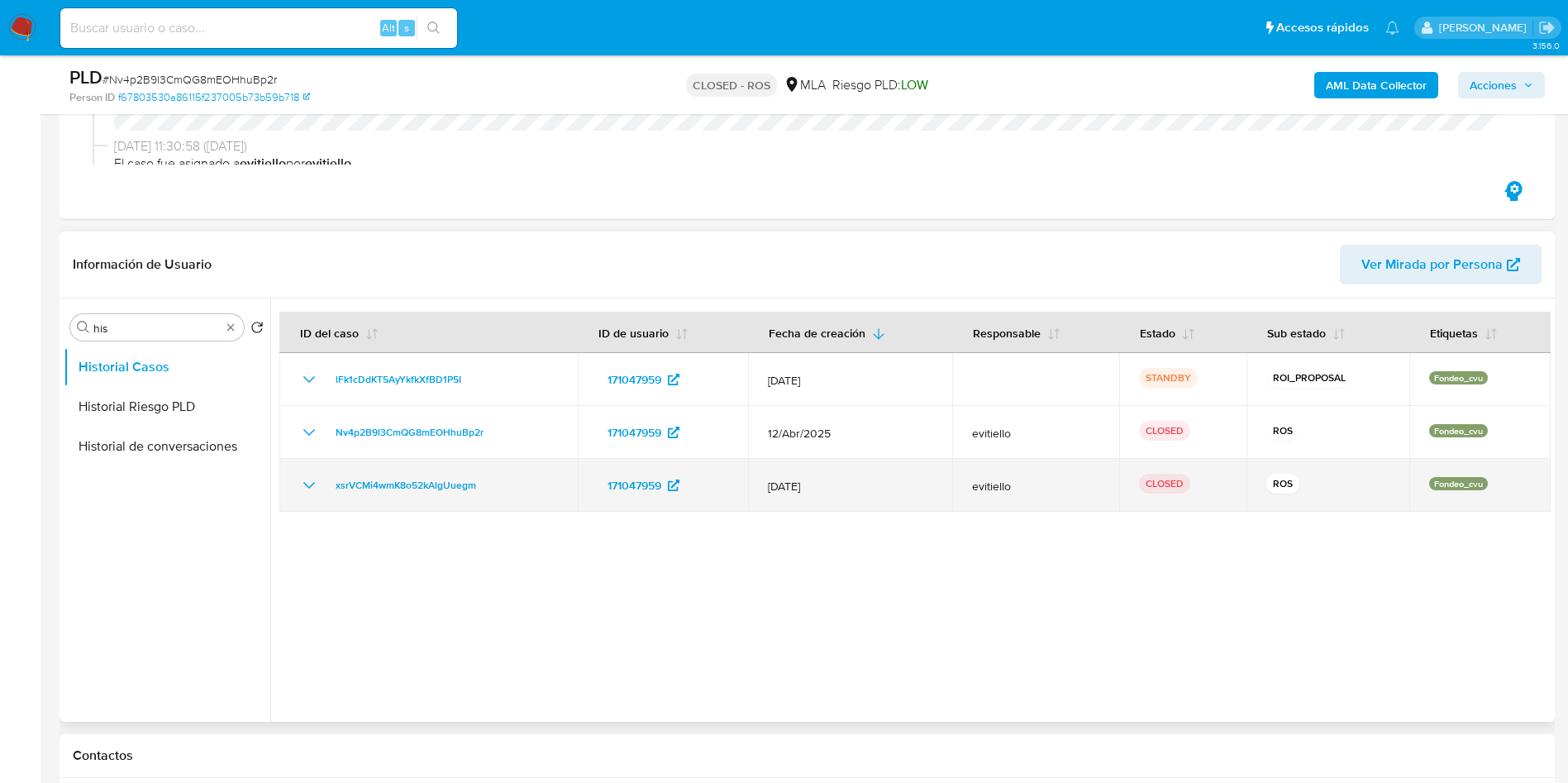
drag, startPoint x: 473, startPoint y: 378, endPoint x: 375, endPoint y: 468, distance: 133.1
click at [308, 380] on div "lFk1cDdKT5AyYkfkXfBD1P5I" at bounding box center [428, 379] width 259 height 20
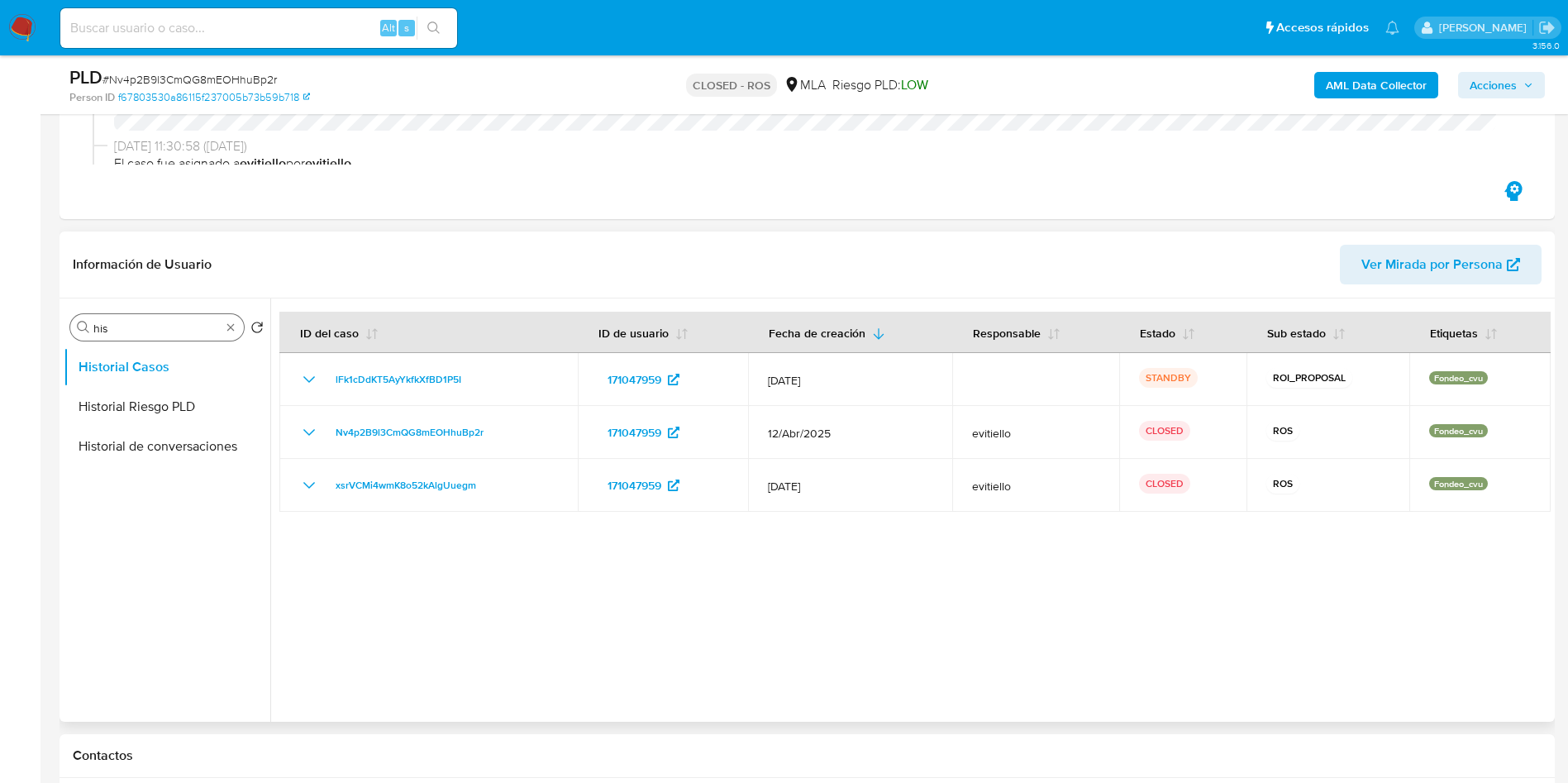
click at [166, 315] on div "Buscar his" at bounding box center [157, 328] width 174 height 26
drag, startPoint x: 166, startPoint y: 315, endPoint x: 161, endPoint y: 328, distance: 13.9
click at [166, 315] on div "Buscar his" at bounding box center [157, 328] width 174 height 26
click at [161, 328] on input "his" at bounding box center [157, 328] width 128 height 15
click at [161, 327] on input "his" at bounding box center [157, 328] width 128 height 15
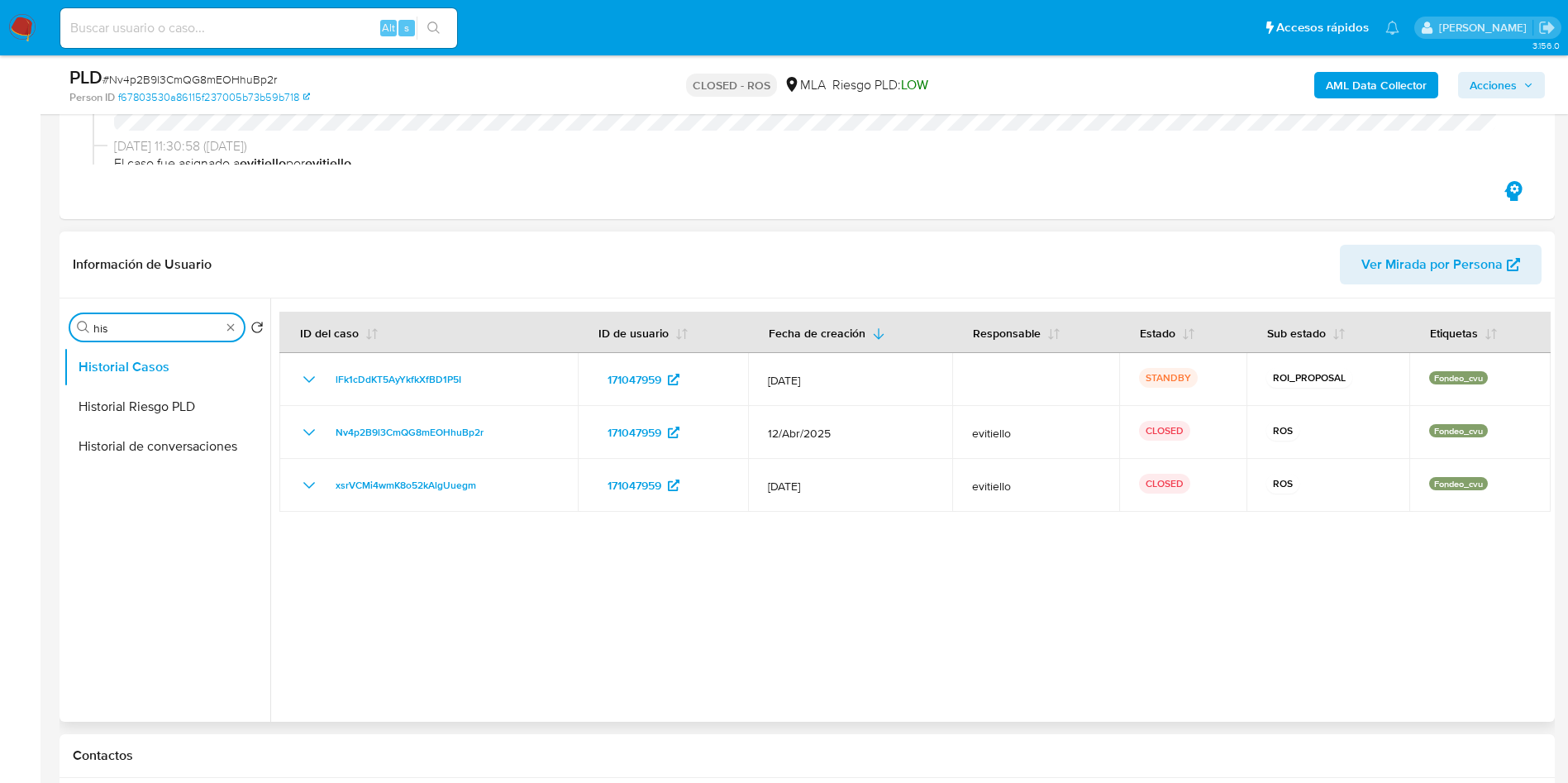
click at [163, 319] on div "Buscar his" at bounding box center [157, 328] width 174 height 26
click at [157, 334] on input "his" at bounding box center [157, 328] width 128 height 15
click at [157, 335] on input "his" at bounding box center [157, 328] width 128 height 15
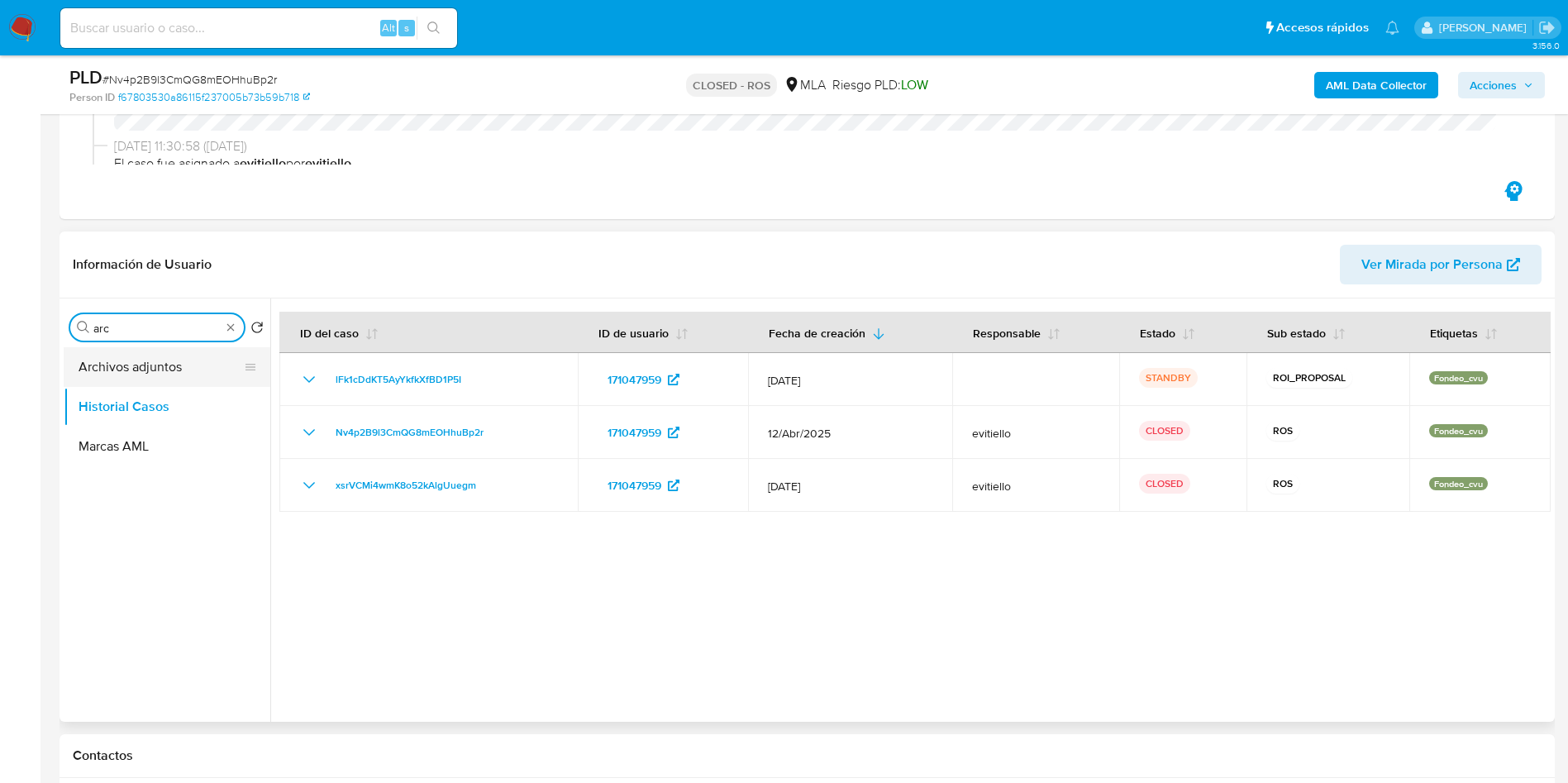
type input "arc"
click at [165, 378] on button "Archivos adjuntos" at bounding box center [160, 368] width 194 height 40
click at [173, 373] on button "Archivos adjuntos" at bounding box center [160, 368] width 194 height 40
click at [179, 367] on button "Archivos adjuntos" at bounding box center [160, 368] width 194 height 40
click at [187, 379] on button "Archivos adjuntos" at bounding box center [160, 368] width 194 height 40
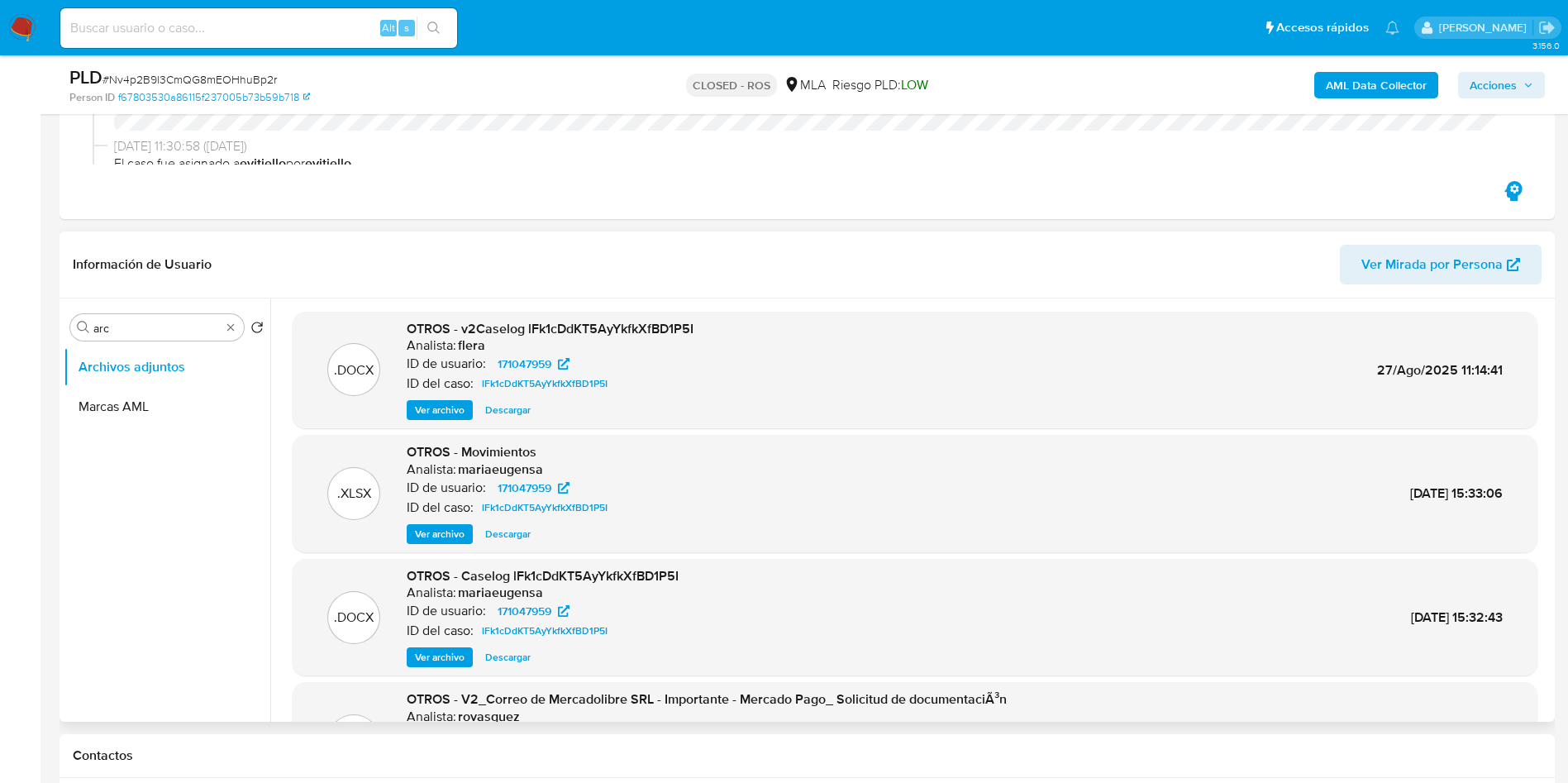
click at [507, 406] on span "Descargar" at bounding box center [508, 409] width 45 height 17
click at [523, 414] on span "Descargar" at bounding box center [508, 409] width 45 height 17
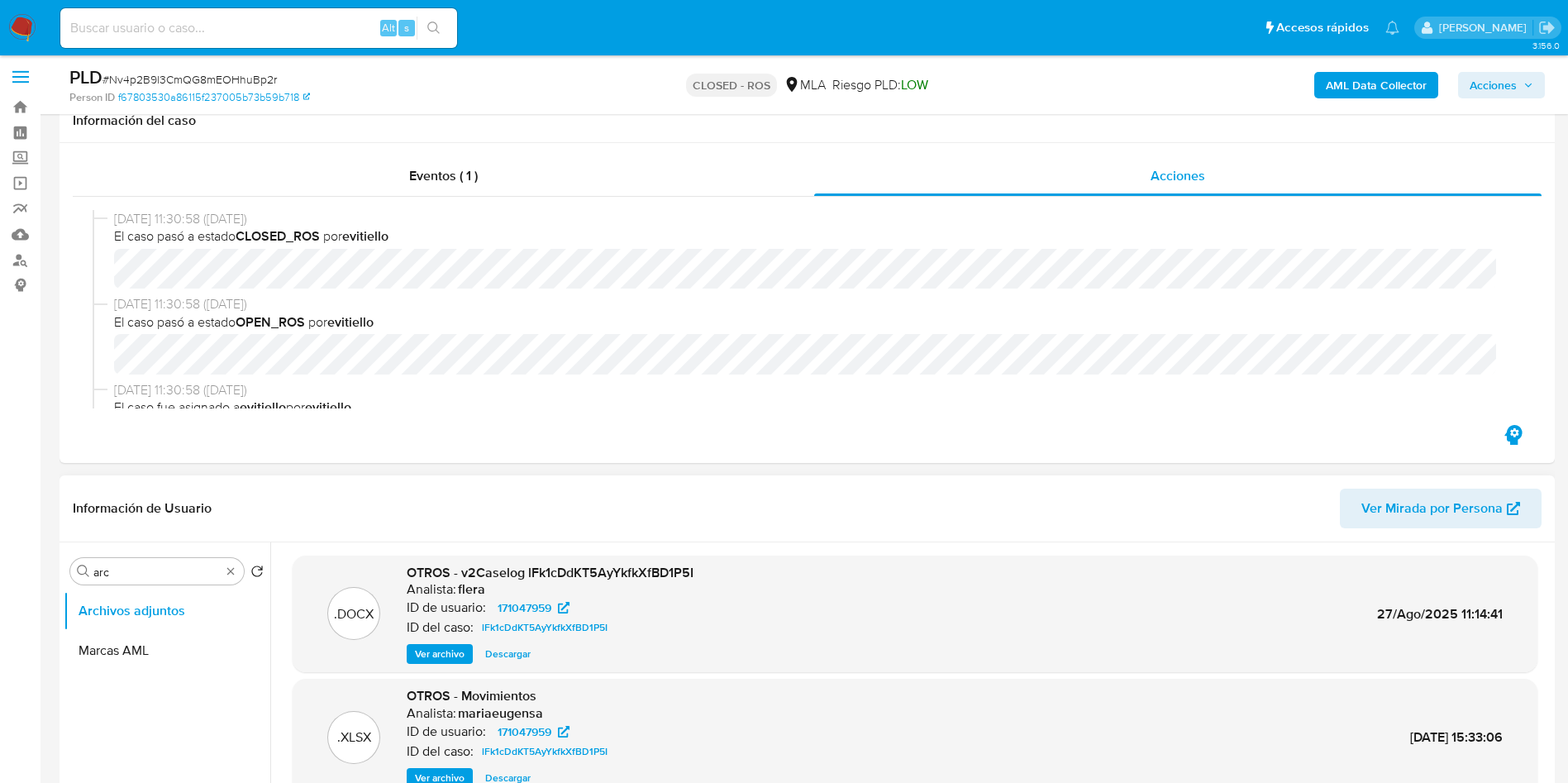
scroll to position [0, 0]
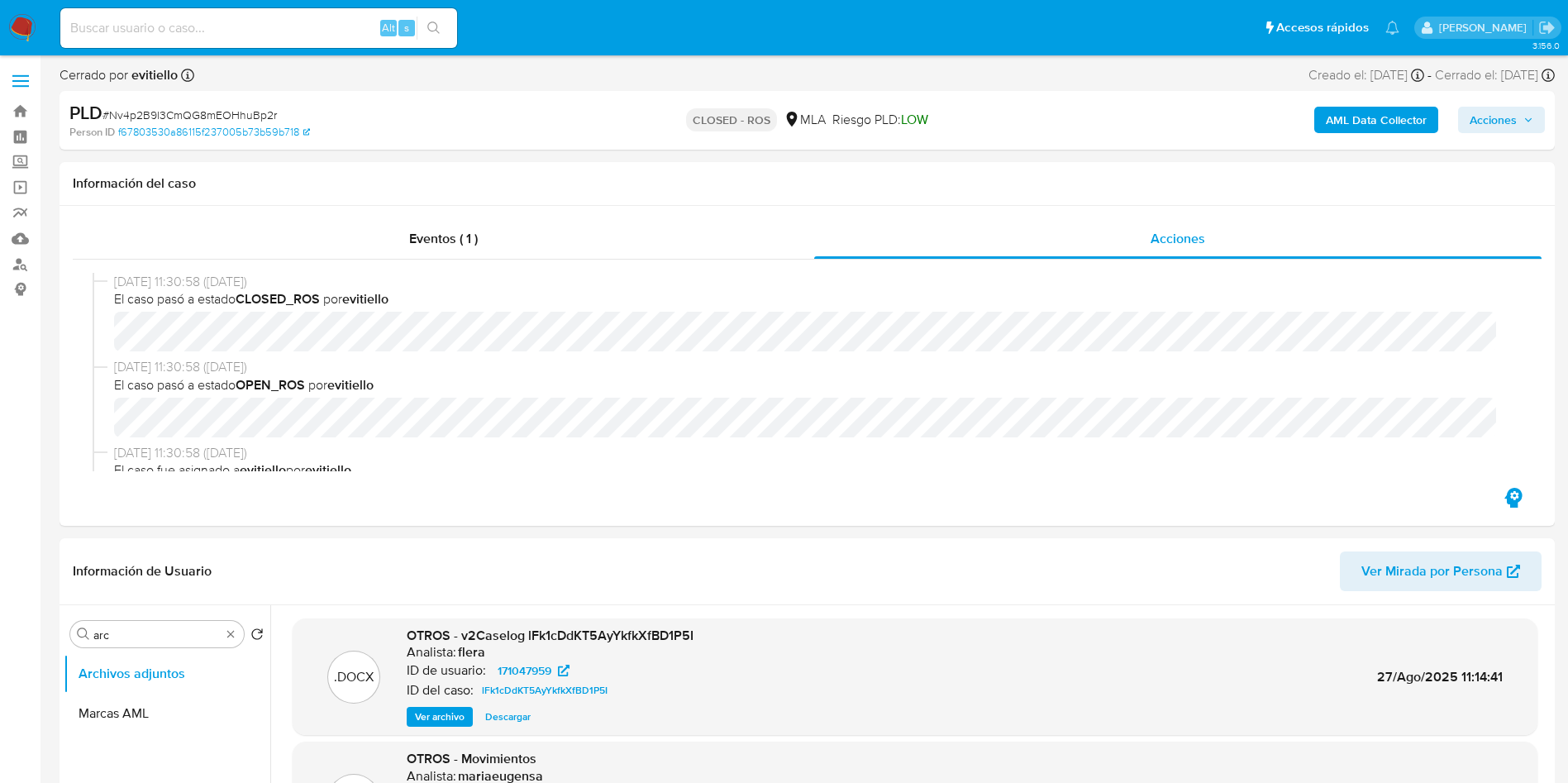
click at [330, 10] on div "Alt s" at bounding box center [258, 29] width 397 height 40
click at [293, 27] on input at bounding box center [258, 28] width 397 height 22
paste input "tkapxivMNCuX8jvINv3PY4BS"
type input "tkapxivMNCuX8jvINv3PY4BS"
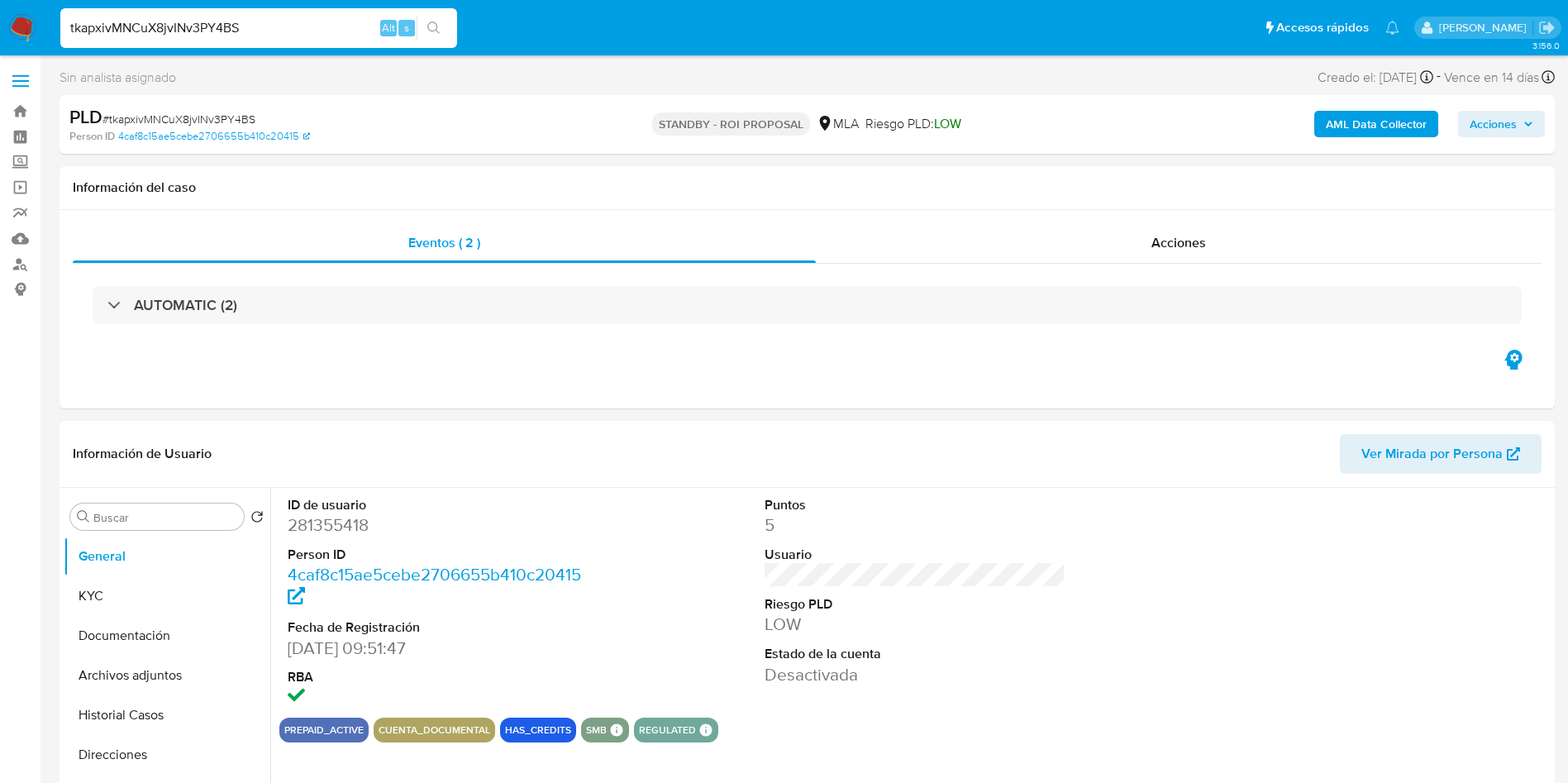
select select "10"
click at [195, 28] on input "tkapxivMNCuX8jvINv3PY4BS" at bounding box center [258, 28] width 397 height 22
click at [116, 518] on input "Buscar" at bounding box center [166, 517] width 144 height 15
type input "arc"
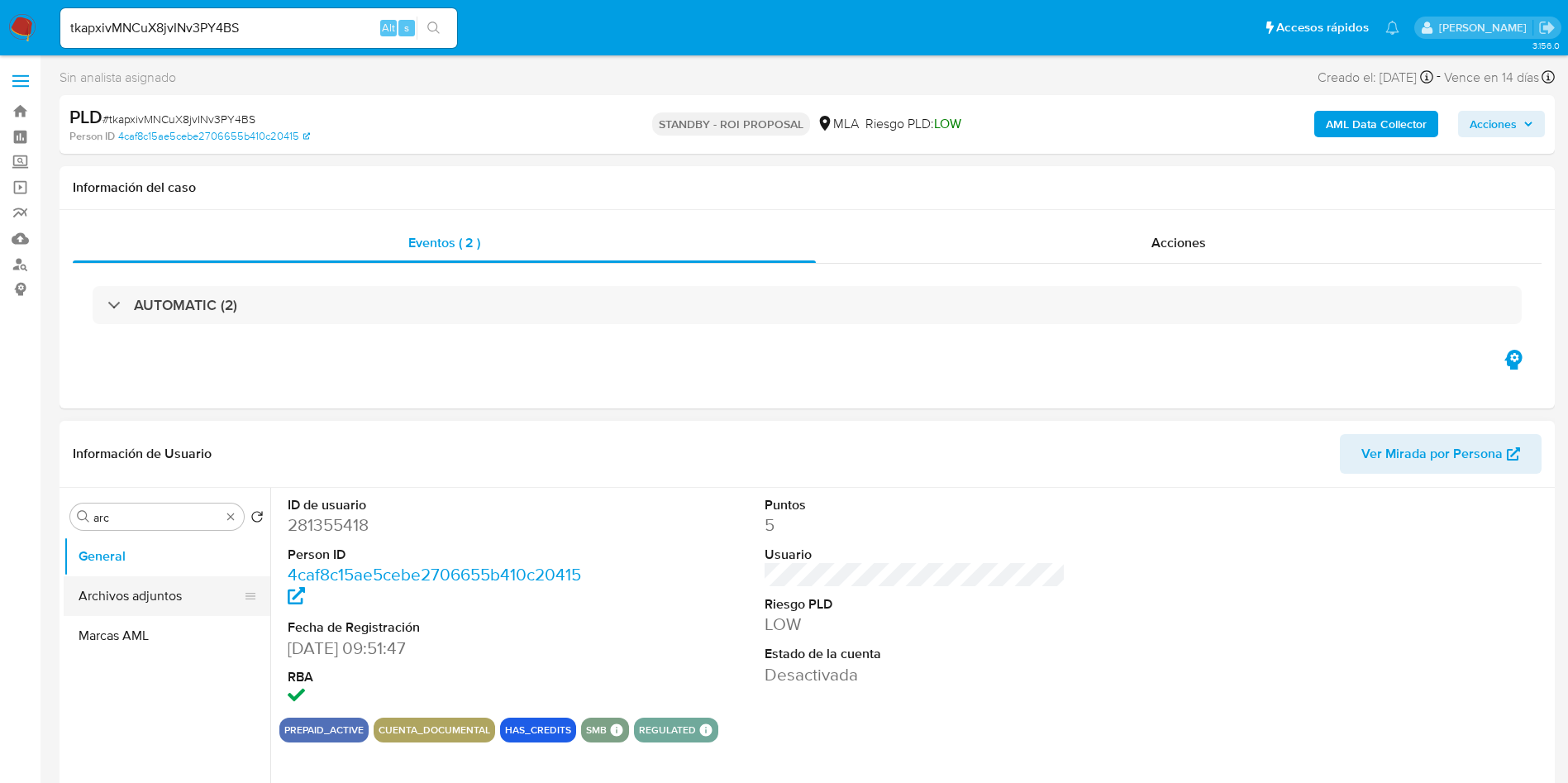
click at [160, 587] on button "Archivos adjuntos" at bounding box center [160, 596] width 194 height 40
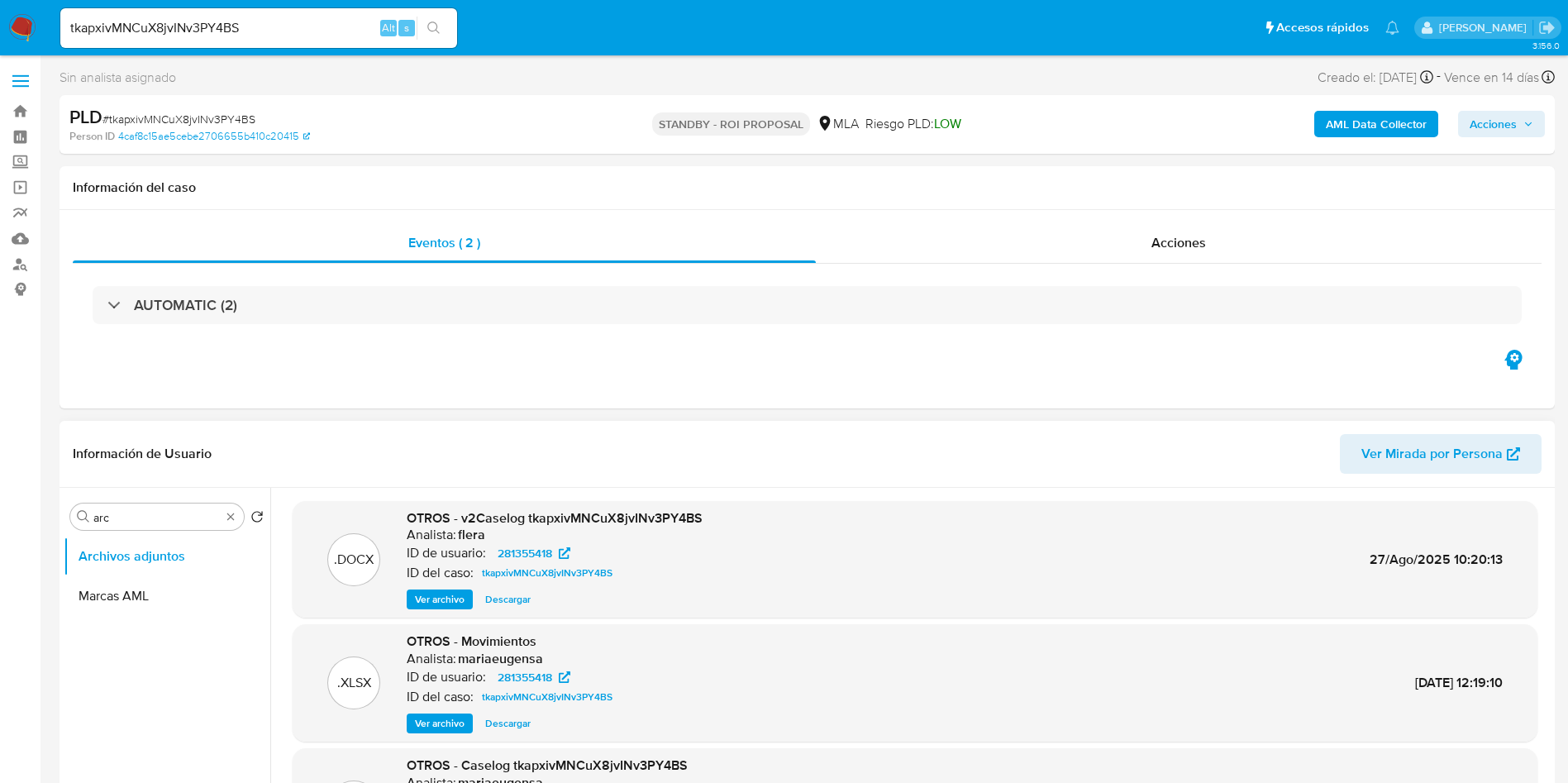
click at [499, 602] on span "Descargar" at bounding box center [508, 599] width 45 height 17
click at [223, 34] on input "tkapxivMNCuX8jvINv3PY4BS" at bounding box center [258, 28] width 397 height 22
click at [518, 594] on span "Descargar" at bounding box center [508, 599] width 45 height 17
click at [235, 13] on div "tkapxivMNCuX8jvINv3PY4BS Alt s" at bounding box center [258, 29] width 397 height 40
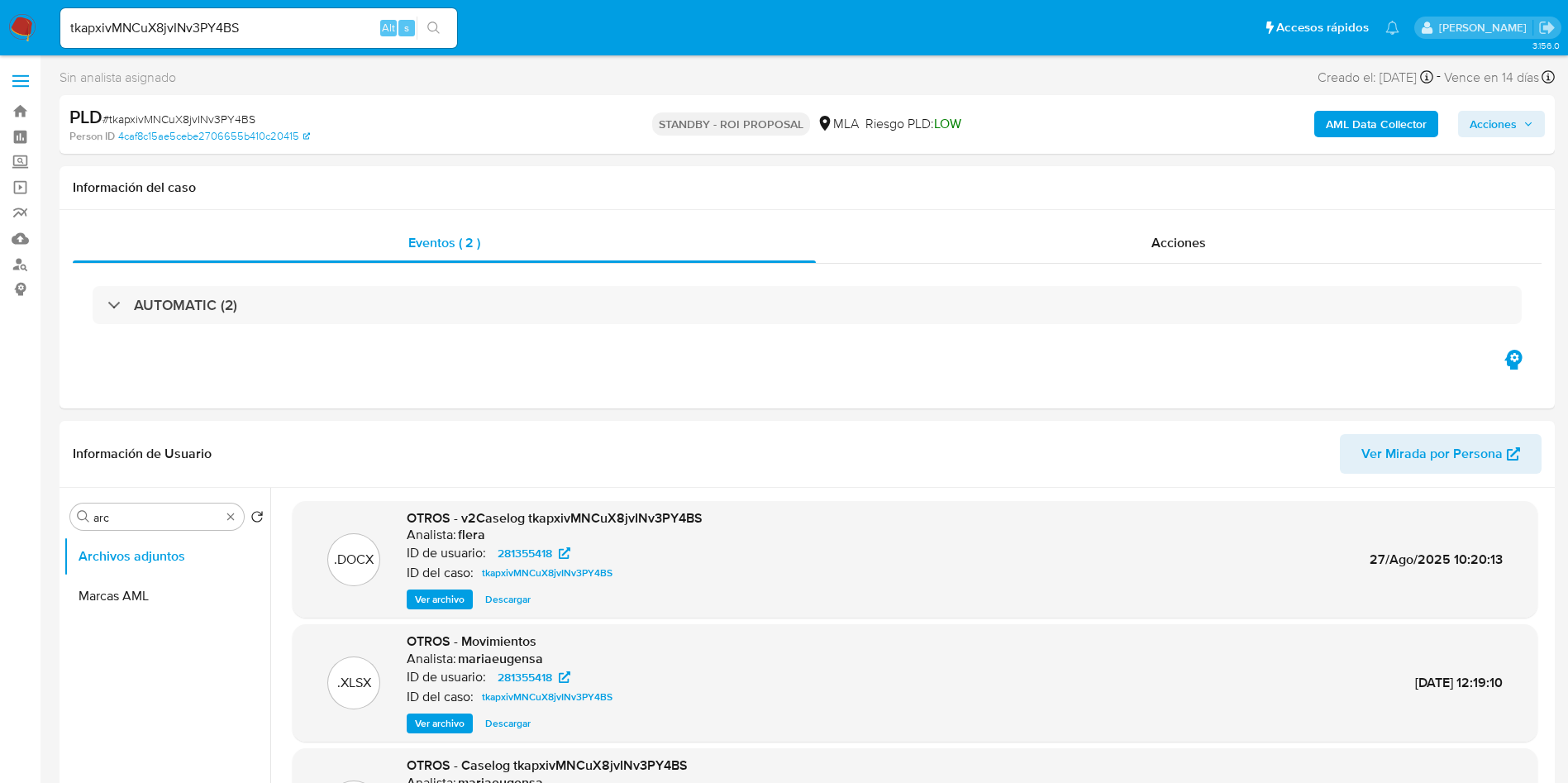
click at [239, 30] on input "tkapxivMNCuX8jvINv3PY4BS" at bounding box center [258, 28] width 397 height 22
click at [508, 613] on div ".DOCX OTROS - v2Caselog tkapxivMNCuX8jvINv3PY4BS Analista: flera ID de usuario:…" at bounding box center [915, 560] width 1245 height 117
click at [514, 602] on span "Descargar" at bounding box center [508, 599] width 45 height 17
